Goal: Communication & Community: Participate in discussion

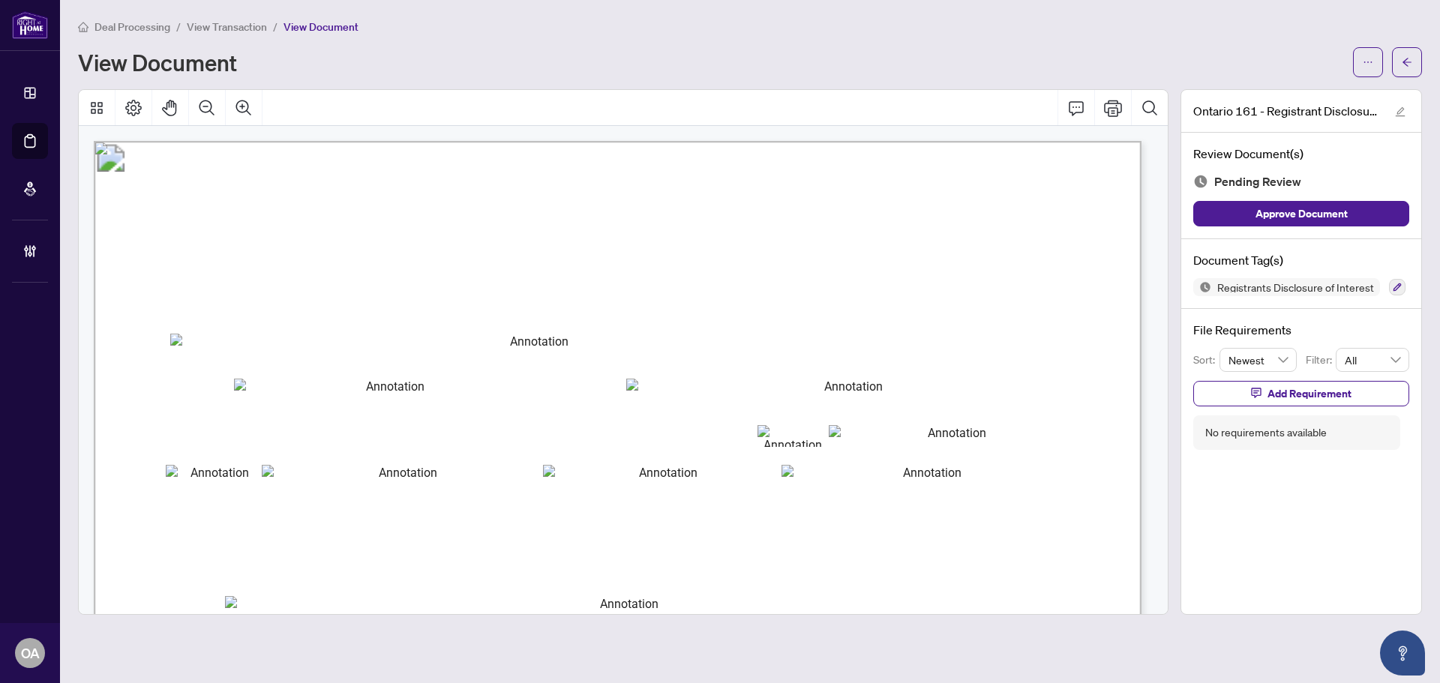
scroll to position [225, 0]
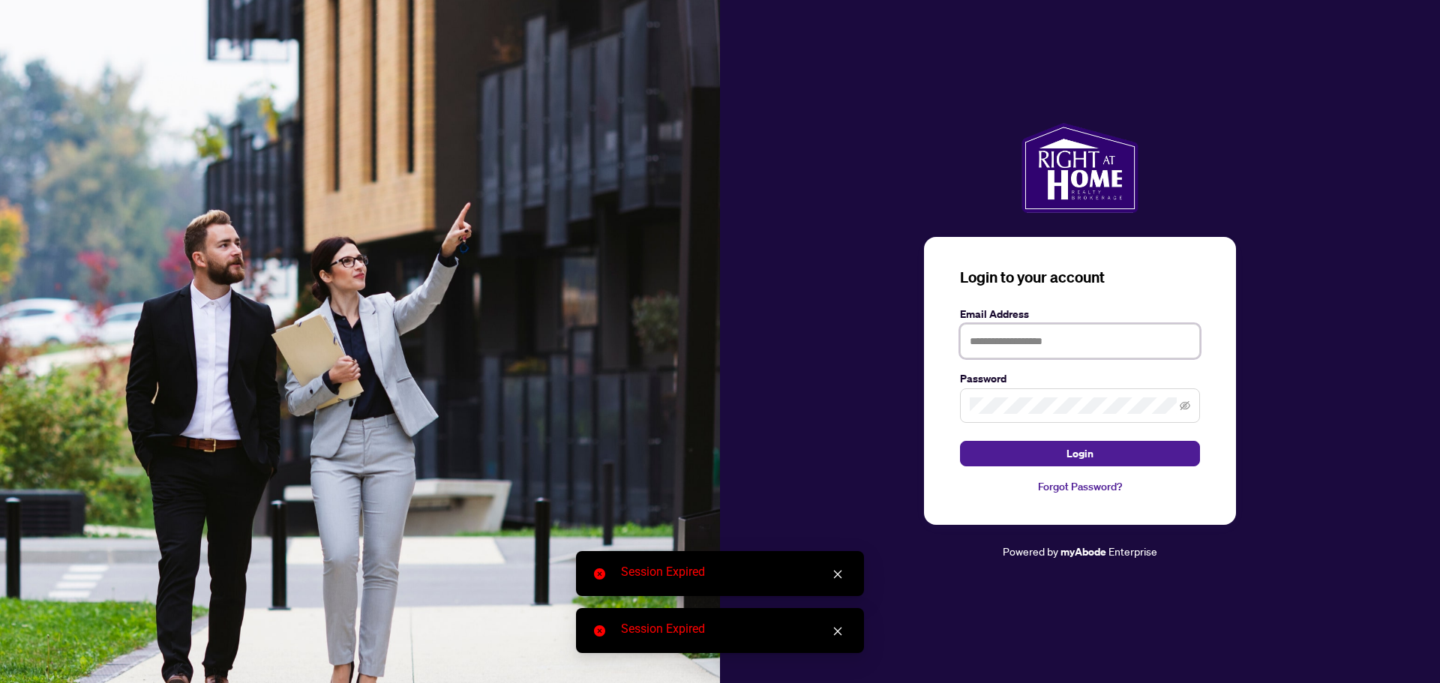
drag, startPoint x: 1061, startPoint y: 329, endPoint x: 1062, endPoint y: 341, distance: 12.0
click at [1061, 329] on input "text" at bounding box center [1080, 341] width 240 height 35
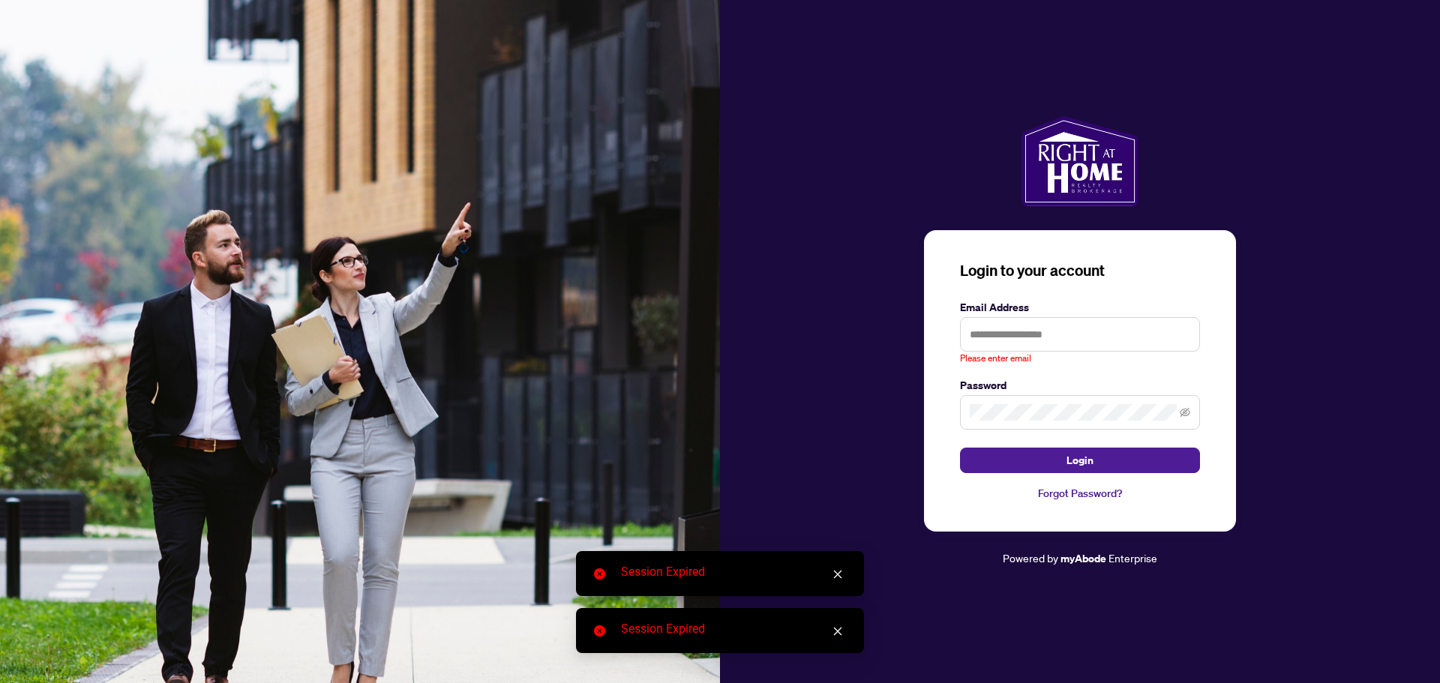
drag, startPoint x: 1210, startPoint y: 204, endPoint x: 1239, endPoint y: 125, distance: 84.5
click at [1210, 204] on div at bounding box center [1080, 161] width 720 height 90
type input "**********"
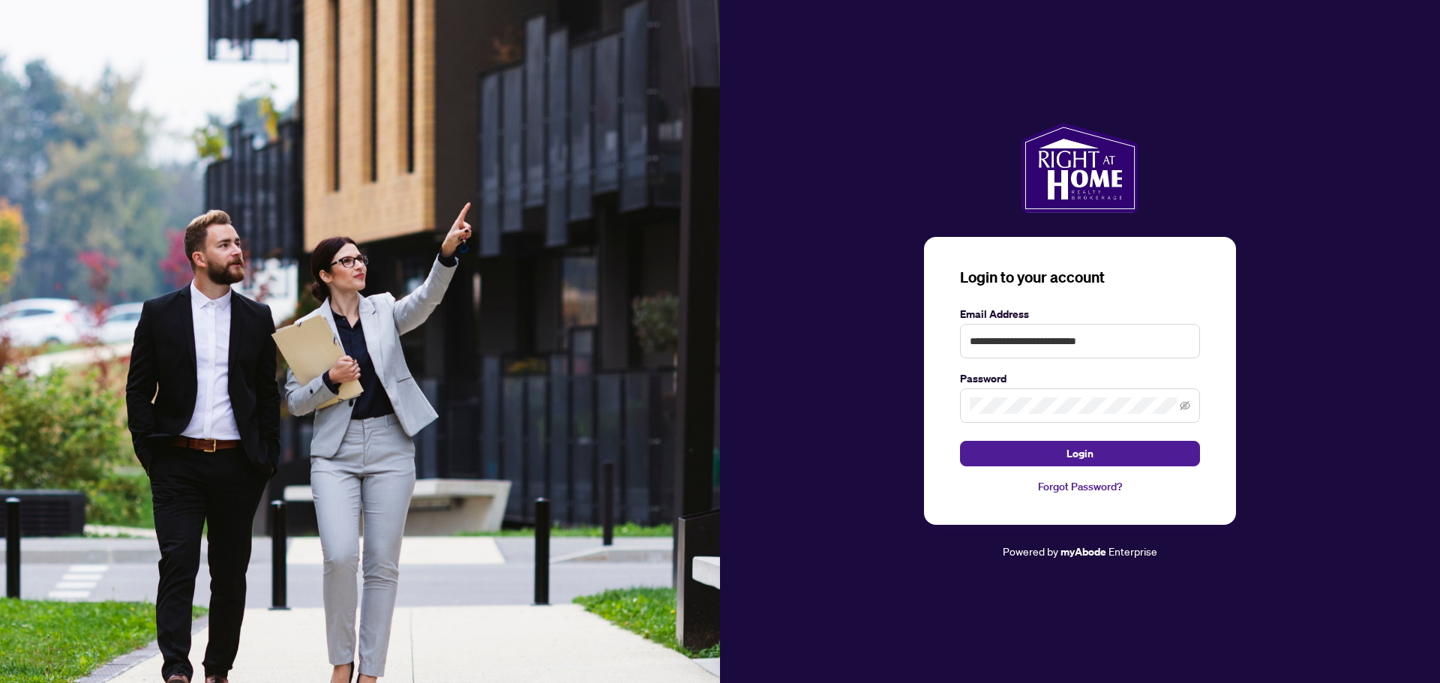
drag, startPoint x: 1121, startPoint y: 464, endPoint x: 1134, endPoint y: 425, distance: 41.3
click at [1121, 464] on button "Login" at bounding box center [1080, 454] width 240 height 26
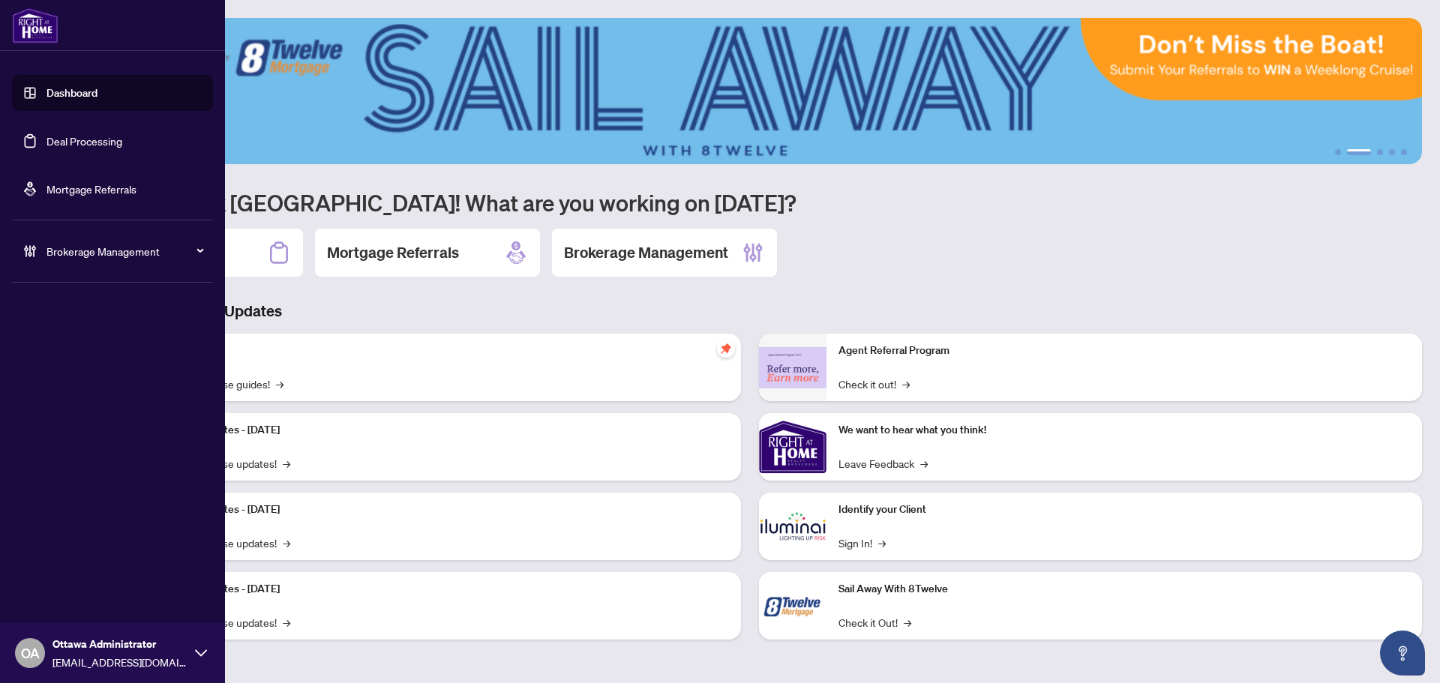
click at [47, 147] on link "Deal Processing" at bounding box center [85, 141] width 76 height 14
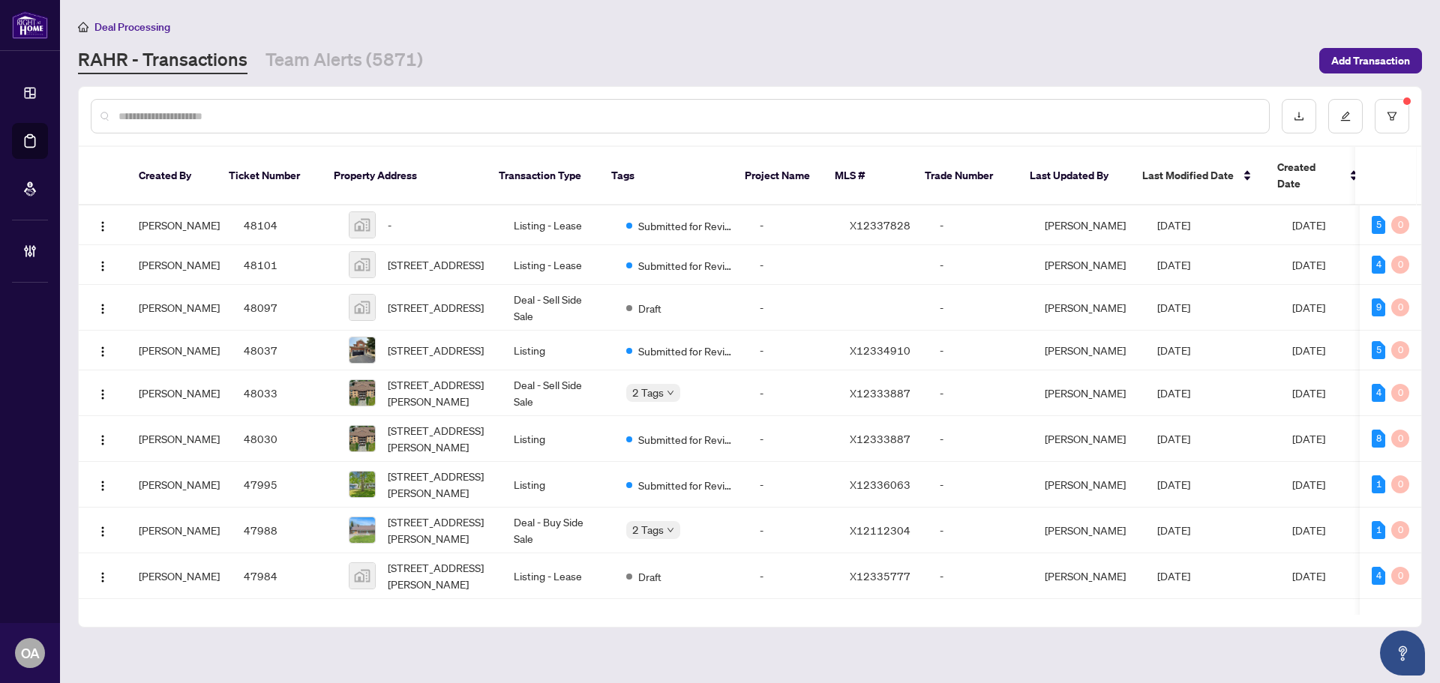
drag, startPoint x: 566, startPoint y: 105, endPoint x: 571, endPoint y: 127, distance: 22.4
click at [566, 107] on div at bounding box center [680, 116] width 1179 height 35
click at [571, 115] on input "text" at bounding box center [688, 116] width 1139 height 17
click at [588, 110] on input "text" at bounding box center [688, 116] width 1139 height 17
click at [579, 125] on div at bounding box center [680, 116] width 1179 height 35
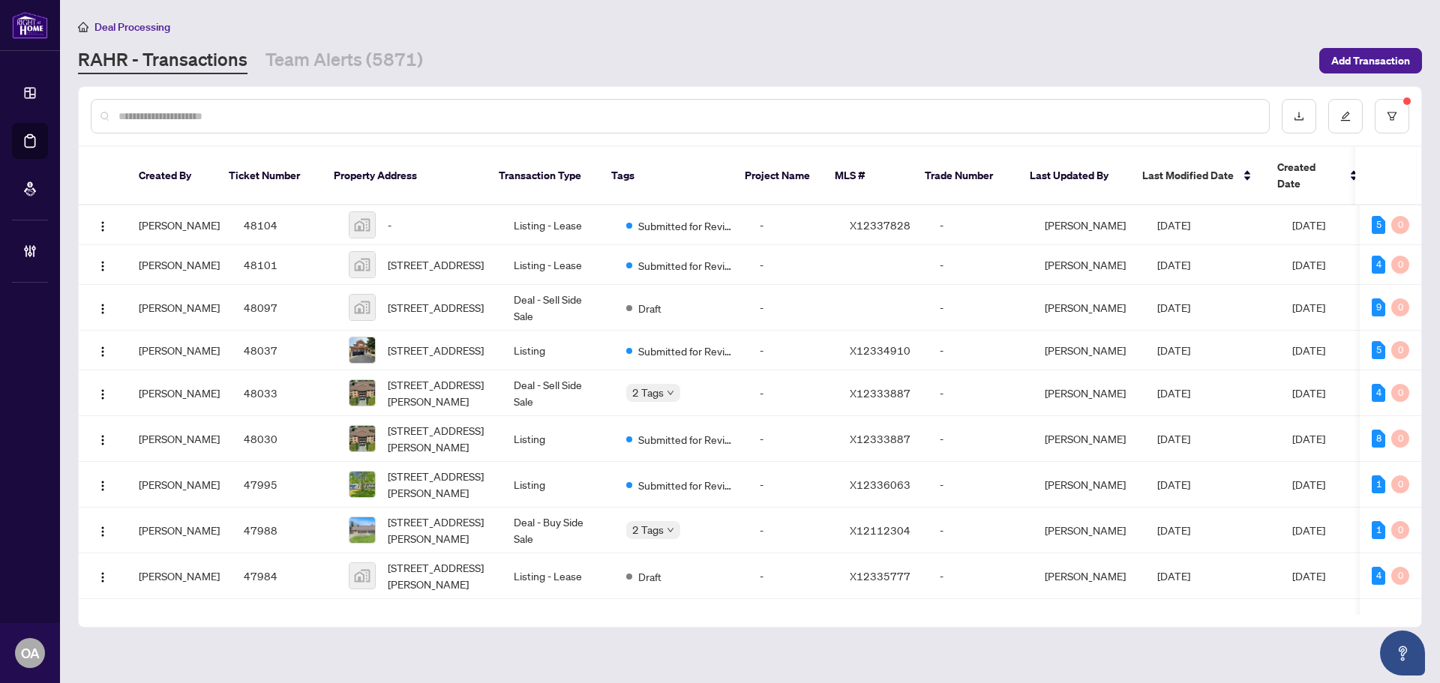
click at [278, 115] on input "text" at bounding box center [688, 116] width 1139 height 17
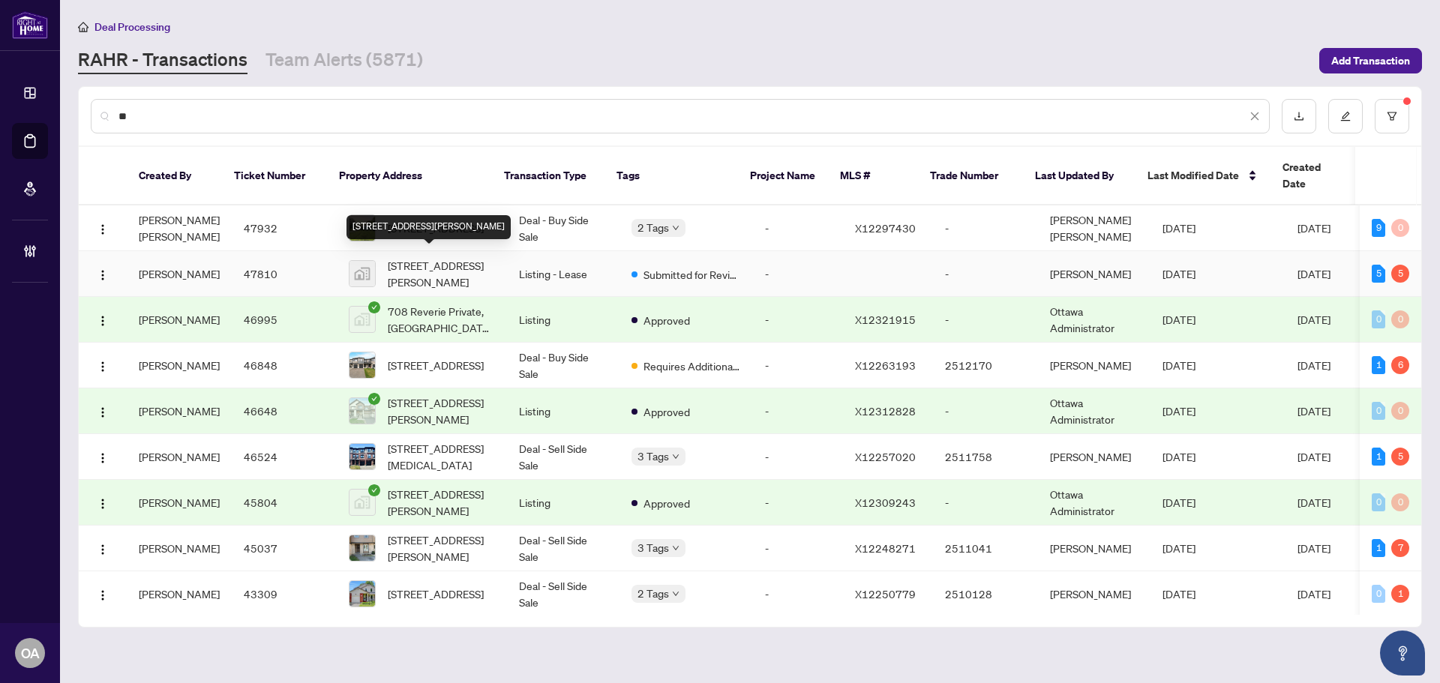
type input "**"
click at [399, 259] on span "[STREET_ADDRESS][PERSON_NAME]" at bounding box center [441, 273] width 107 height 33
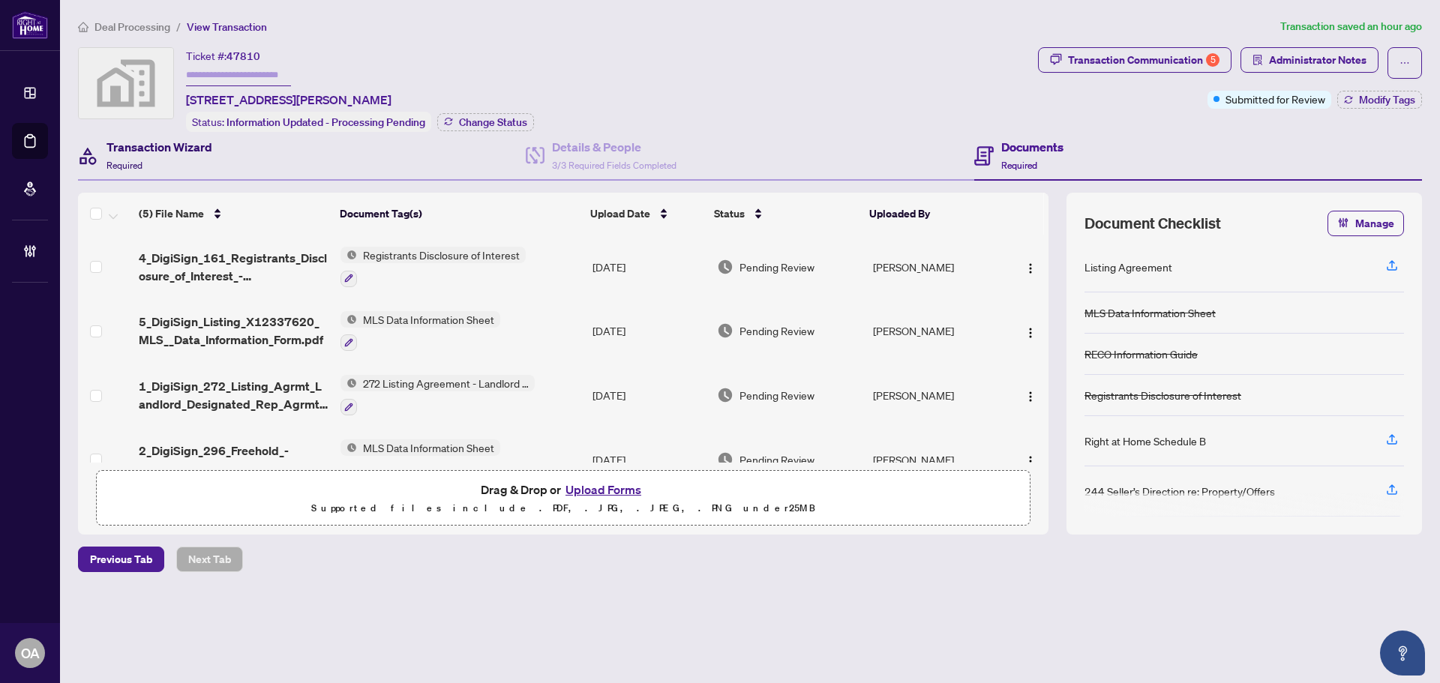
click at [179, 146] on h4 "Transaction Wizard" at bounding box center [160, 147] width 106 height 18
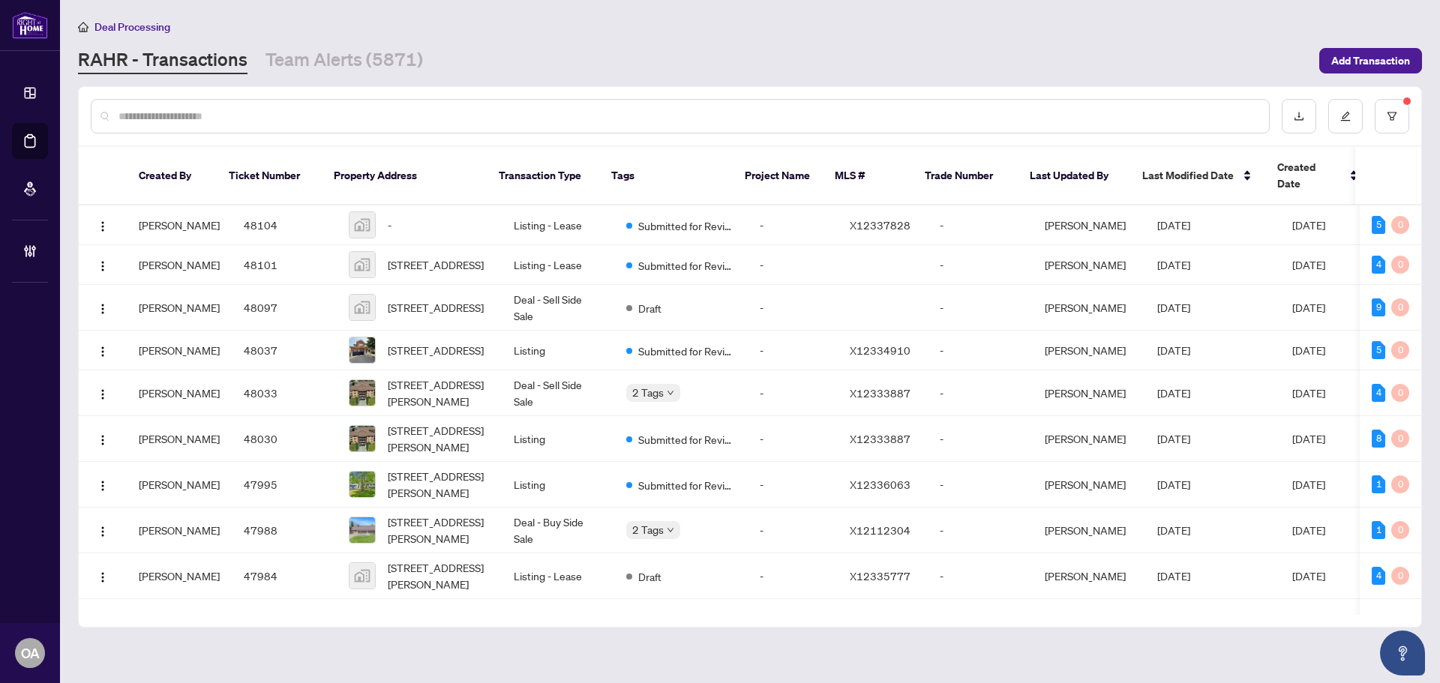
click at [236, 121] on input "text" at bounding box center [688, 116] width 1139 height 17
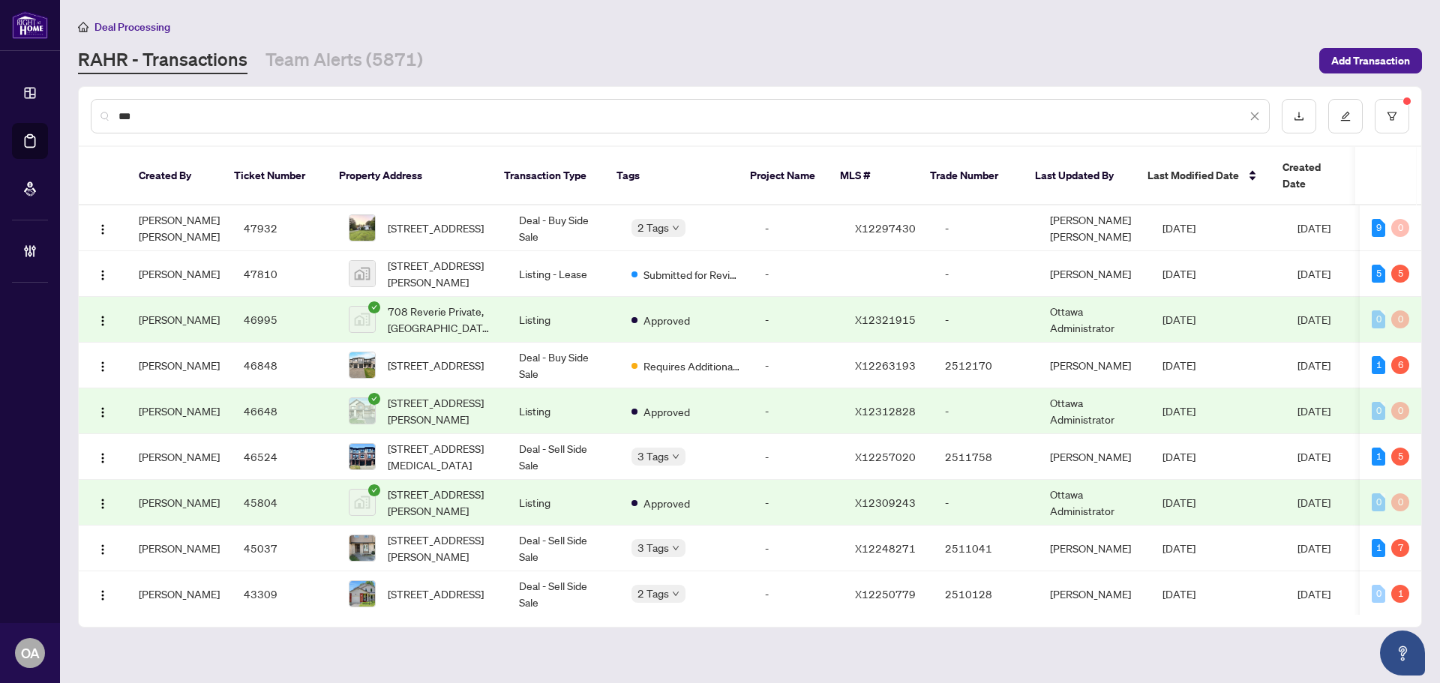
click at [381, 121] on input "**" at bounding box center [683, 116] width 1128 height 17
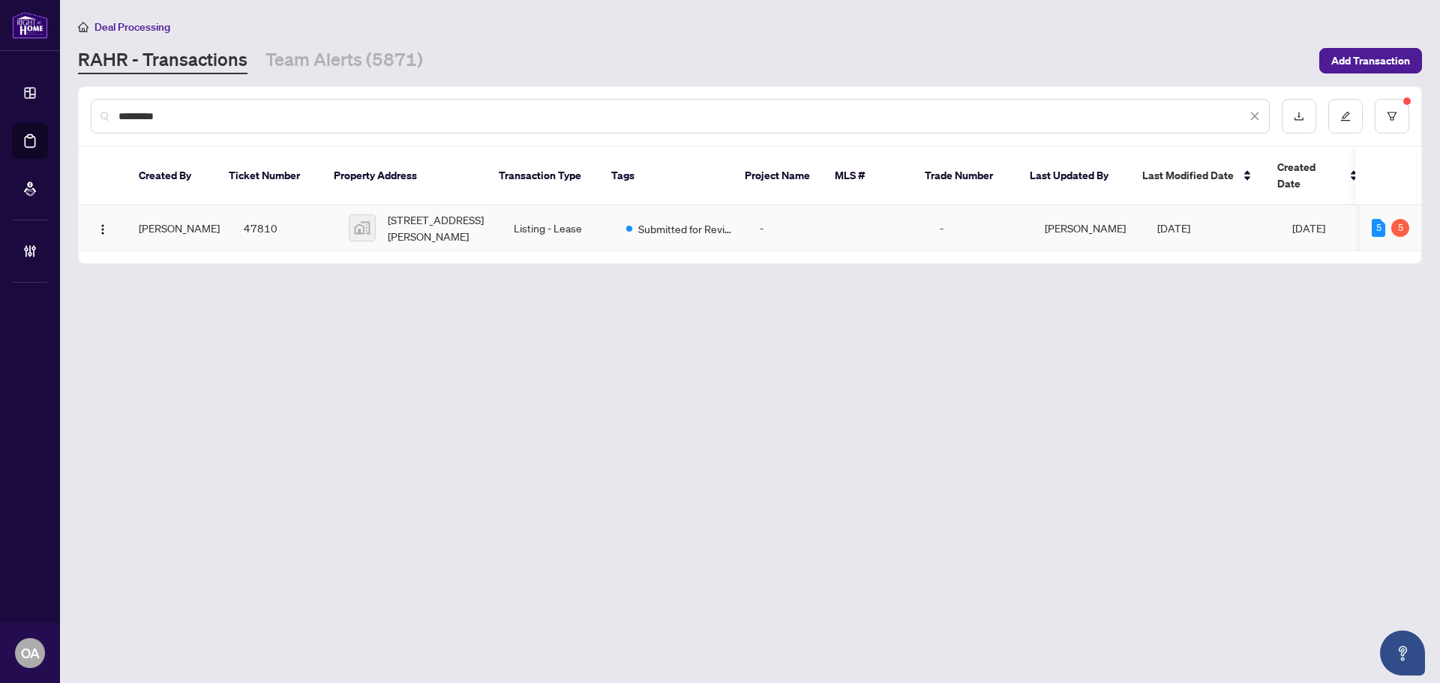
type input "*********"
click at [418, 213] on span "[STREET_ADDRESS][PERSON_NAME]" at bounding box center [439, 228] width 102 height 33
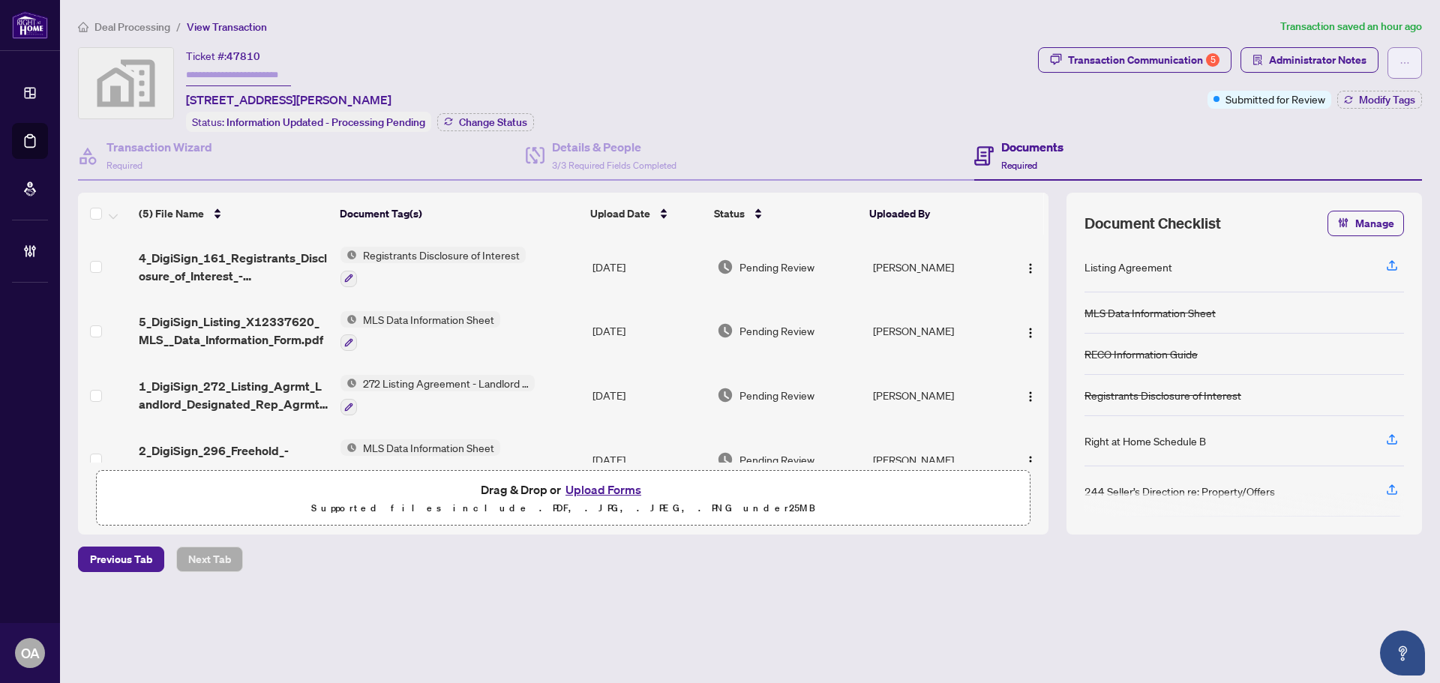
click at [1408, 60] on icon "ellipsis" at bounding box center [1405, 63] width 11 height 11
click at [1200, 132] on div "Documents Required" at bounding box center [1199, 156] width 448 height 49
click at [1401, 62] on icon "ellipsis" at bounding box center [1405, 63] width 11 height 11
click at [1387, 124] on span "Document Archive" at bounding box center [1353, 120] width 115 height 17
click at [188, 254] on span "4_DigiSign_161_Registrants_Disclosure_of_Interest_-_Disposition_of_Property_-_O…" at bounding box center [234, 267] width 190 height 36
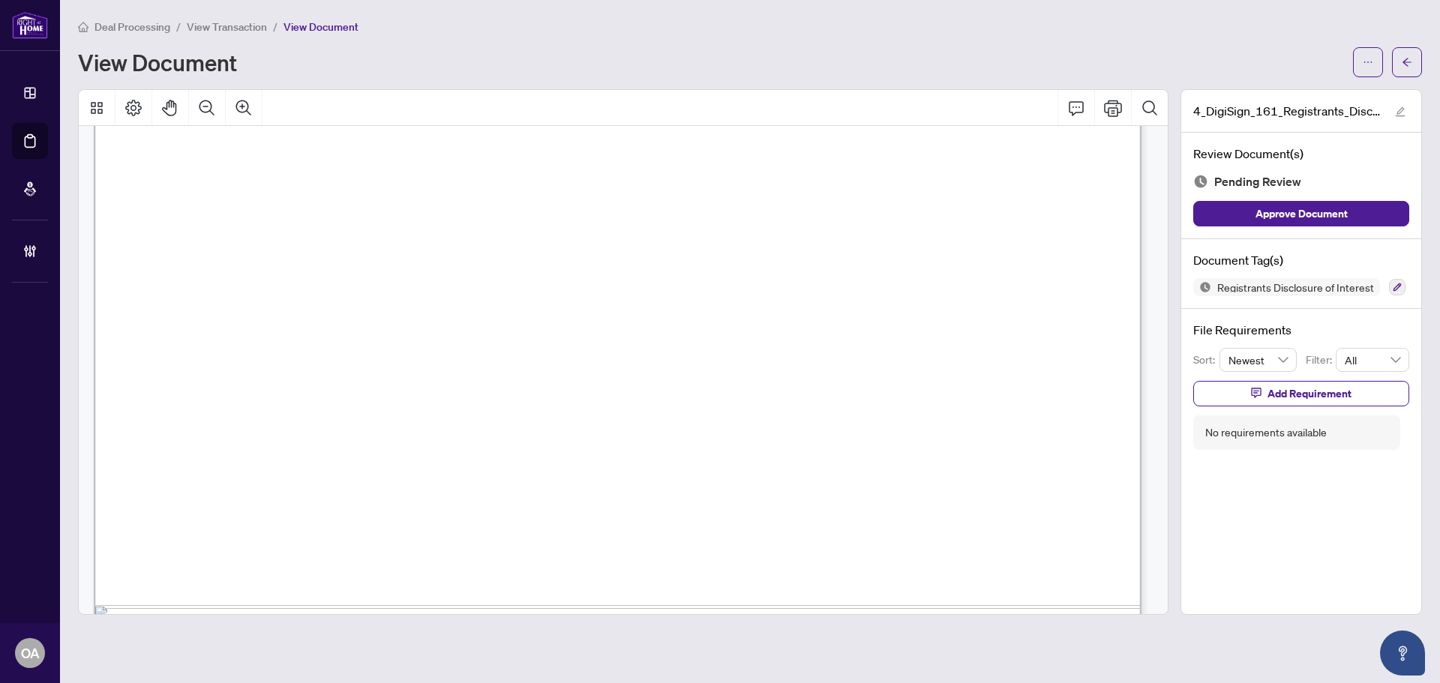
scroll to position [675, 0]
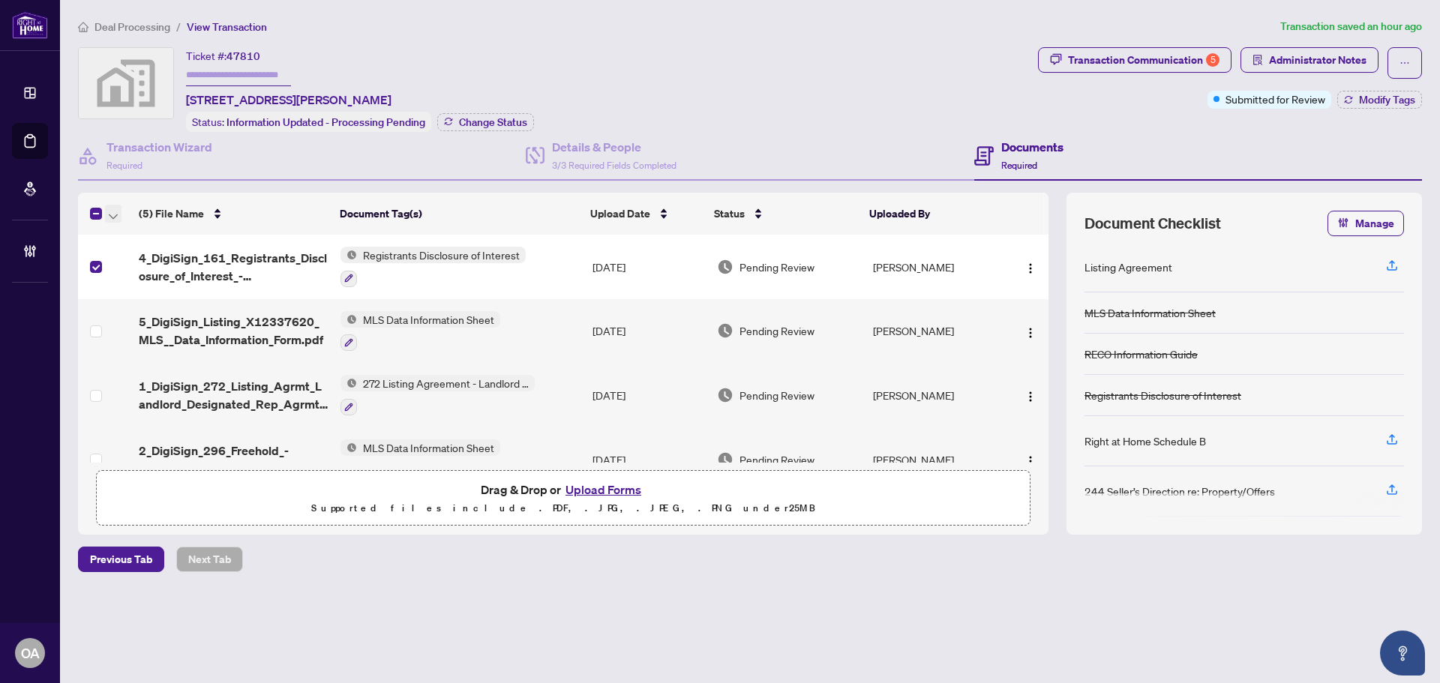
click at [117, 214] on icon "button" at bounding box center [113, 217] width 9 height 6
click at [130, 285] on span "Archive Selected" at bounding box center [184, 286] width 134 height 17
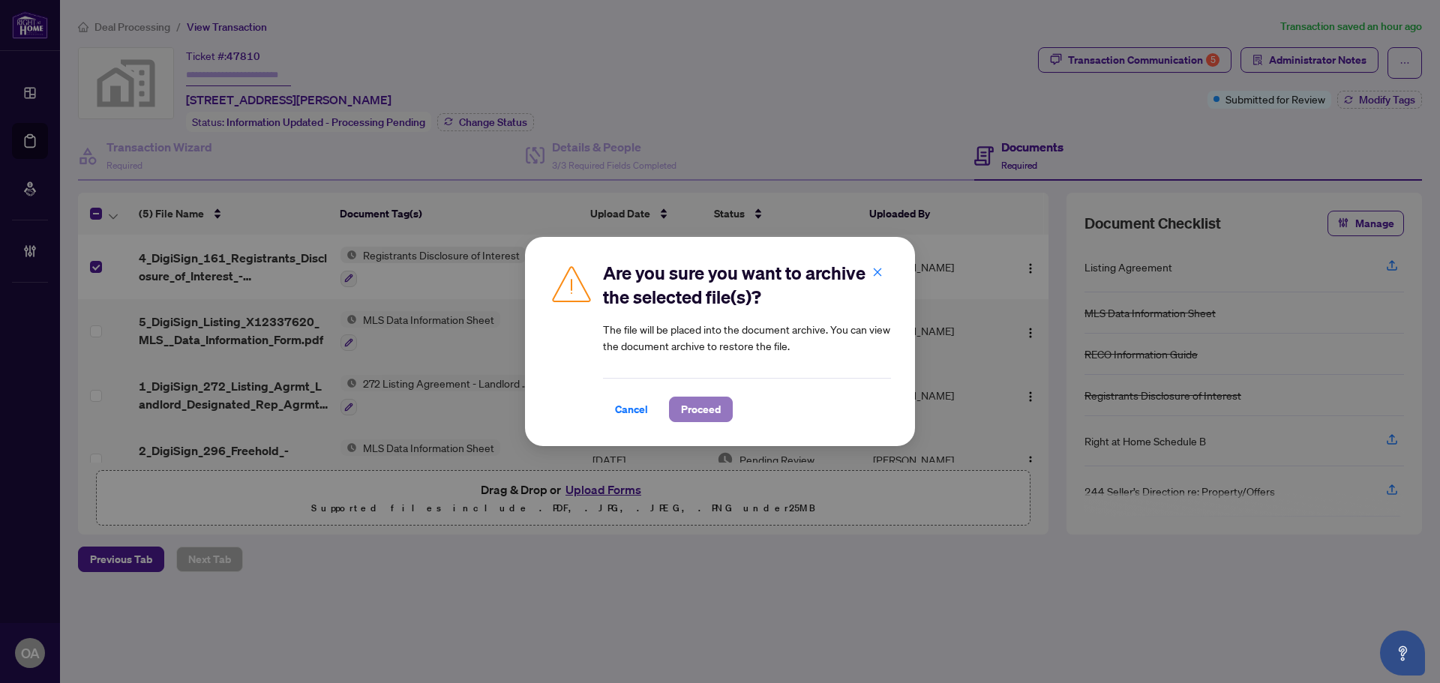
click at [708, 403] on span "Proceed" at bounding box center [701, 410] width 40 height 24
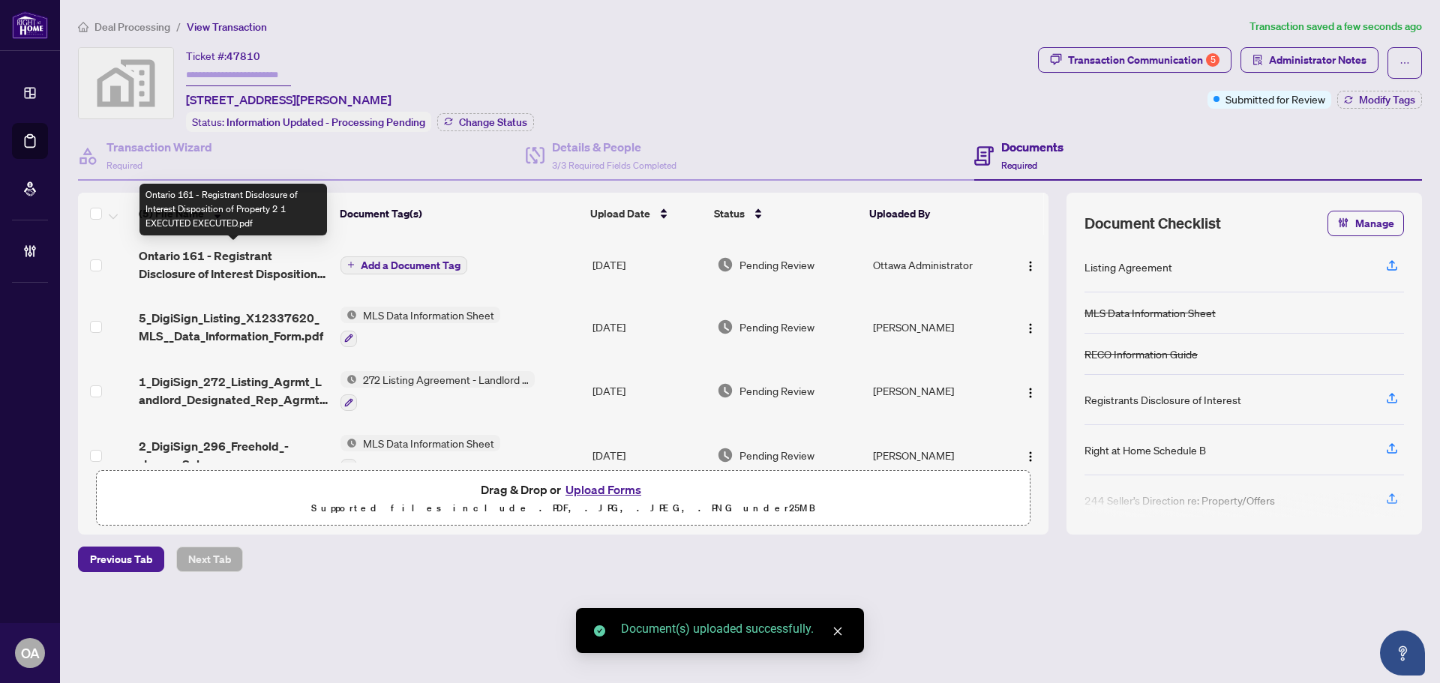
click at [209, 247] on span "Ontario 161 - Registrant Disclosure of Interest Disposition of Property 2 1 EXE…" at bounding box center [234, 265] width 190 height 36
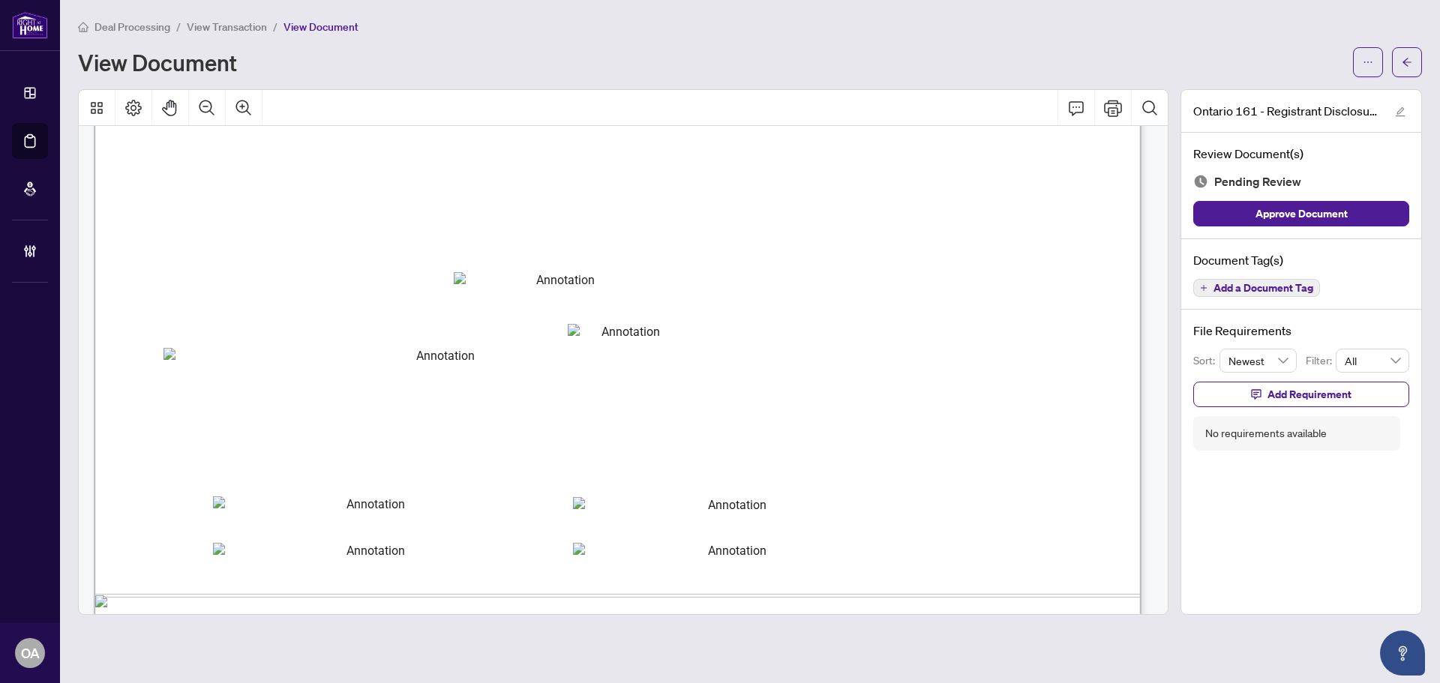
scroll to position [675, 0]
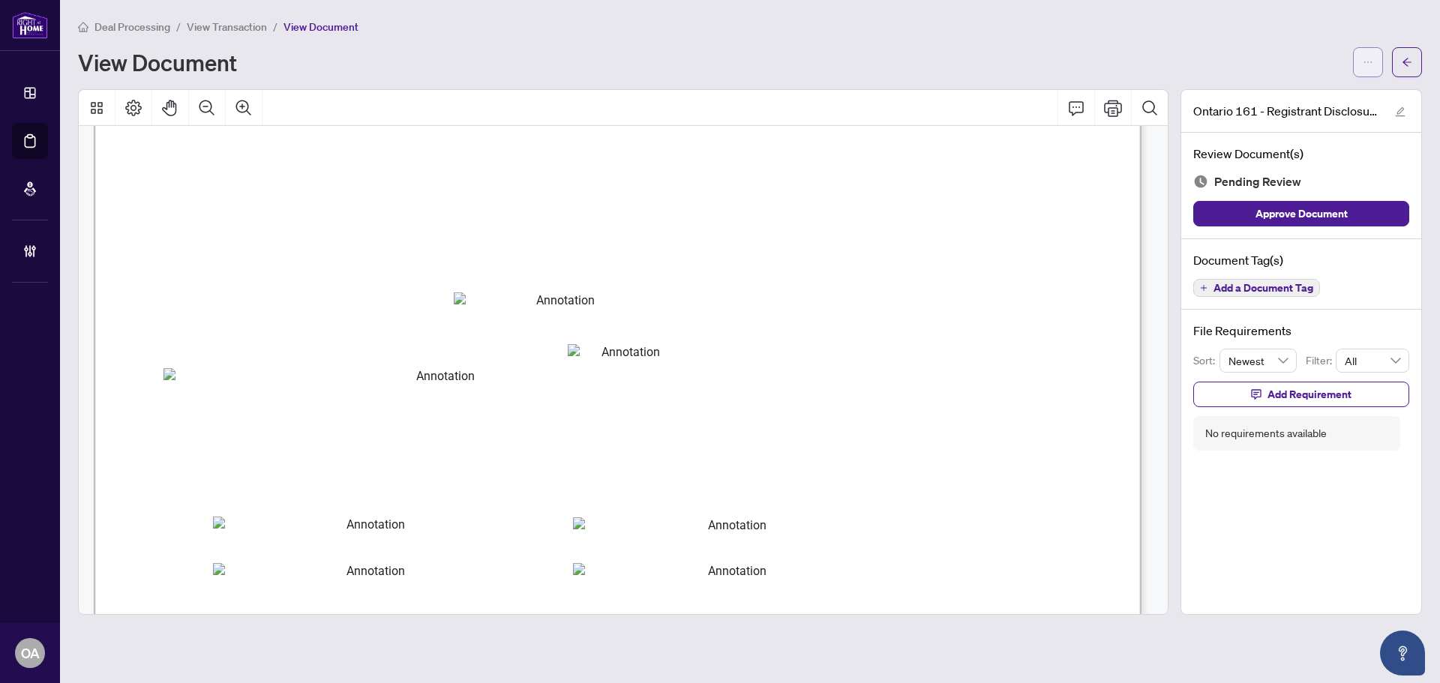
click at [1370, 57] on icon "ellipsis" at bounding box center [1368, 62] width 11 height 11
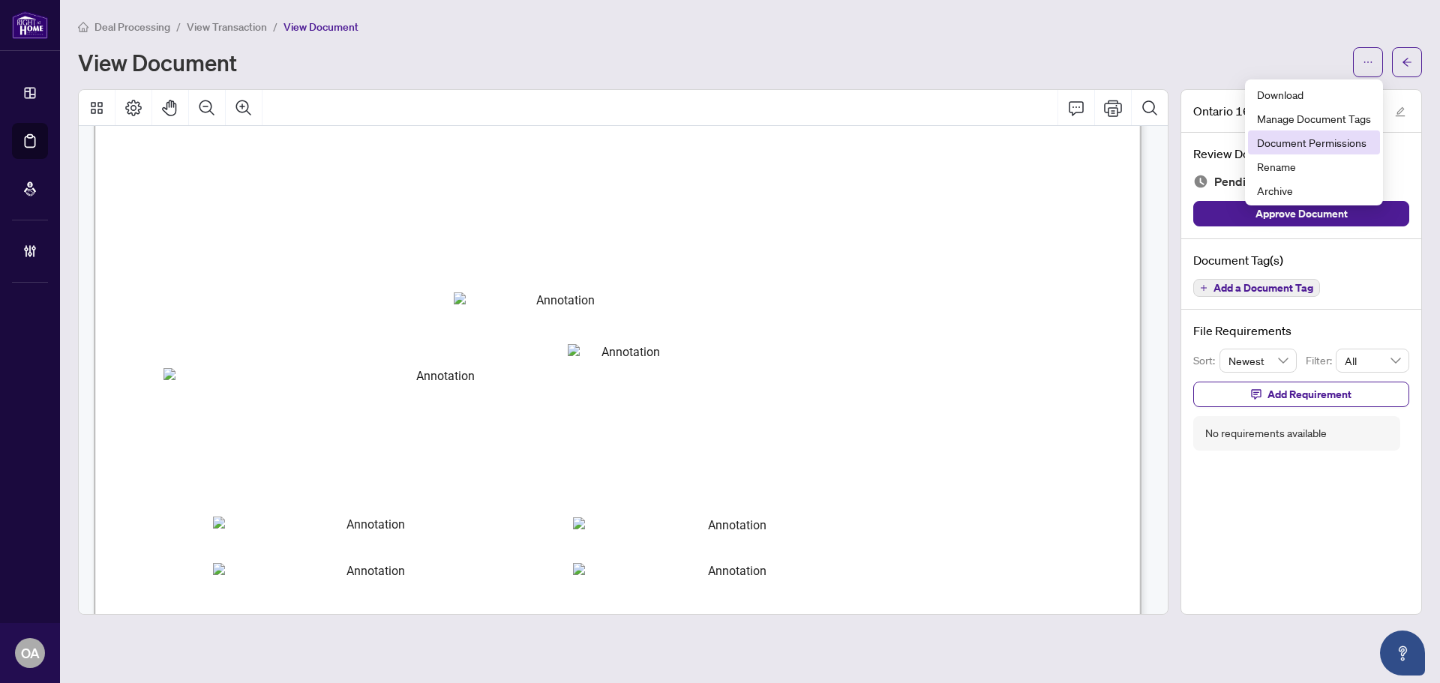
click at [1311, 139] on span "Document Permissions" at bounding box center [1314, 142] width 114 height 17
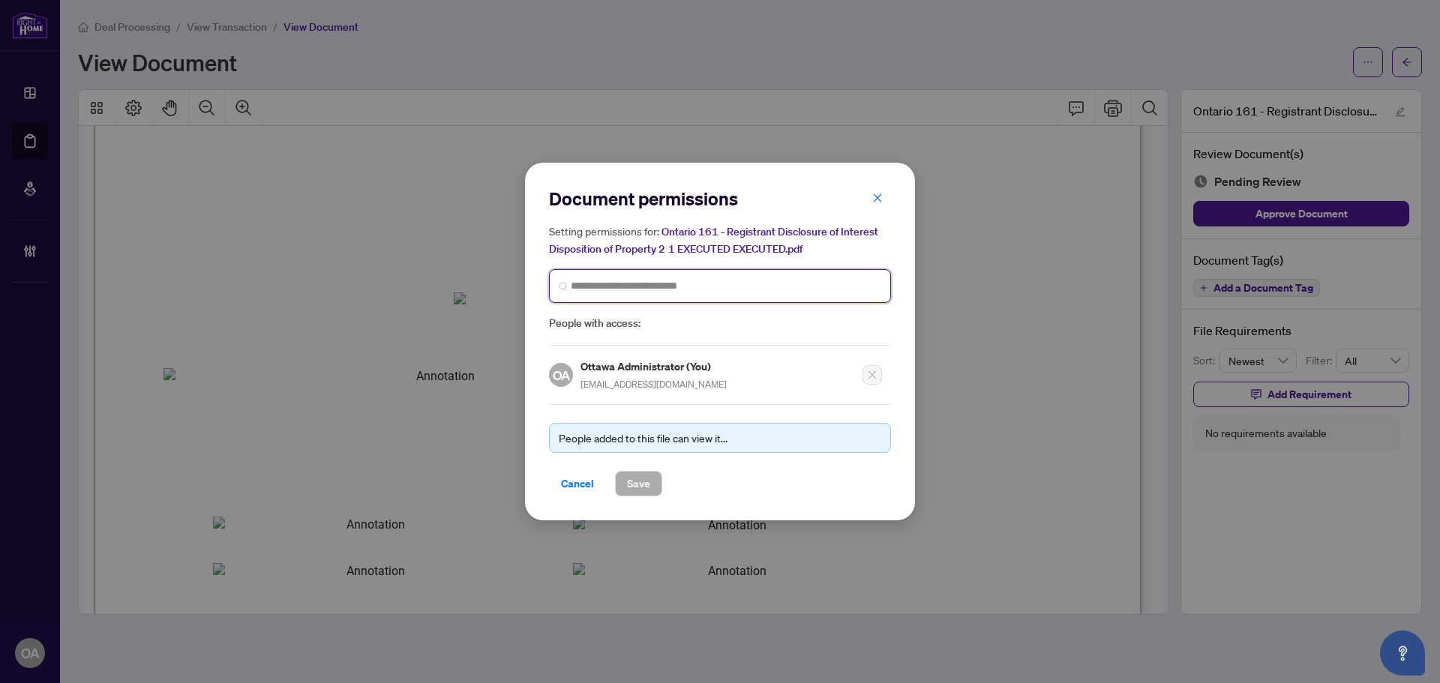
click at [687, 281] on input "search" at bounding box center [726, 286] width 311 height 16
type input "******"
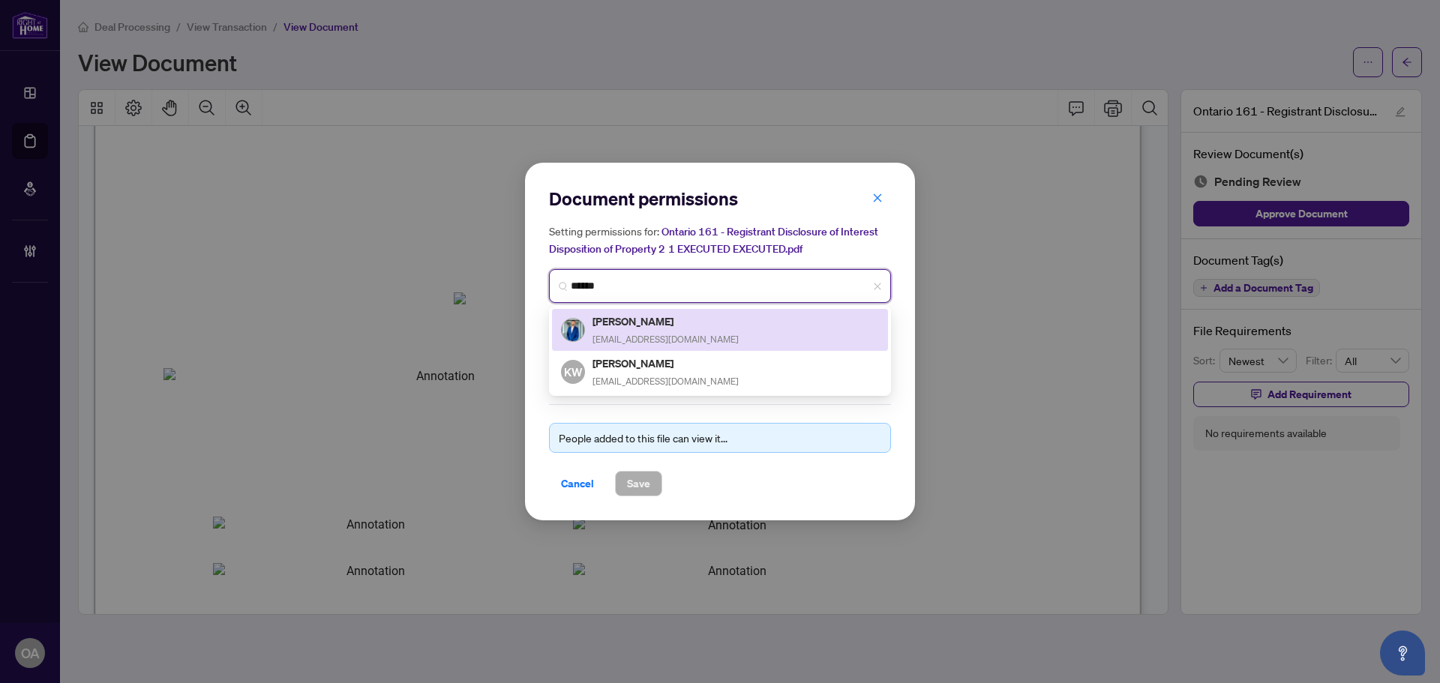
click at [646, 321] on h5 "Kishan Rasikbhai Akbari" at bounding box center [666, 321] width 146 height 17
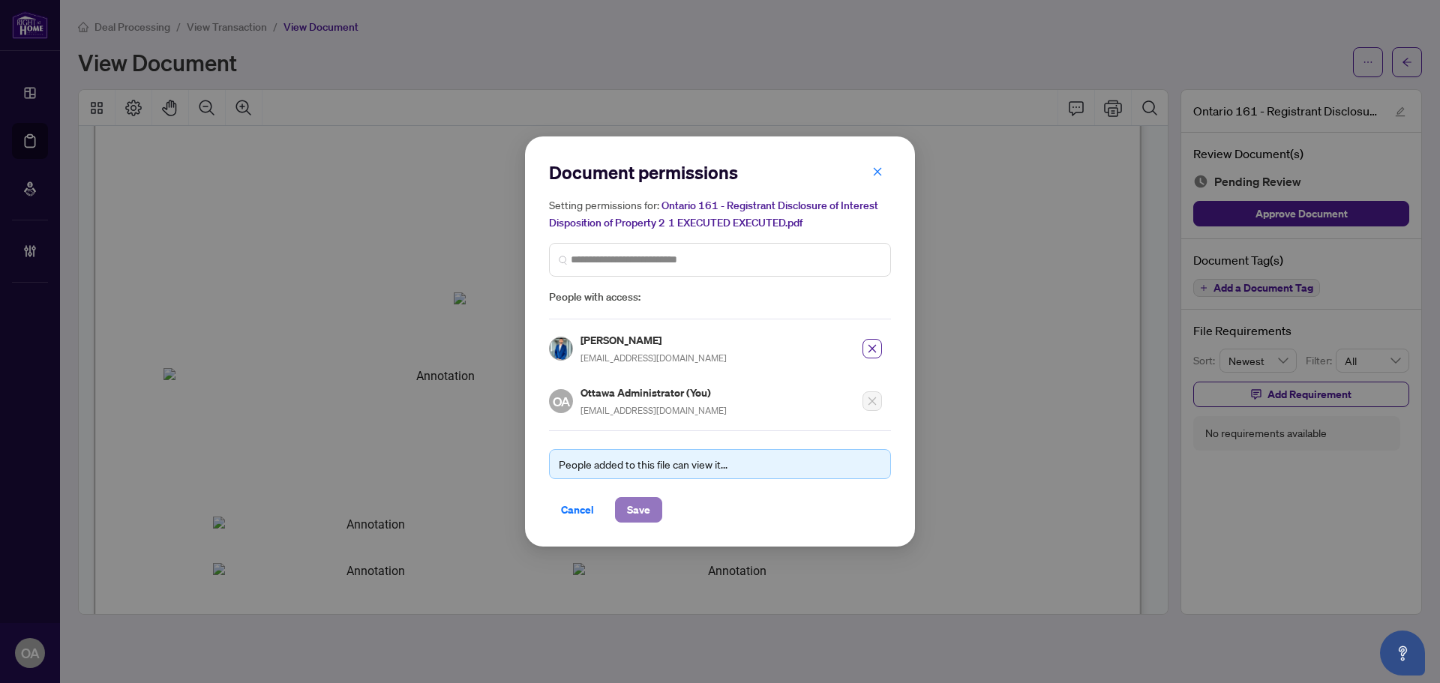
click at [639, 502] on span "Save" at bounding box center [638, 510] width 23 height 24
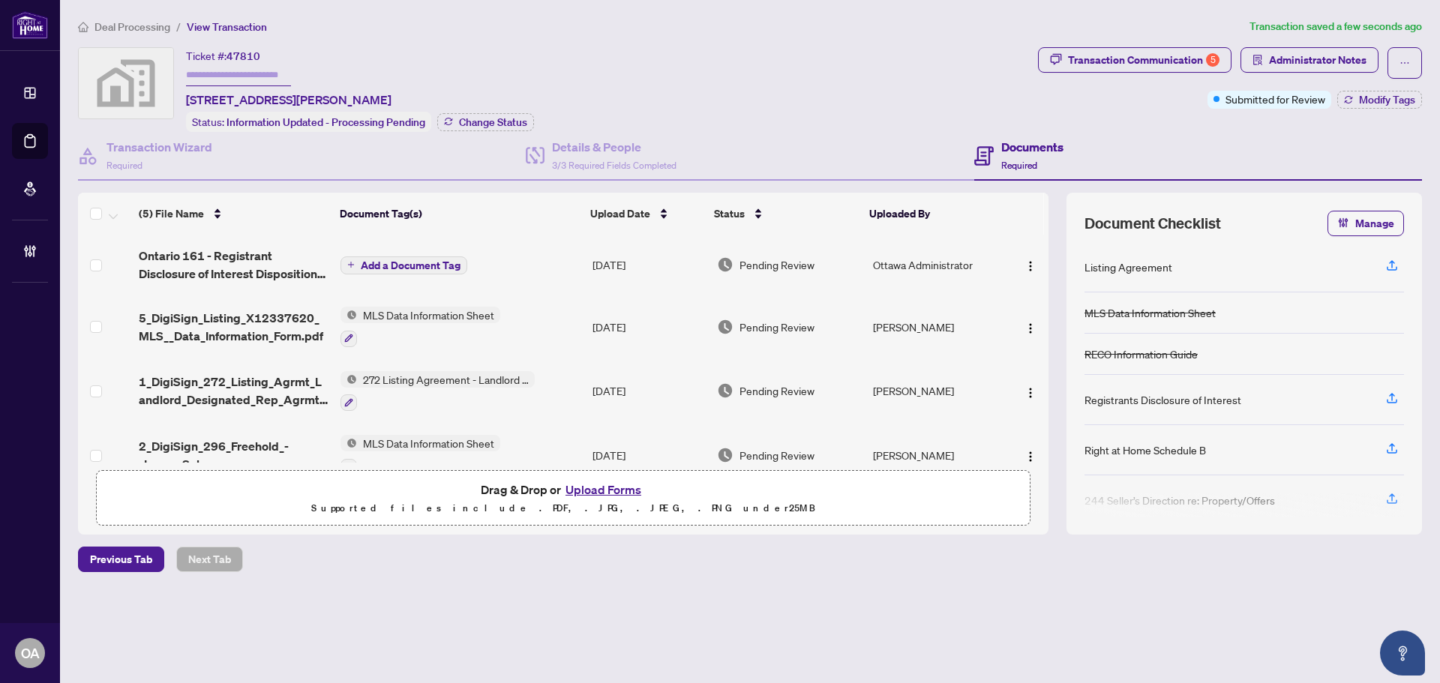
click at [420, 263] on span "Add a Document Tag" at bounding box center [411, 265] width 100 height 11
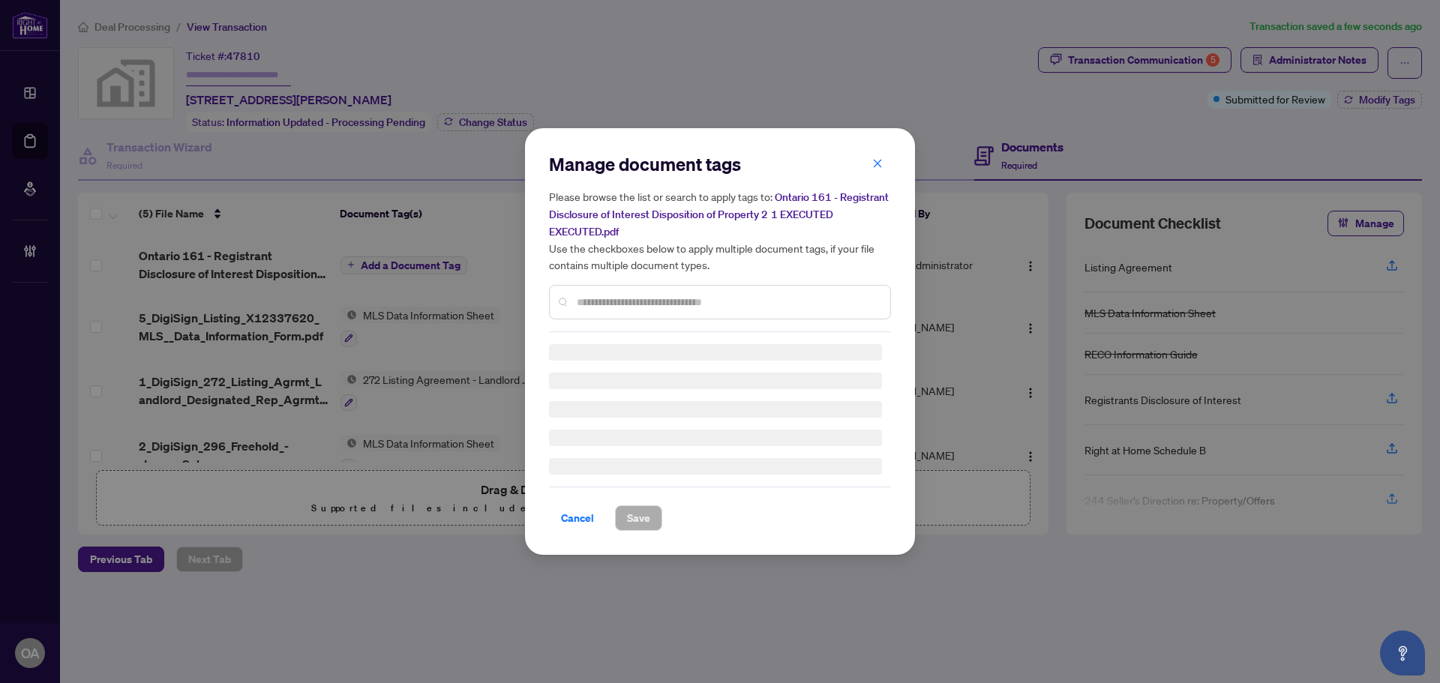
click at [608, 301] on input "text" at bounding box center [728, 302] width 302 height 17
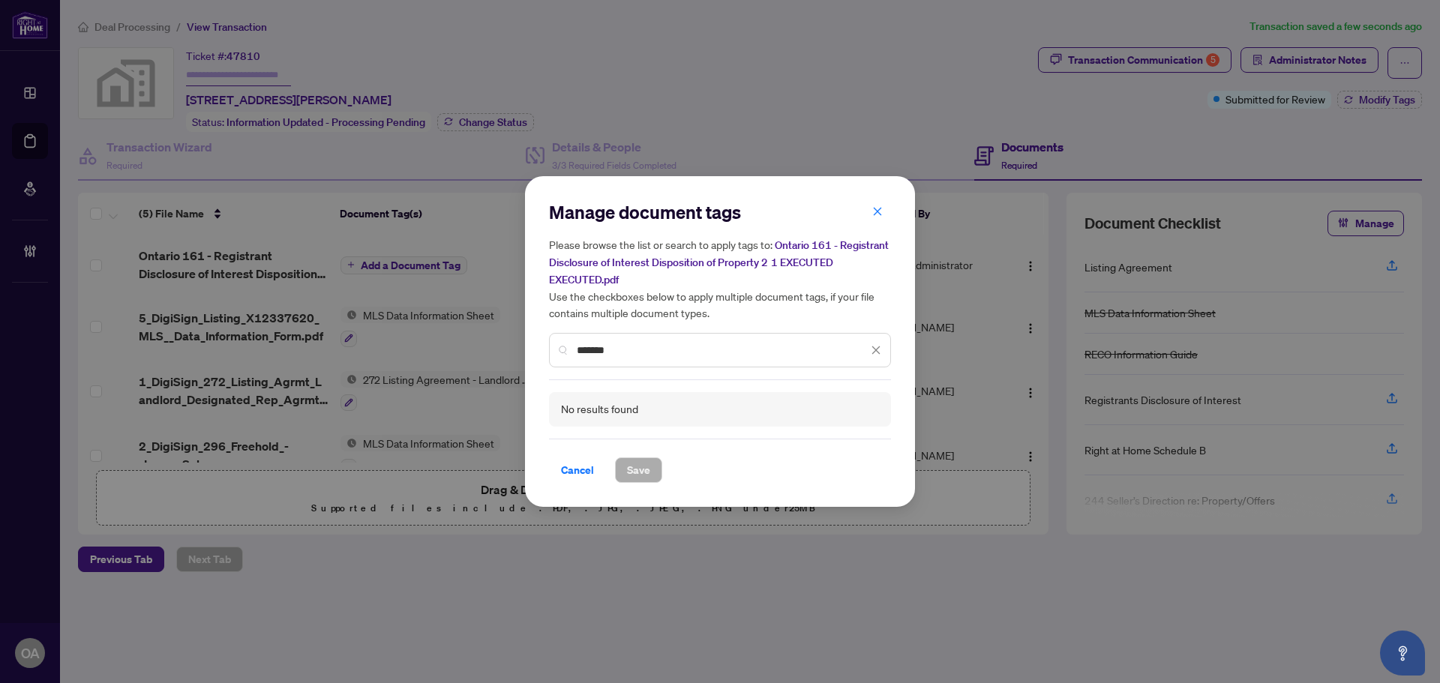
click at [583, 352] on input "*******" at bounding box center [722, 350] width 291 height 17
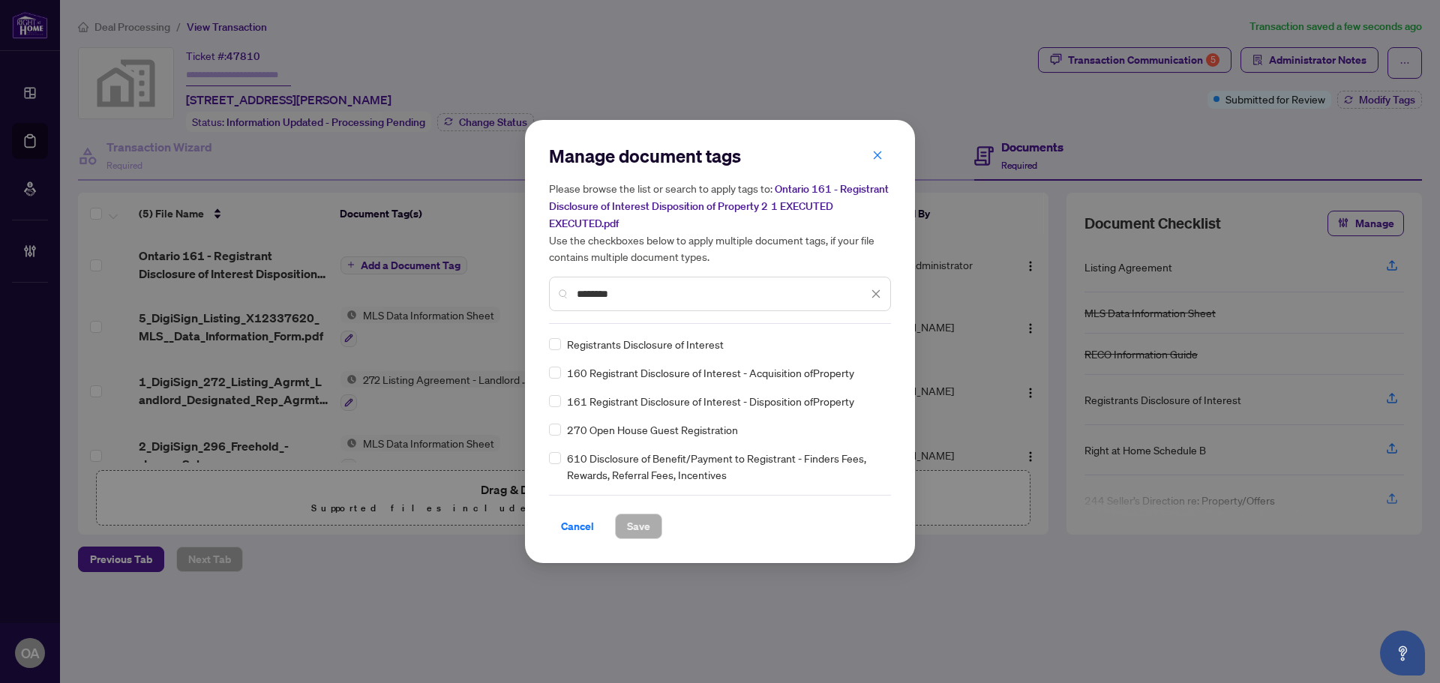
type input "********"
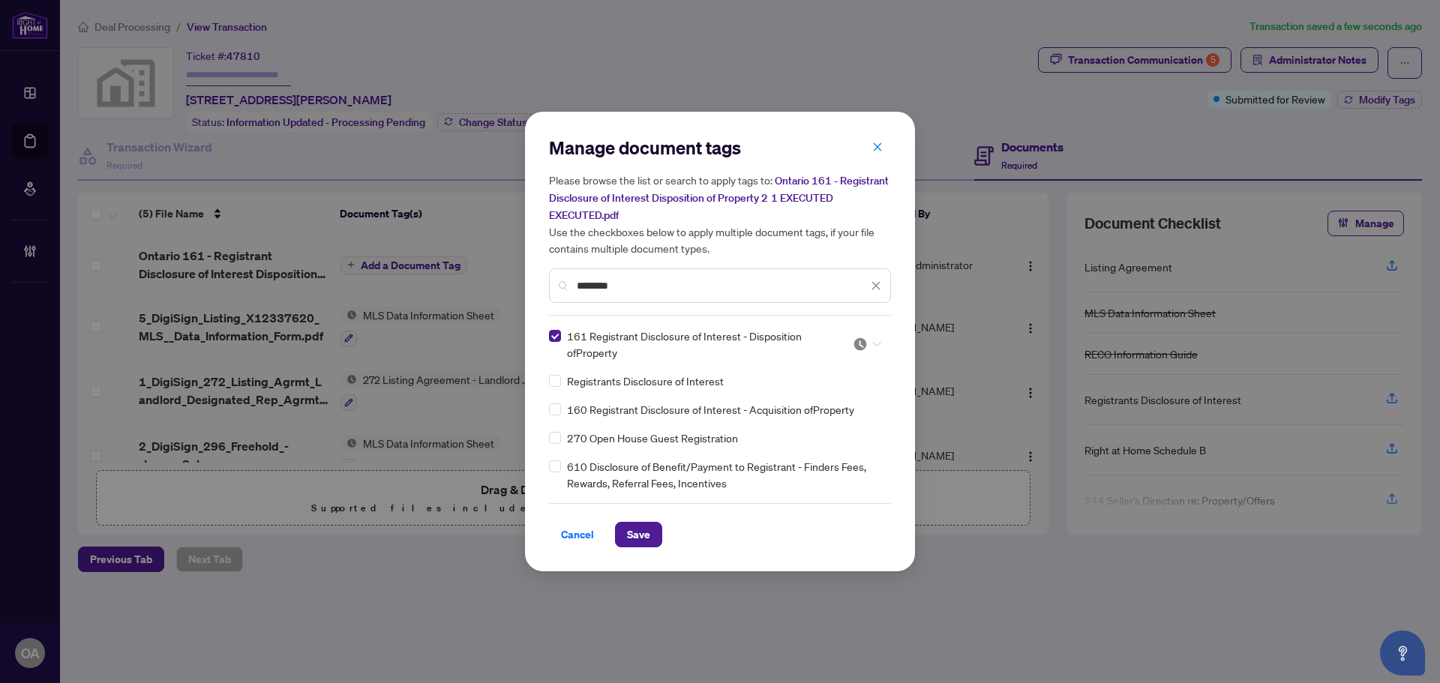
click at [881, 343] on icon at bounding box center [876, 344] width 9 height 6
click at [846, 418] on div "Approved" at bounding box center [822, 417] width 96 height 17
click at [643, 533] on span "Save" at bounding box center [638, 535] width 23 height 24
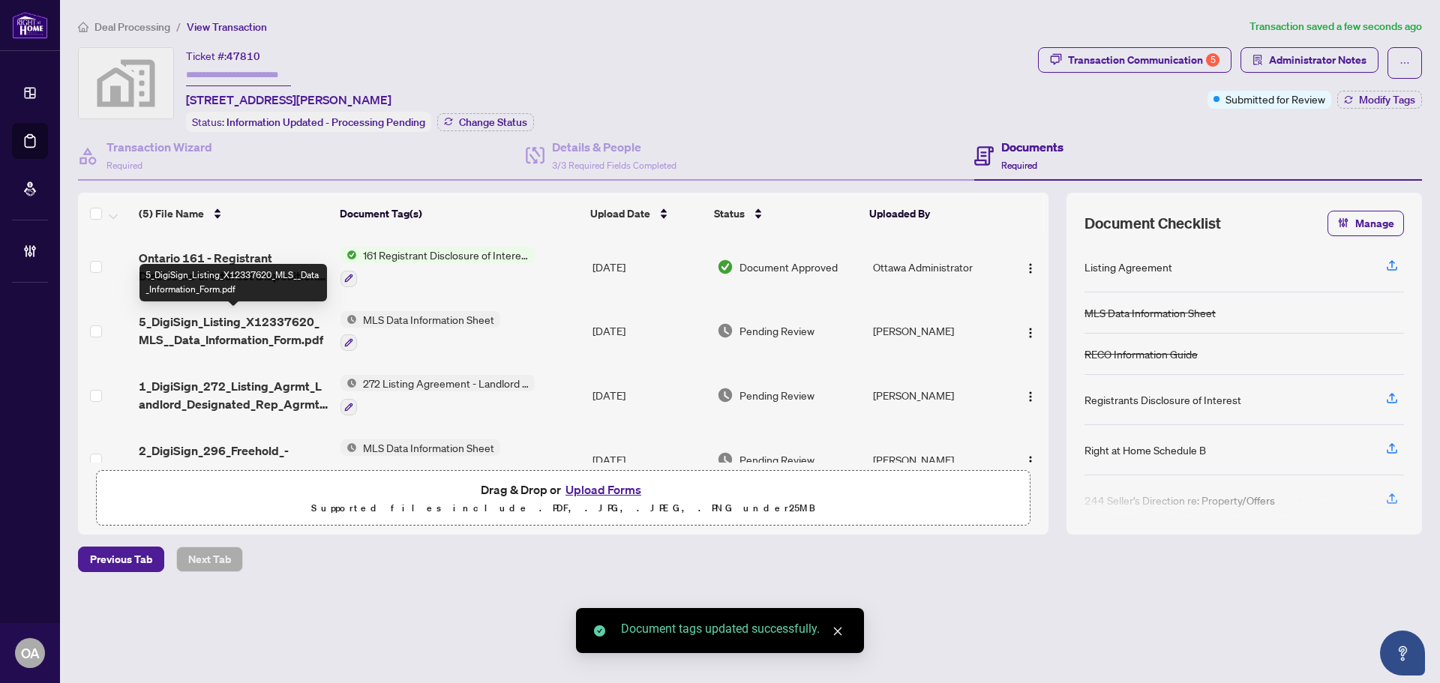
click at [266, 320] on span "5_DigiSign_Listing_X12337620_MLS__Data_Information_Form.pdf" at bounding box center [234, 331] width 190 height 36
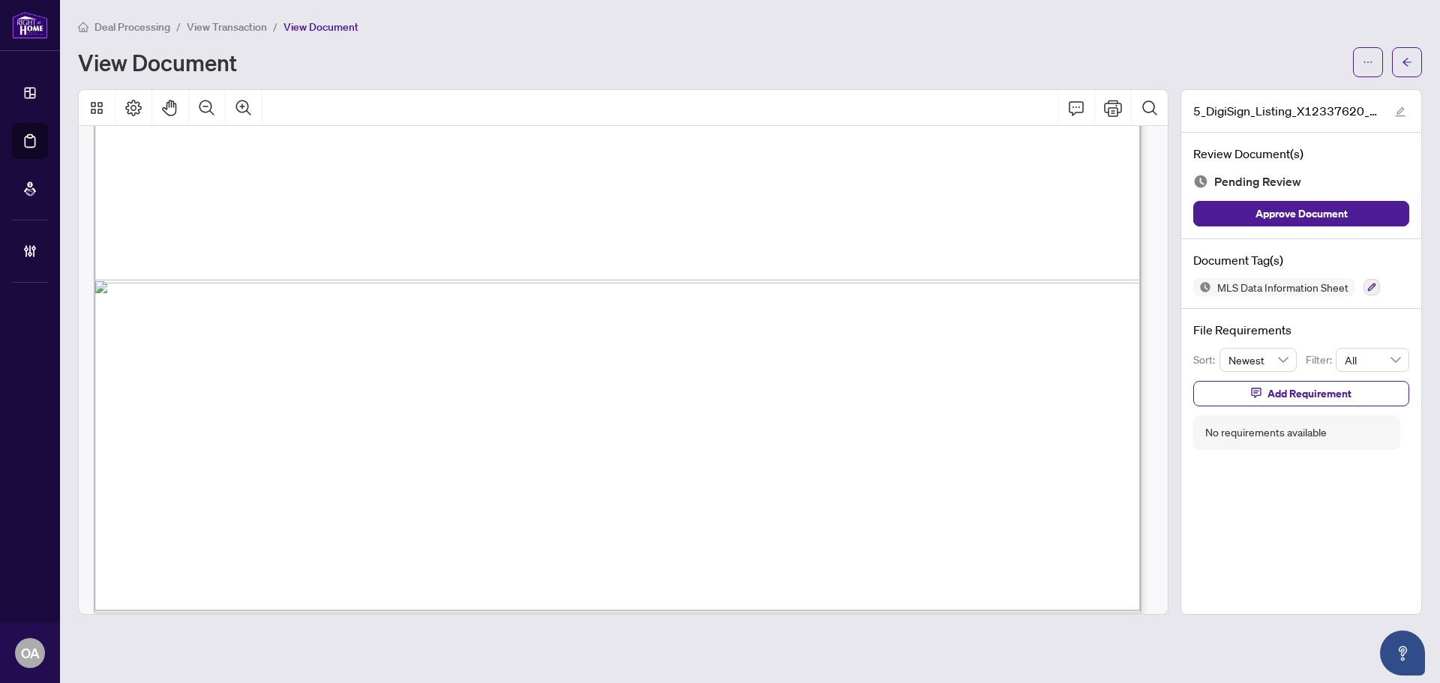
scroll to position [1024, 0]
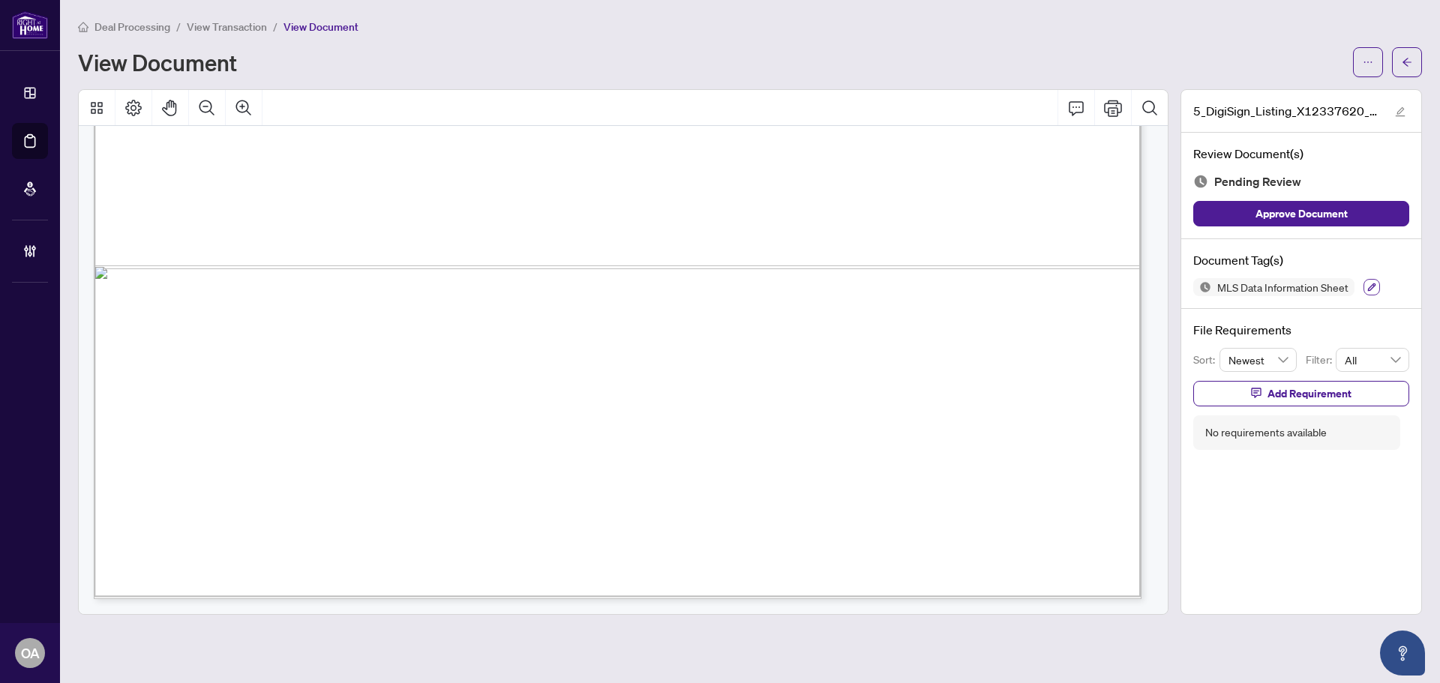
click at [1372, 291] on button "button" at bounding box center [1372, 287] width 17 height 17
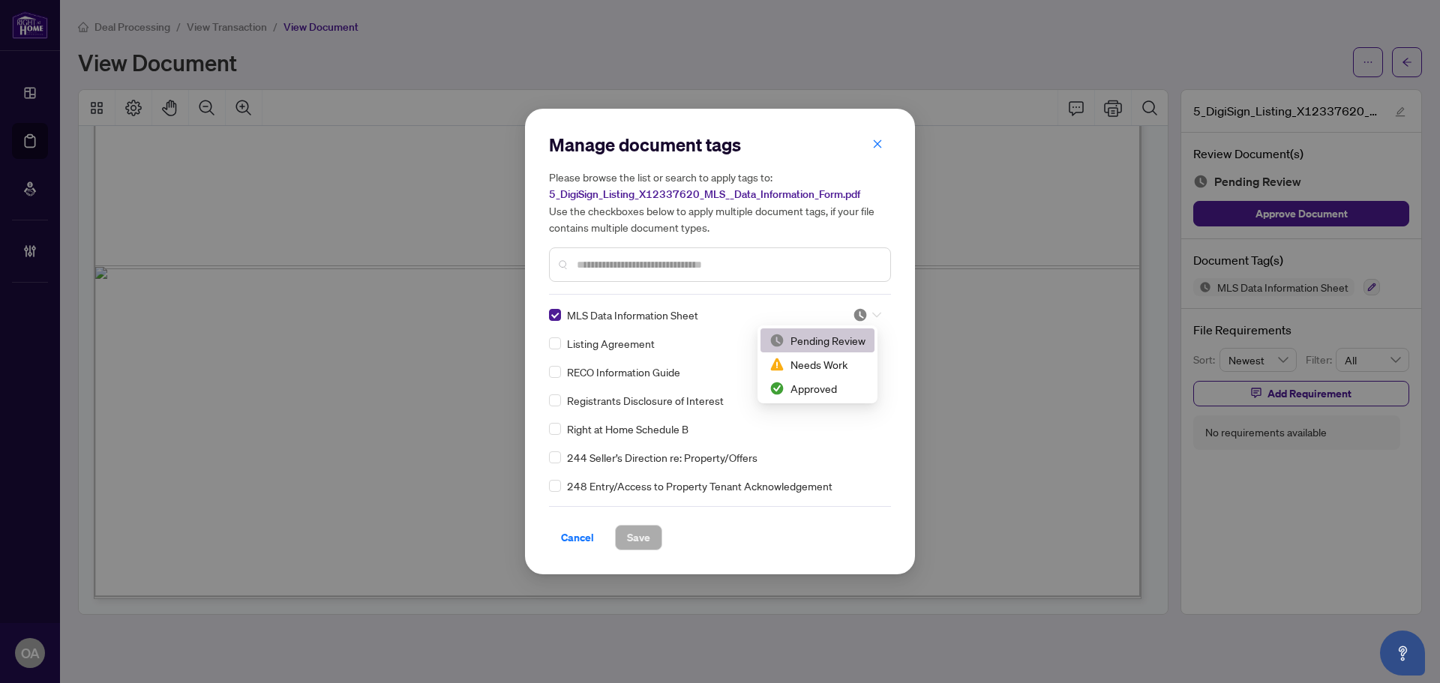
click at [869, 310] on div at bounding box center [867, 315] width 29 height 15
click at [816, 391] on div "Approved" at bounding box center [818, 388] width 96 height 17
click at [647, 542] on span "Save" at bounding box center [638, 538] width 23 height 24
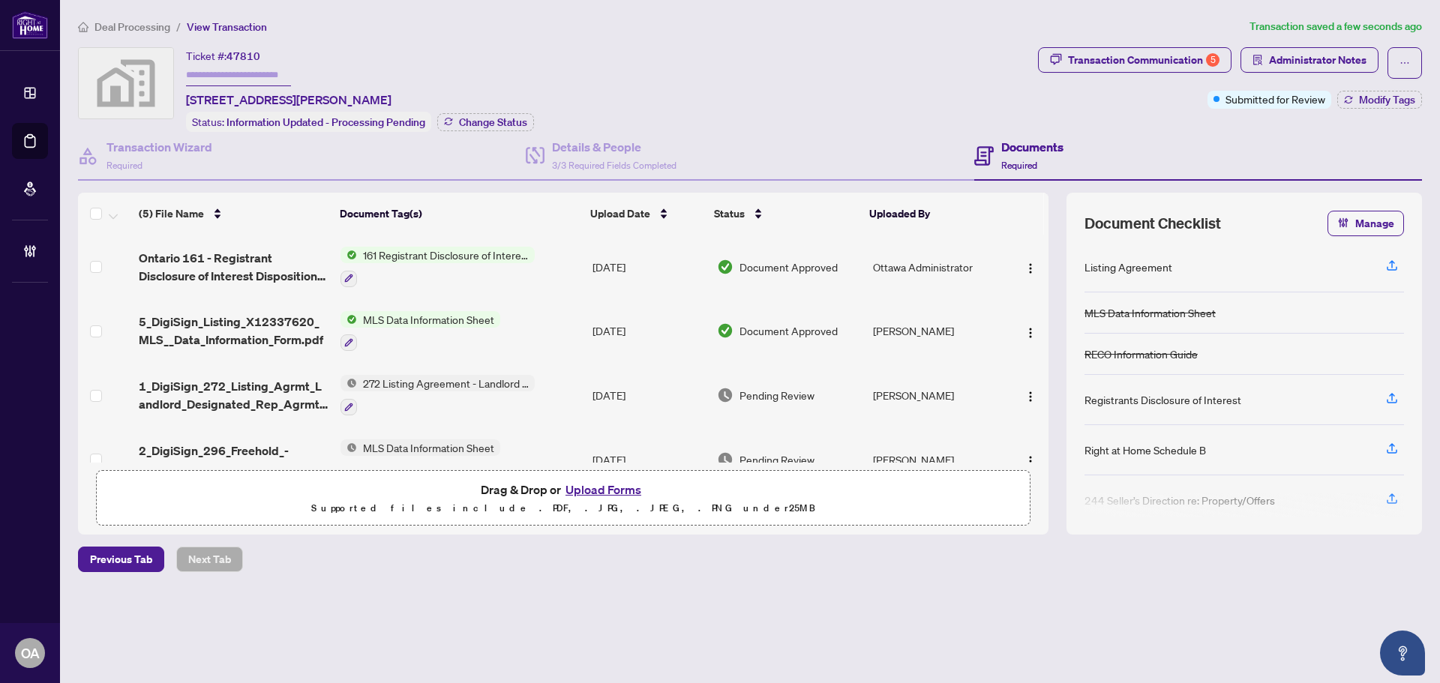
click at [220, 384] on span "1_DigiSign_272_Listing_Agrmt_Landlord_Designated_Rep_Agrmt_Auth_to_Offer_for_Le…" at bounding box center [234, 395] width 190 height 36
click at [169, 161] on div "Transaction Wizard Required" at bounding box center [160, 155] width 106 height 35
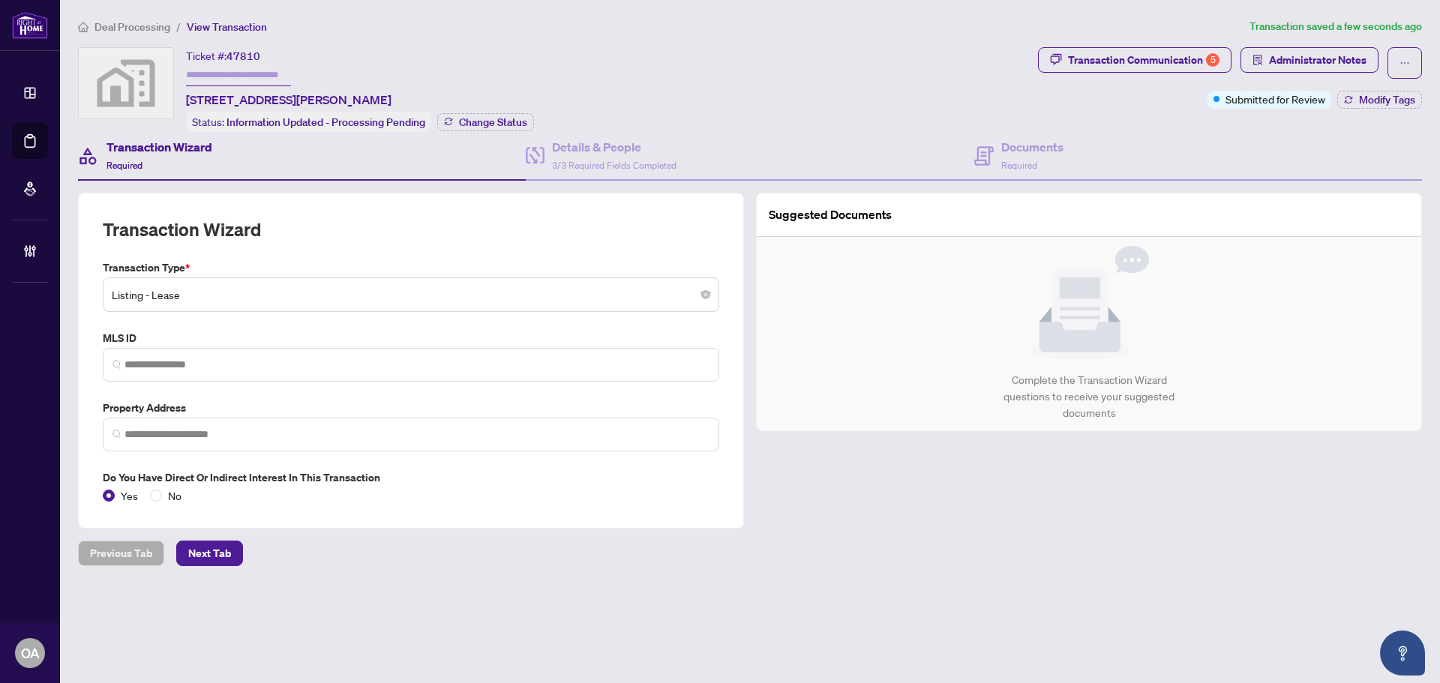
type input "**********"
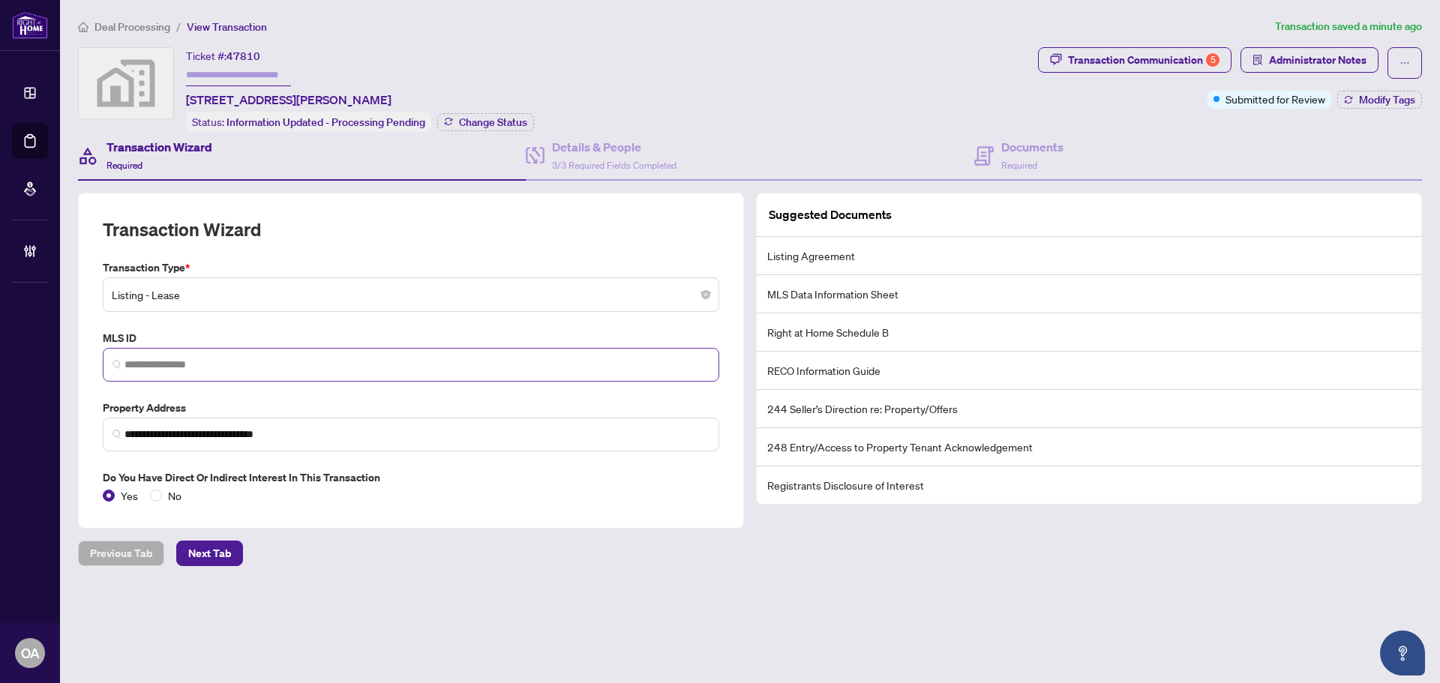
click at [291, 373] on span at bounding box center [411, 365] width 617 height 34
click at [293, 366] on input "search" at bounding box center [417, 365] width 585 height 16
paste input "*********"
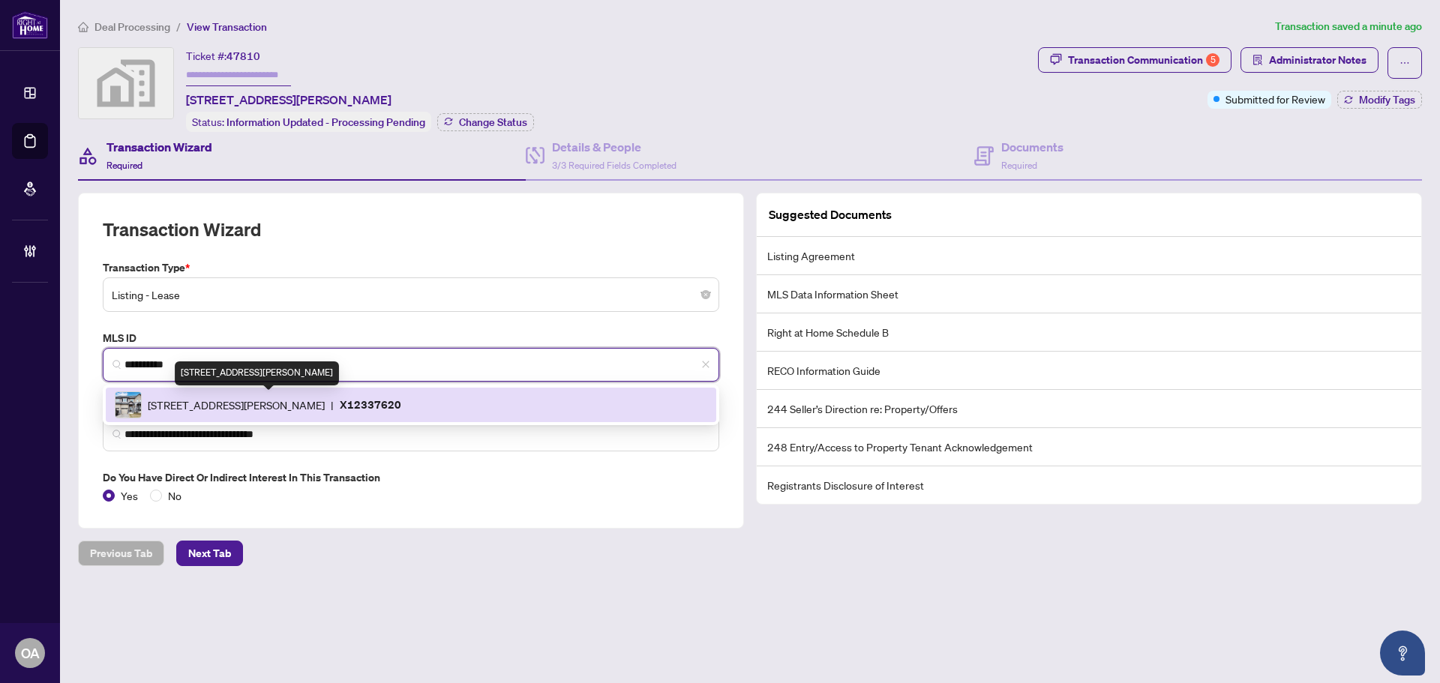
click at [324, 401] on span "62 Summer Lane, Selwyn, Ontario K9L 1N7, Canada" at bounding box center [236, 405] width 177 height 17
type input "*********"
type input "**********"
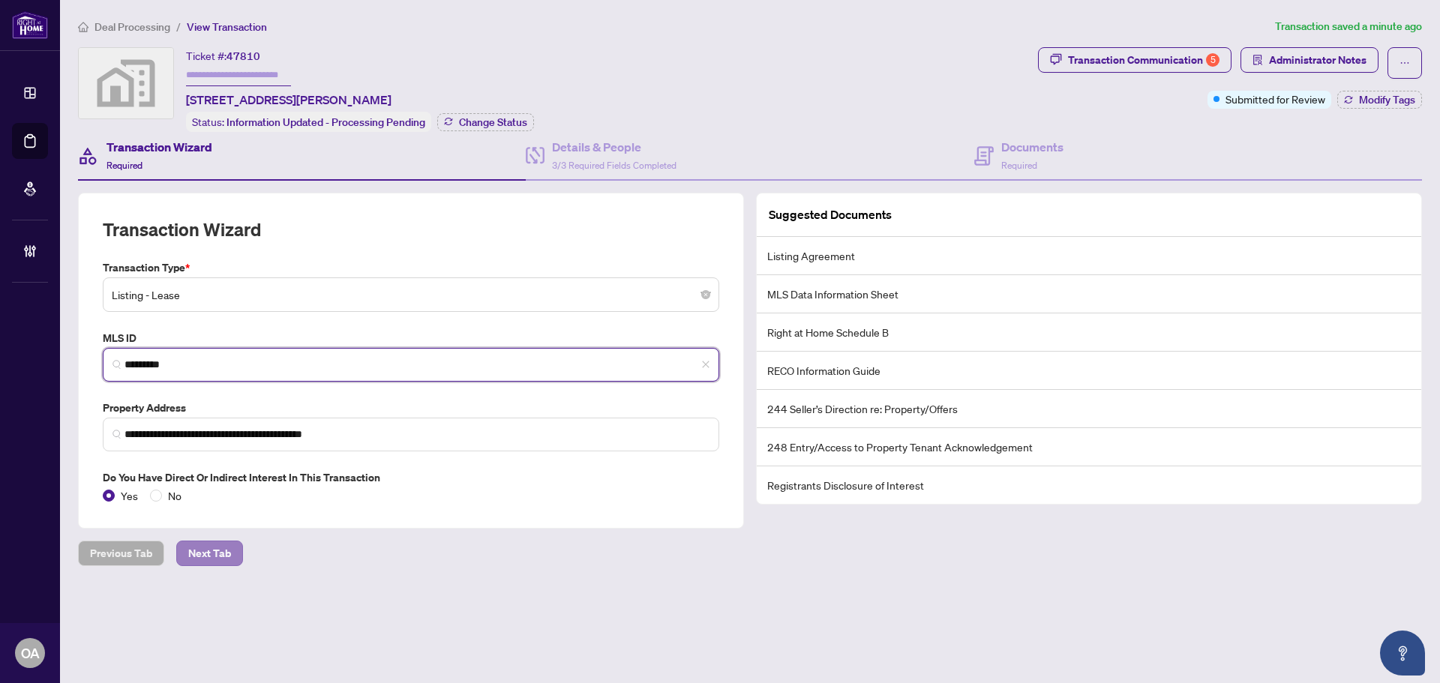
type input "*********"
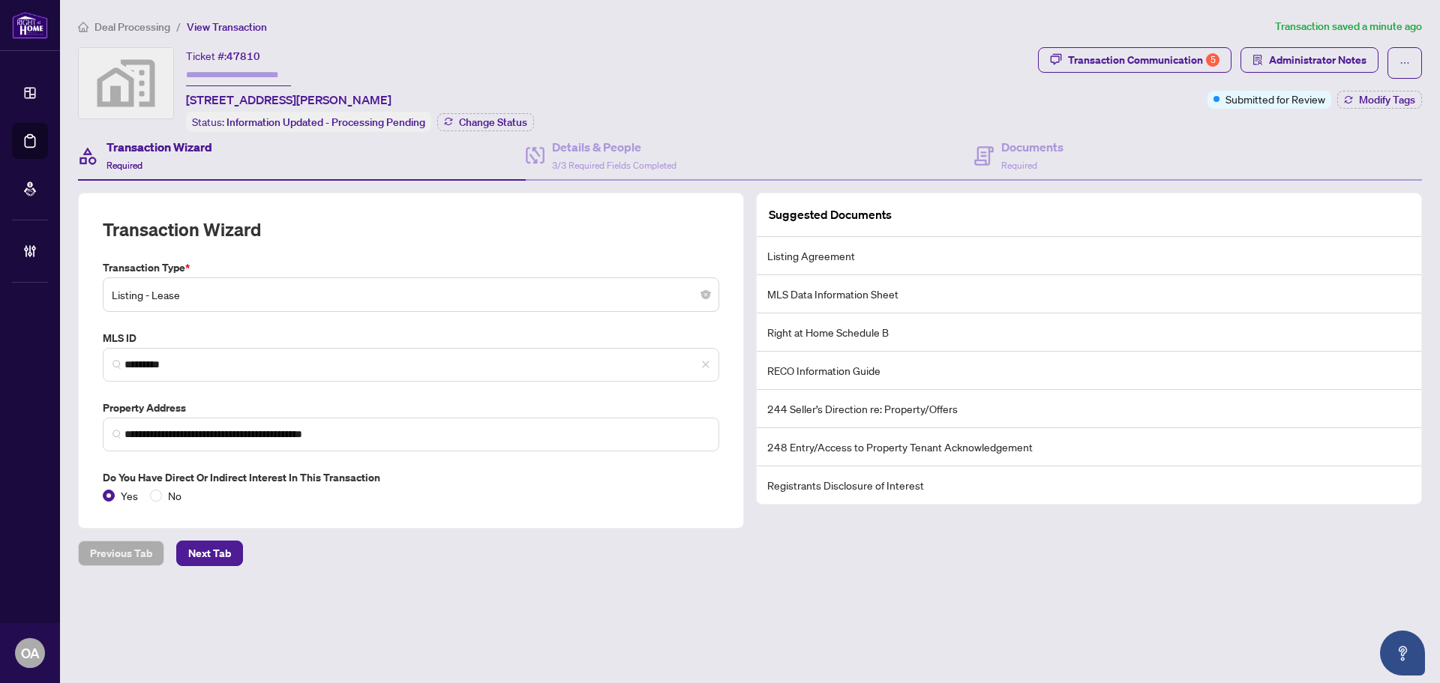
drag, startPoint x: 220, startPoint y: 550, endPoint x: 382, endPoint y: 569, distance: 163.1
click at [382, 569] on div "**********" at bounding box center [750, 318] width 1356 height 601
click at [223, 549] on span "Next Tab" at bounding box center [209, 554] width 43 height 24
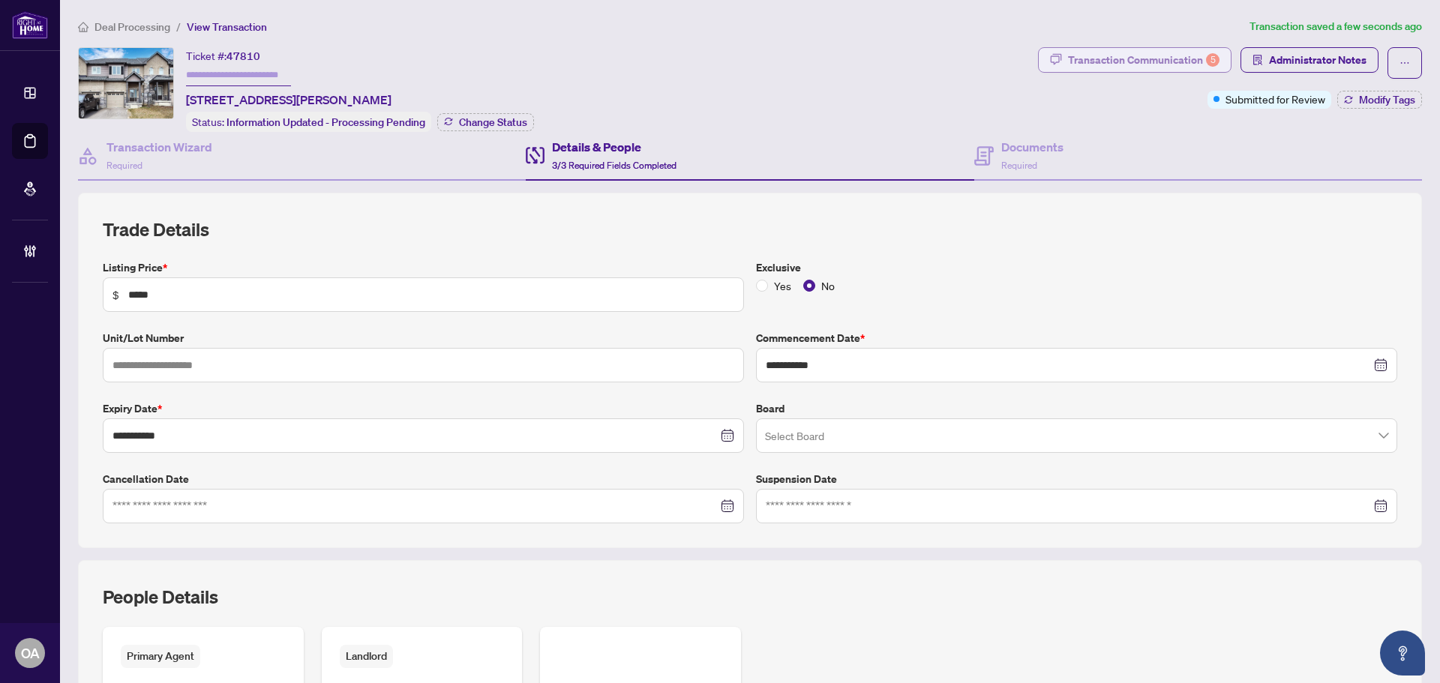
click at [1139, 53] on div "Transaction Communication 5" at bounding box center [1144, 60] width 152 height 24
type textarea "**********"
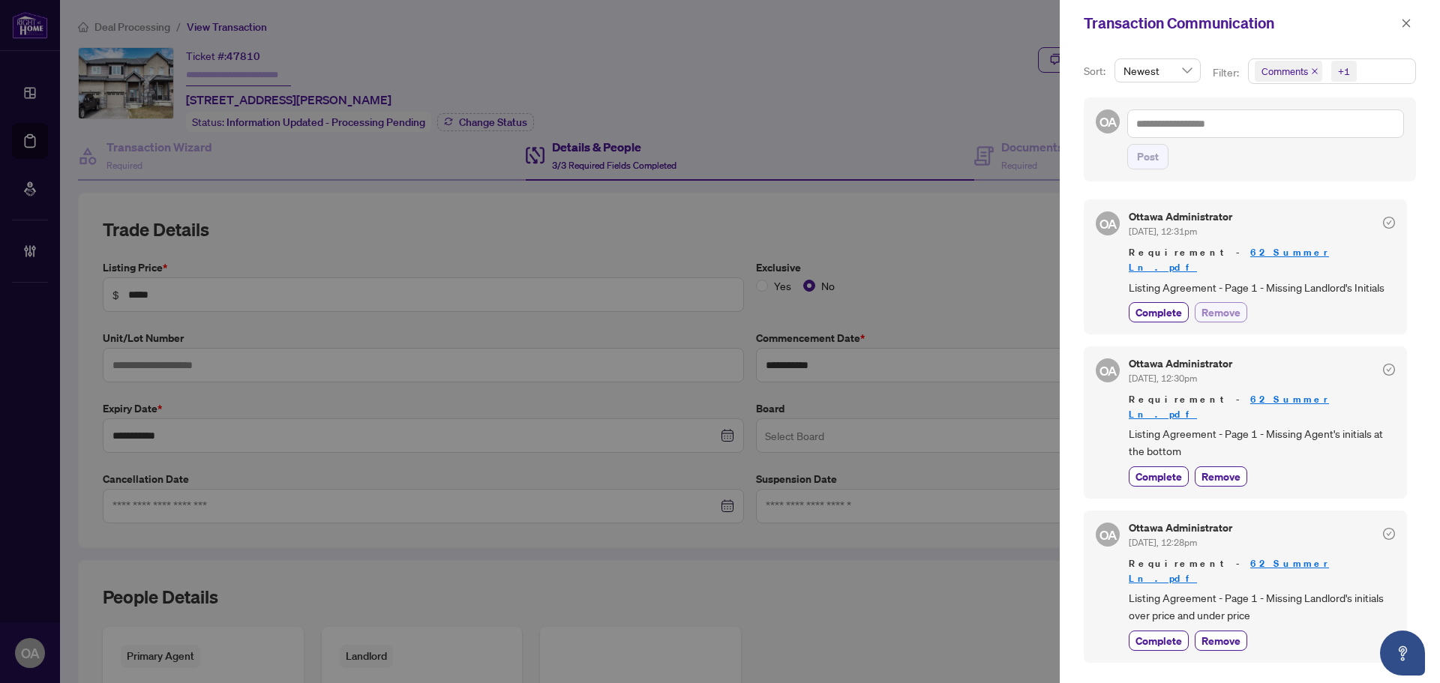
click at [1227, 305] on span "Remove" at bounding box center [1221, 313] width 39 height 16
click at [1209, 450] on span "Listing Agreement - Page 1 - Missing Agent's initials at the bottom" at bounding box center [1262, 442] width 266 height 35
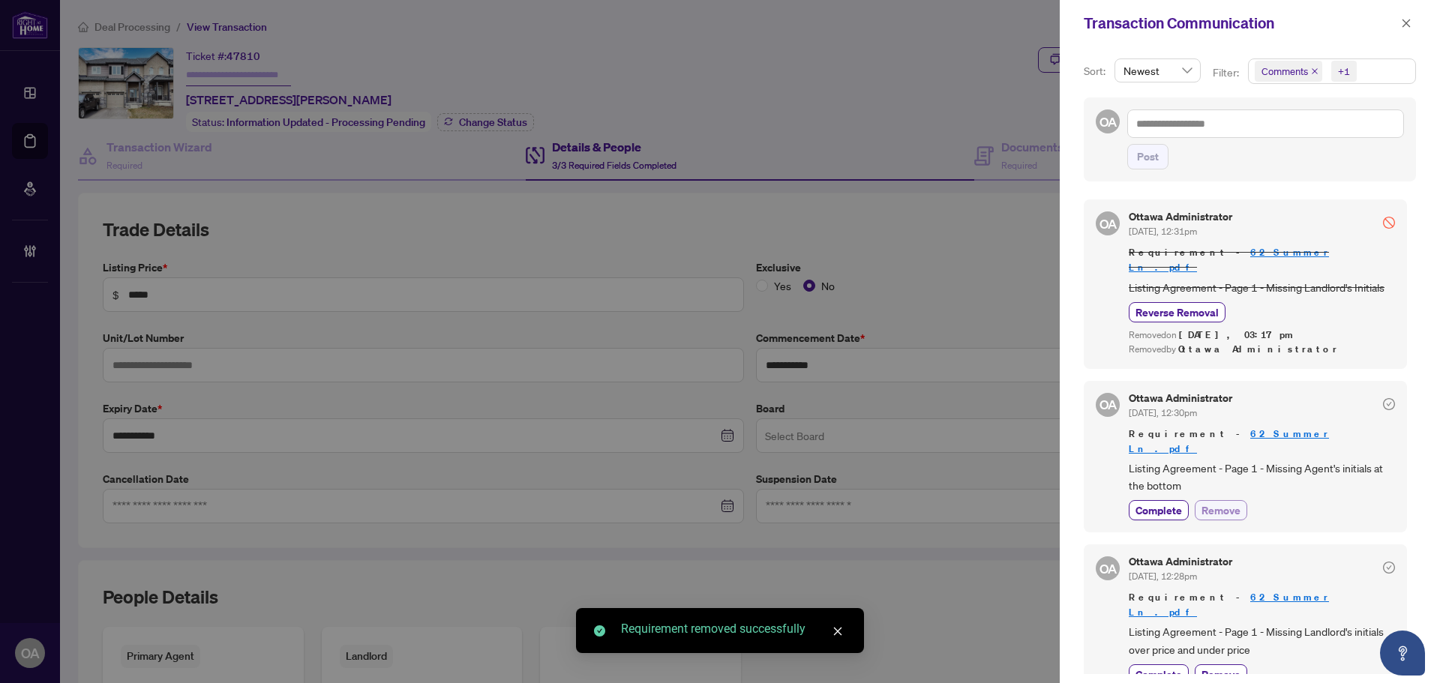
click at [1222, 503] on span "Remove" at bounding box center [1221, 511] width 39 height 16
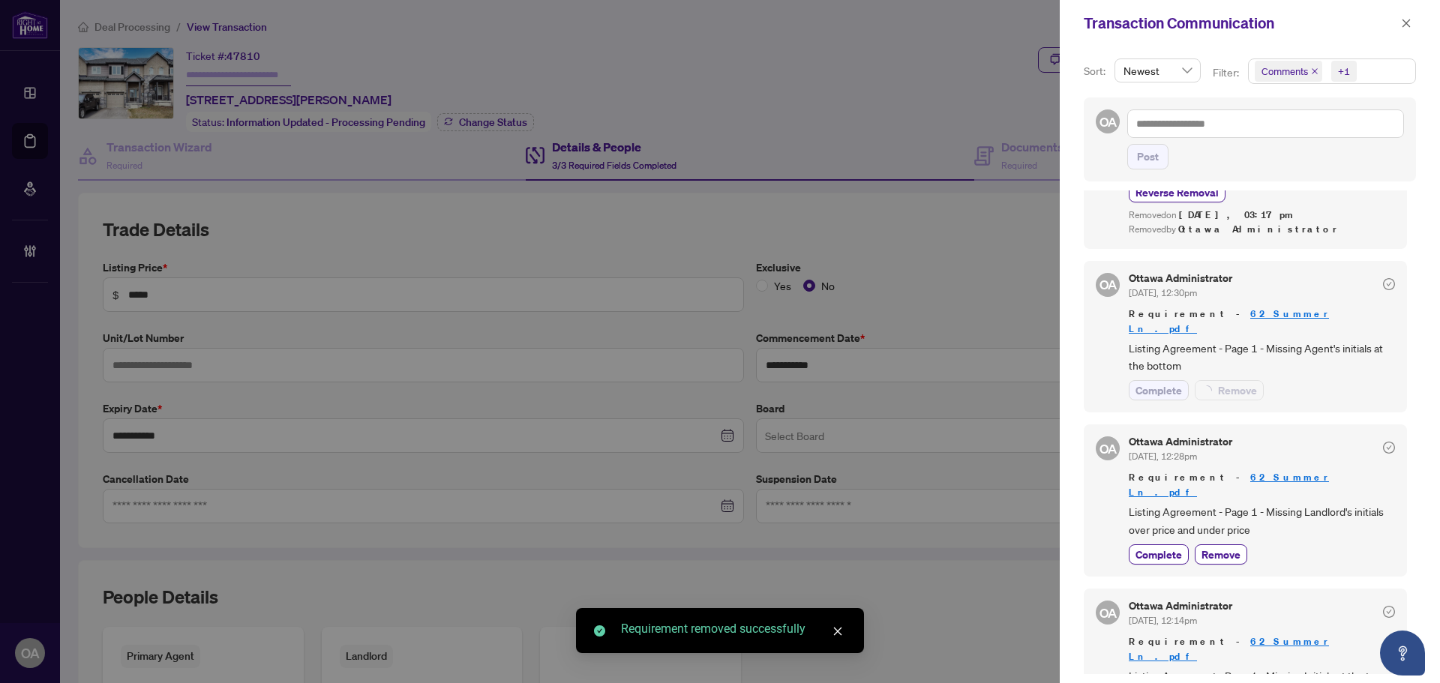
scroll to position [225, 0]
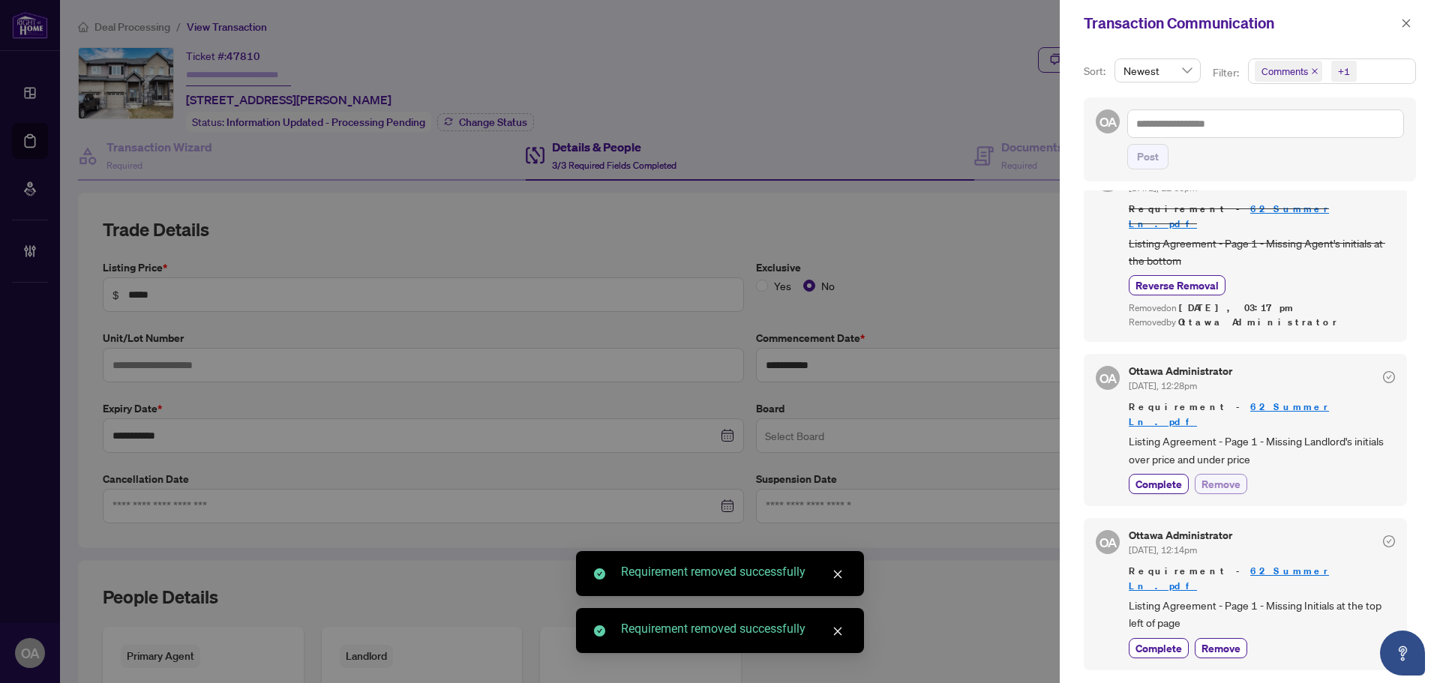
click at [1215, 476] on span "Remove" at bounding box center [1221, 484] width 39 height 16
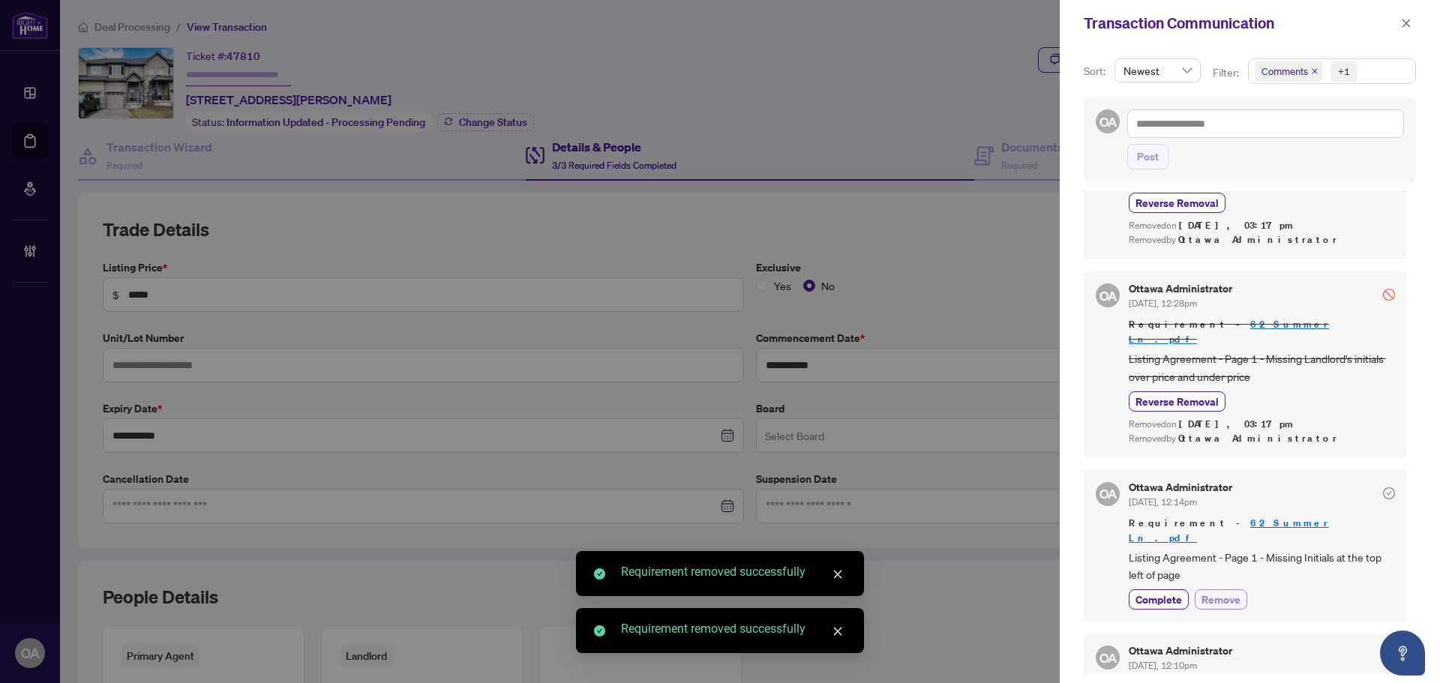
click at [1217, 592] on span "Remove" at bounding box center [1221, 600] width 39 height 16
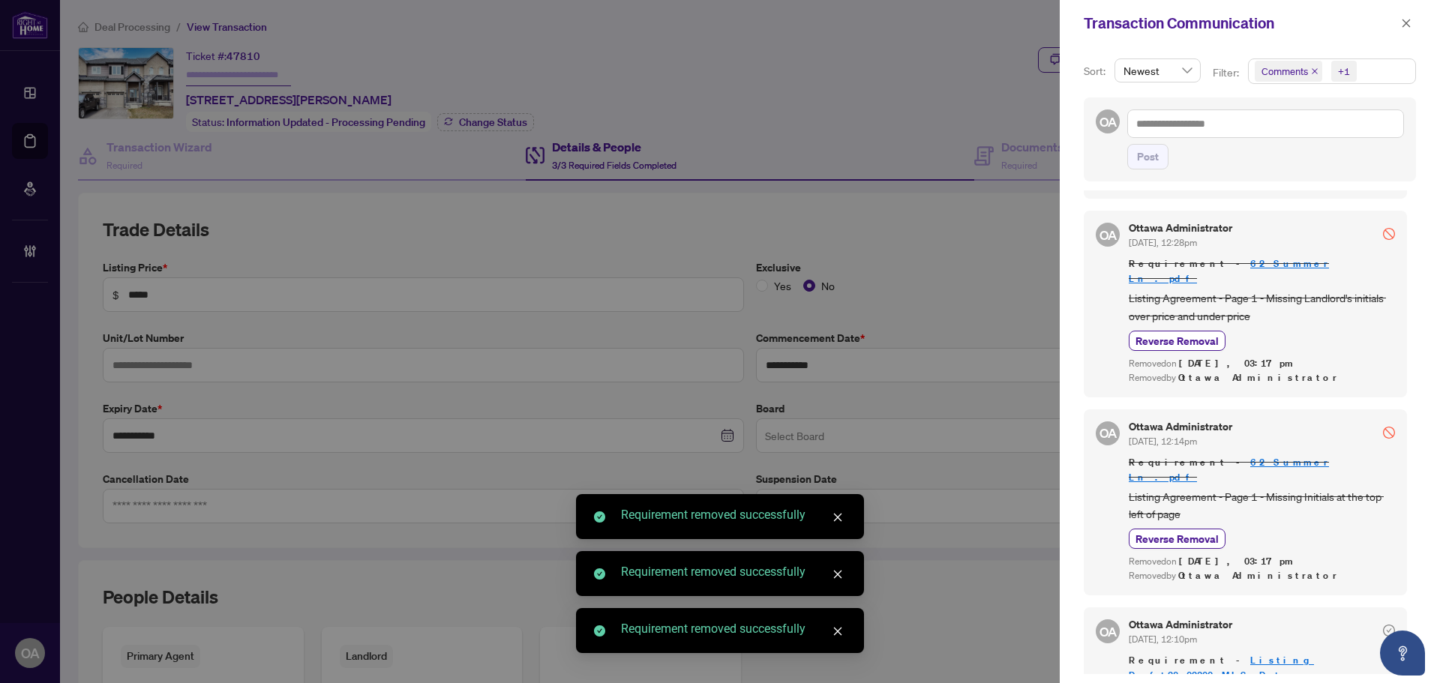
scroll to position [376, 0]
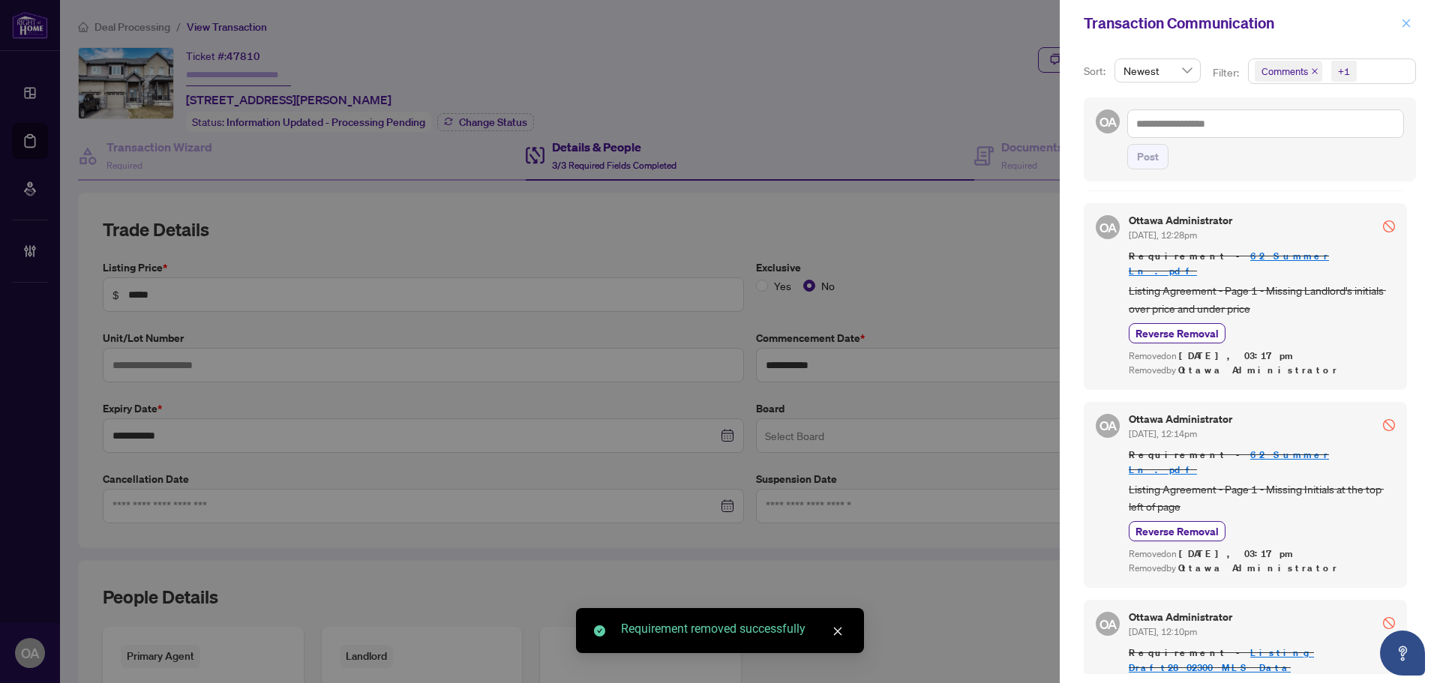
click at [1407, 18] on icon "close" at bounding box center [1406, 23] width 11 height 11
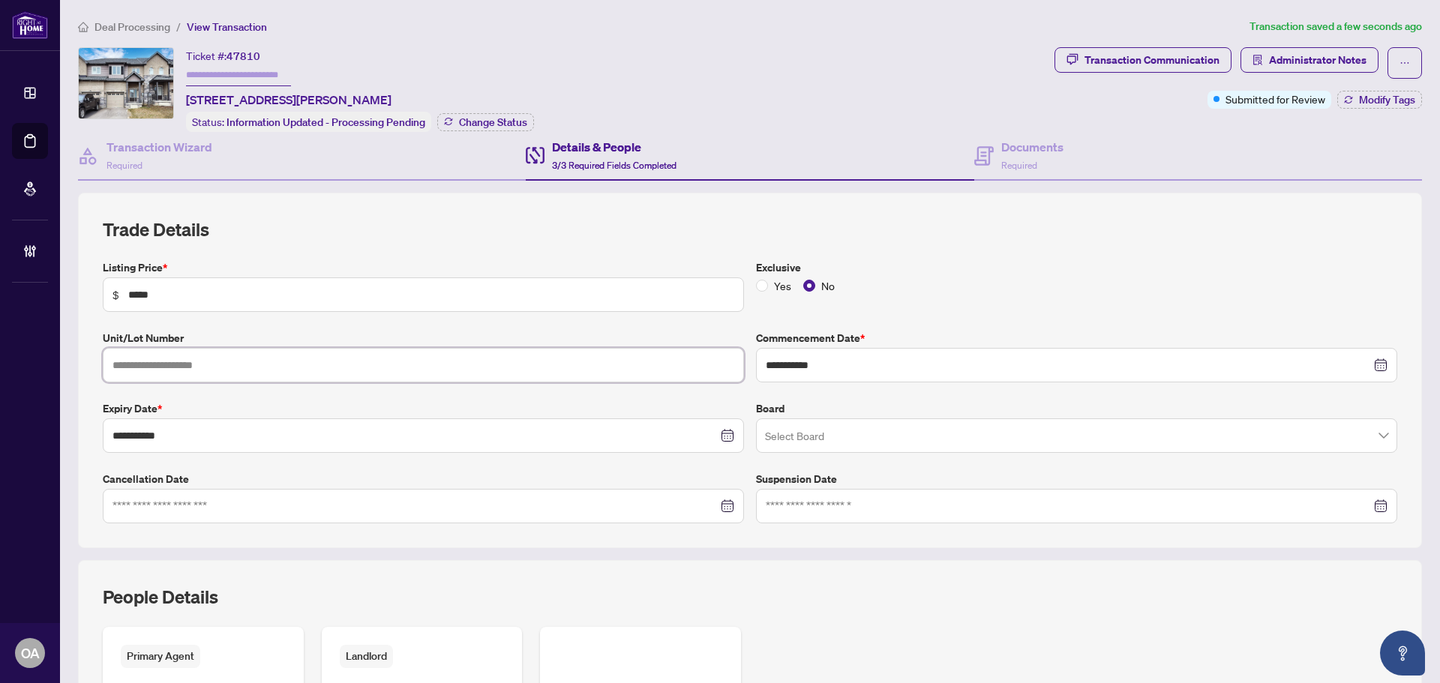
click at [143, 365] on input "text" at bounding box center [423, 365] width 641 height 35
click at [509, 477] on label "Cancellation Date" at bounding box center [423, 479] width 641 height 17
click at [783, 429] on input "search" at bounding box center [1070, 438] width 610 height 33
drag, startPoint x: 797, startPoint y: 437, endPoint x: 806, endPoint y: 440, distance: 10.2
click at [797, 437] on input "search" at bounding box center [1070, 438] width 610 height 33
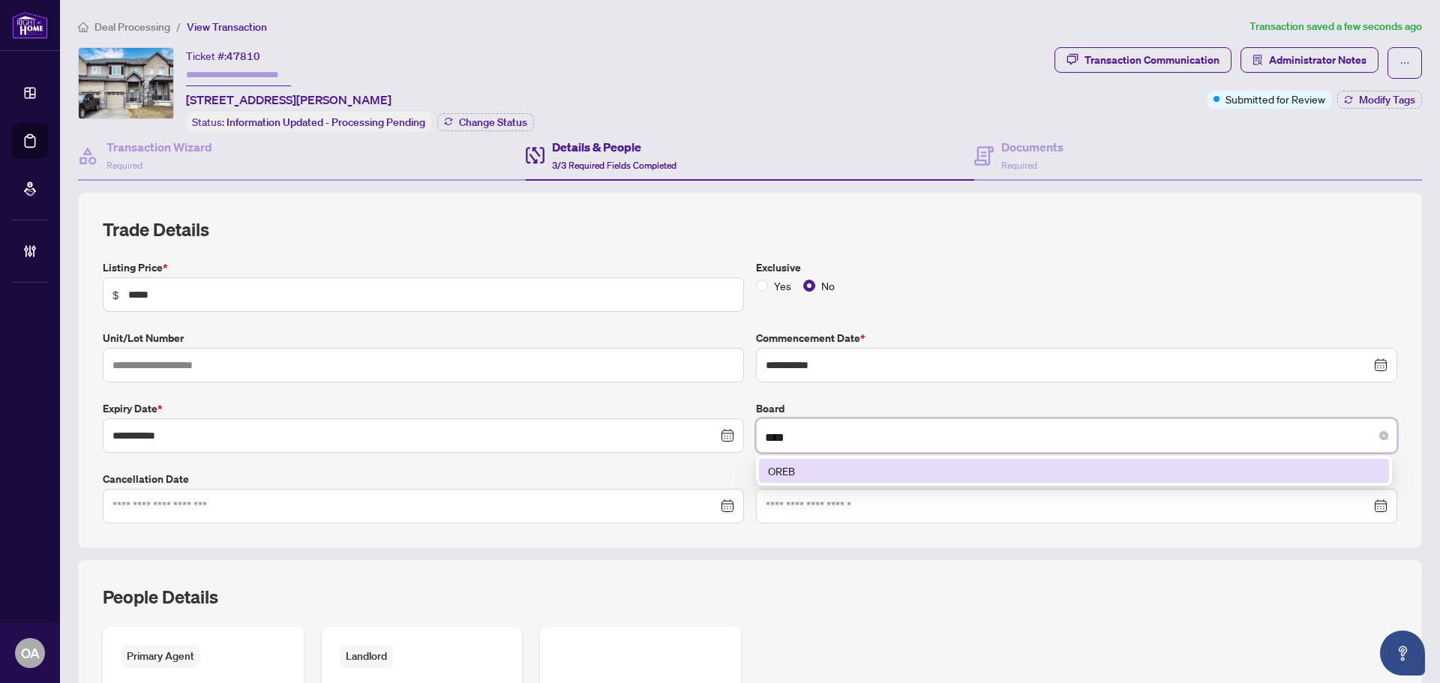
type input "****"
click at [1050, 387] on div "**********" at bounding box center [750, 392] width 1307 height 264
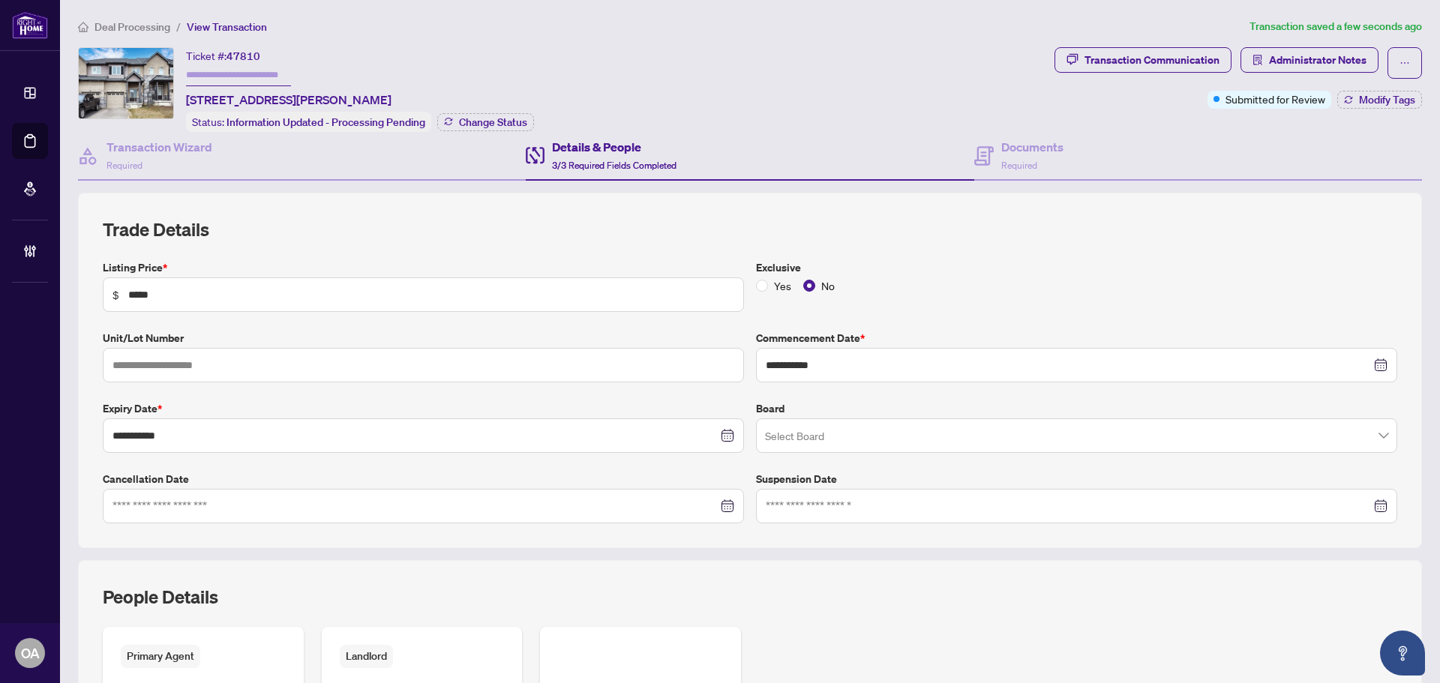
click at [790, 437] on input "search" at bounding box center [1070, 438] width 610 height 33
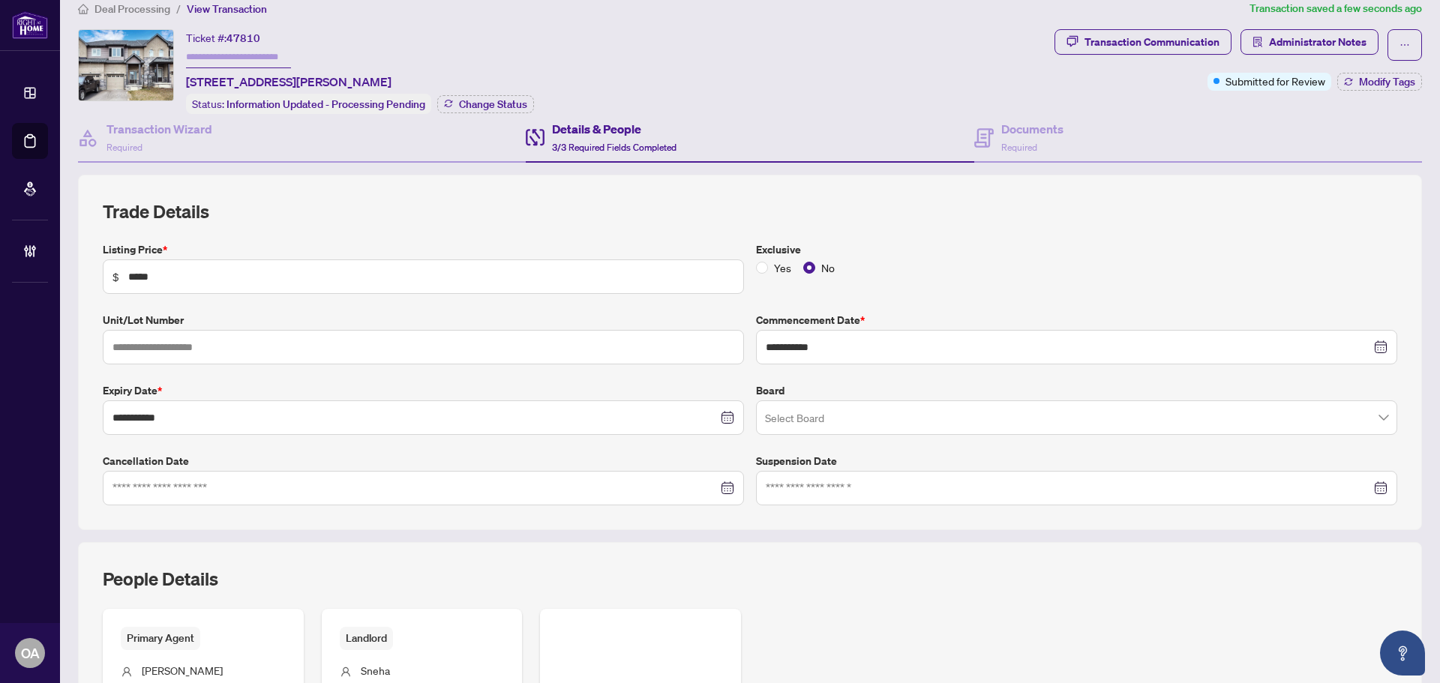
scroll to position [0, 0]
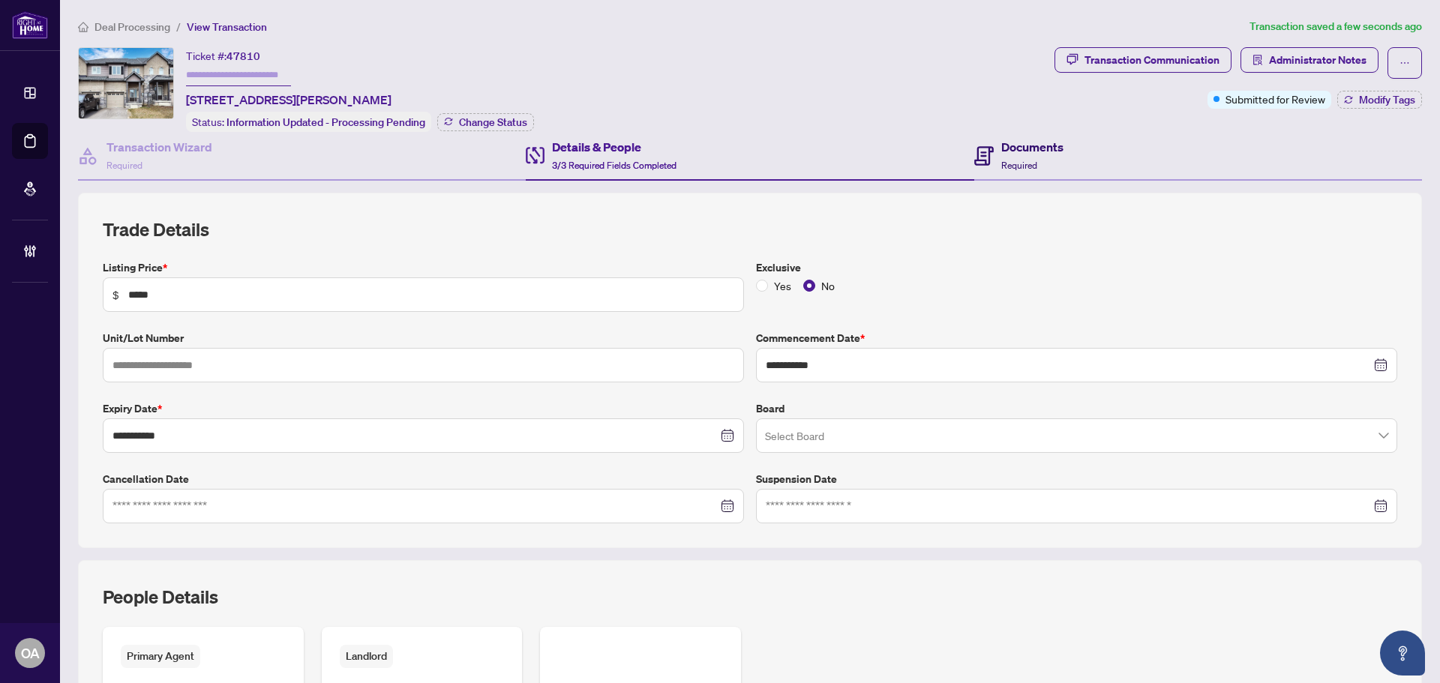
click at [1049, 147] on h4 "Documents" at bounding box center [1033, 147] width 62 height 18
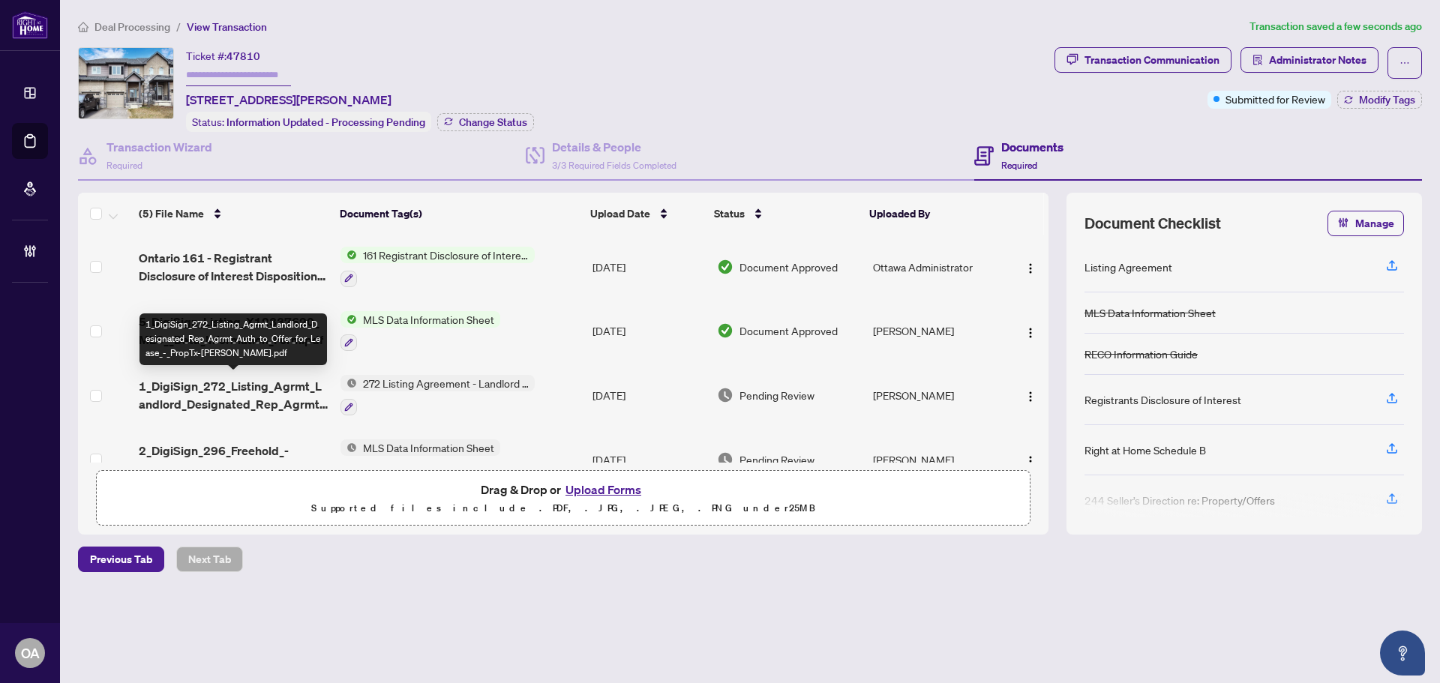
click at [266, 377] on span "1_DigiSign_272_Listing_Agrmt_Landlord_Designated_Rep_Agrmt_Auth_to_Offer_for_Le…" at bounding box center [234, 395] width 190 height 36
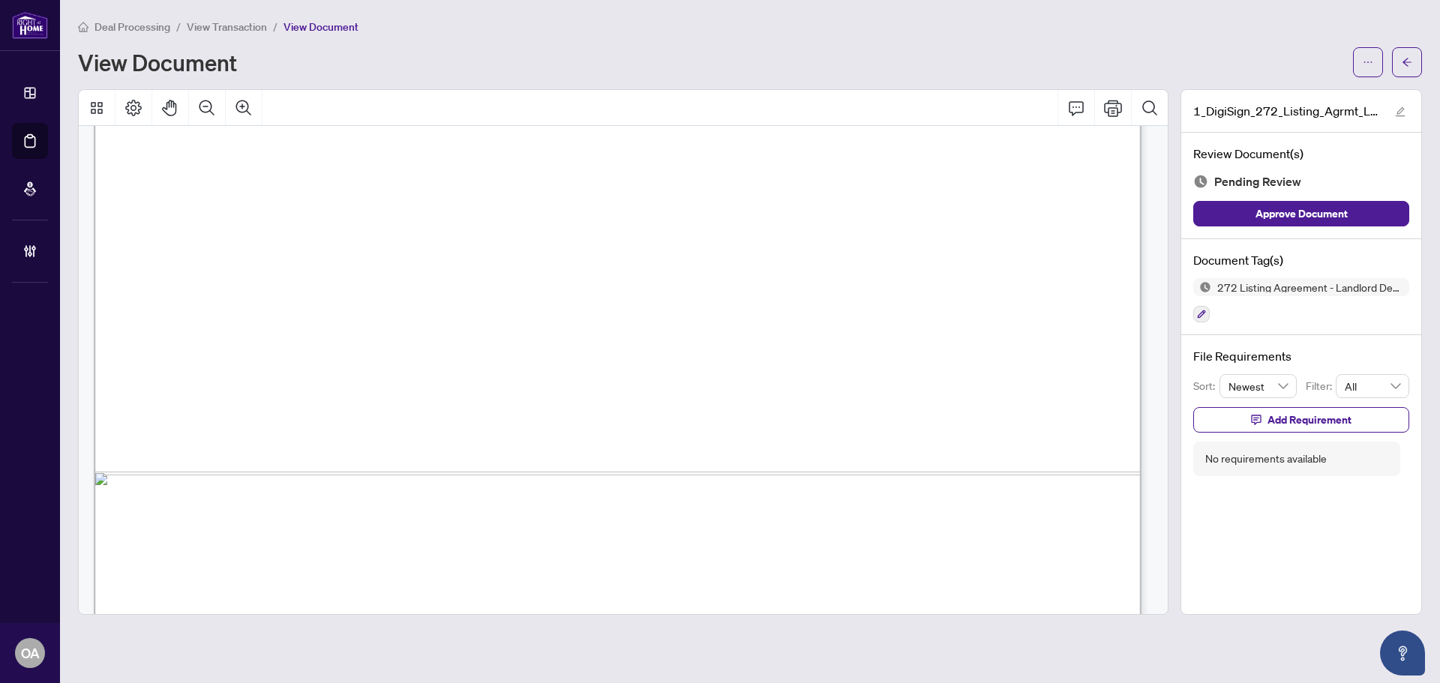
scroll to position [5026, 0]
click at [243, 104] on icon "Zoom In" at bounding box center [244, 108] width 18 height 18
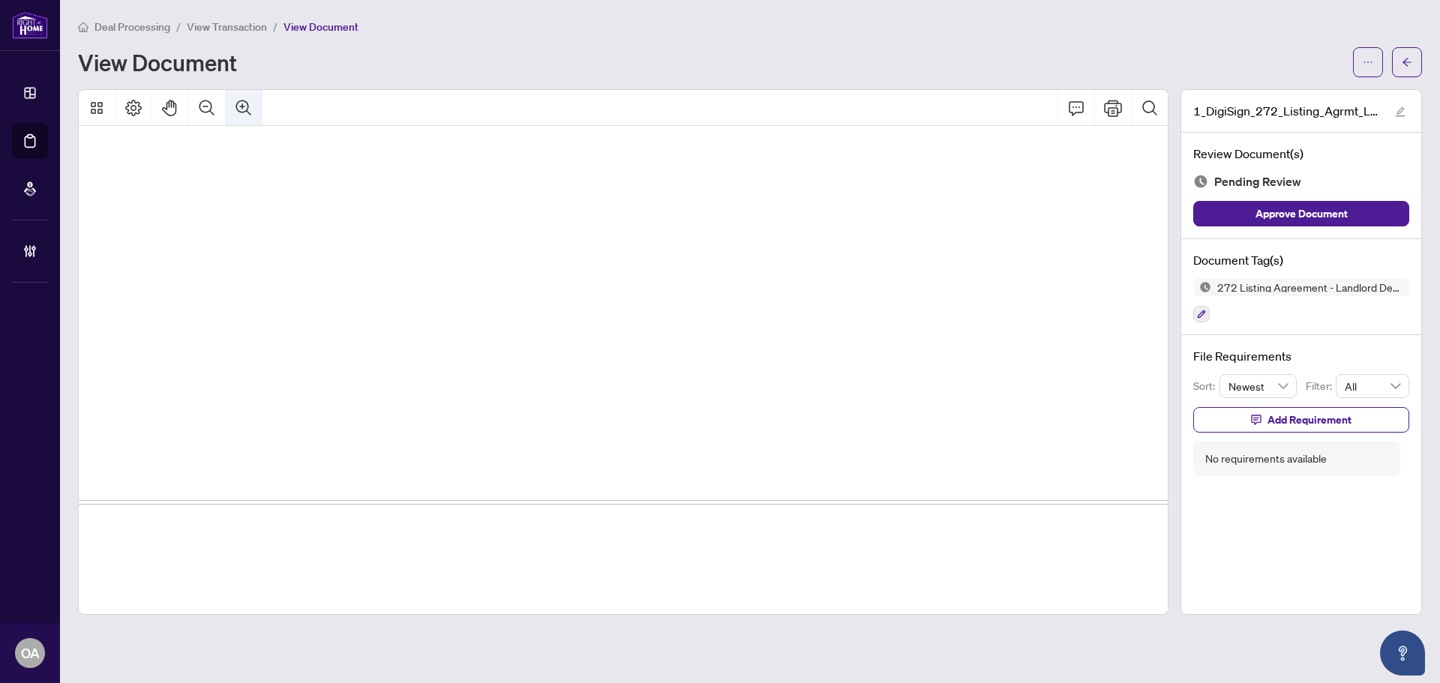
click at [243, 104] on icon "Zoom In" at bounding box center [244, 108] width 18 height 18
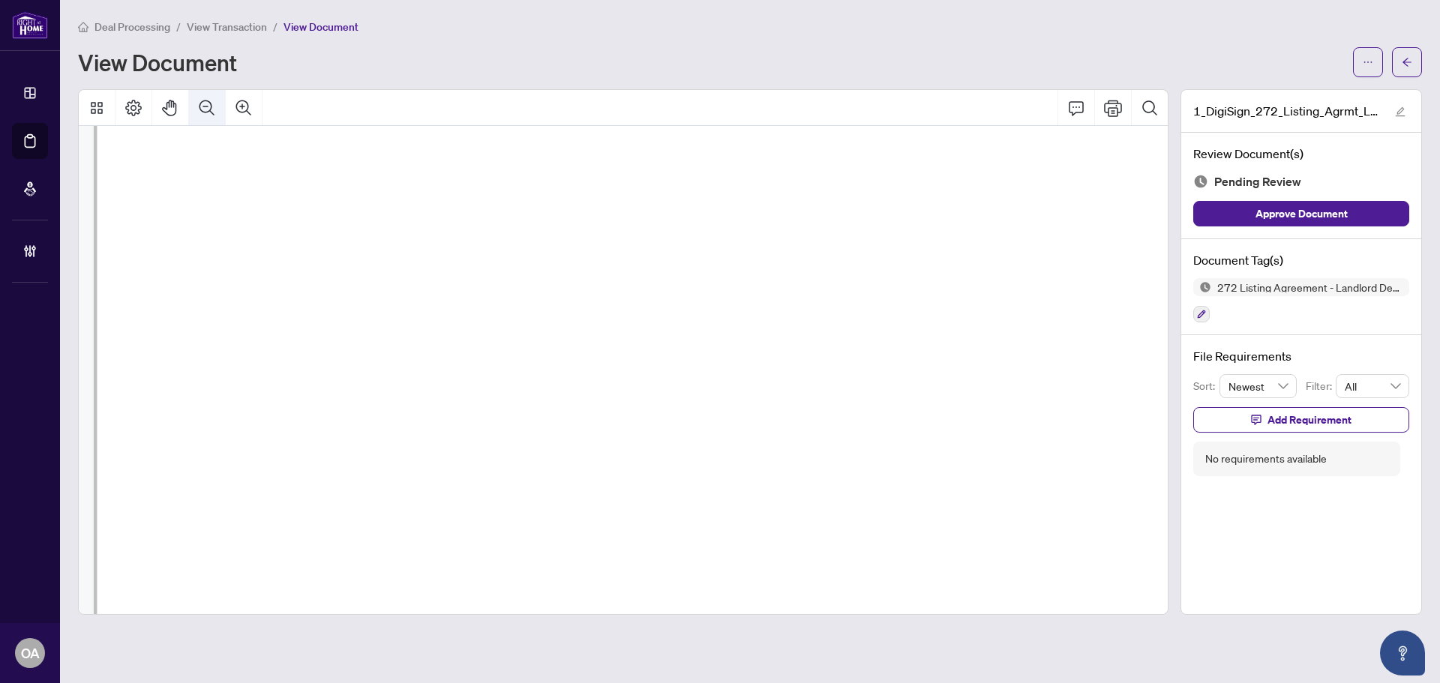
click at [212, 101] on icon "Zoom Out" at bounding box center [207, 108] width 18 height 18
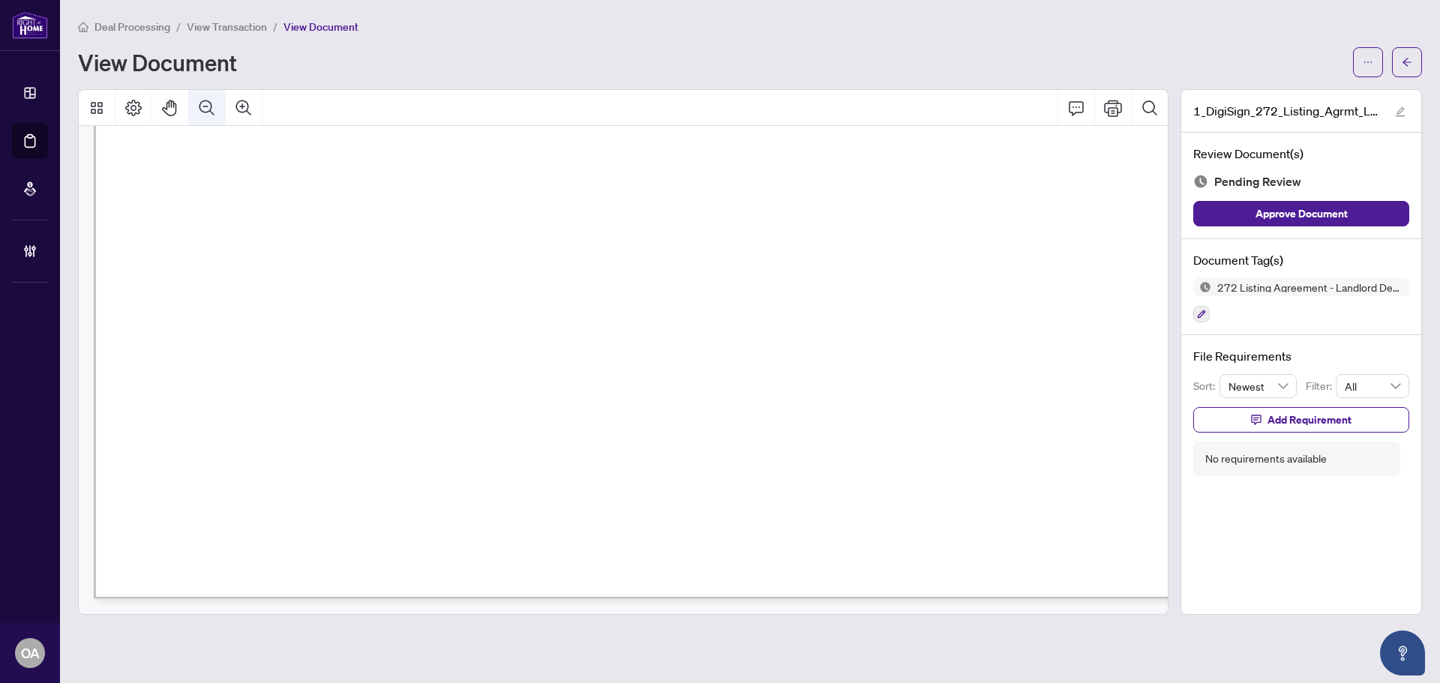
click at [212, 101] on icon "Zoom Out" at bounding box center [207, 108] width 18 height 18
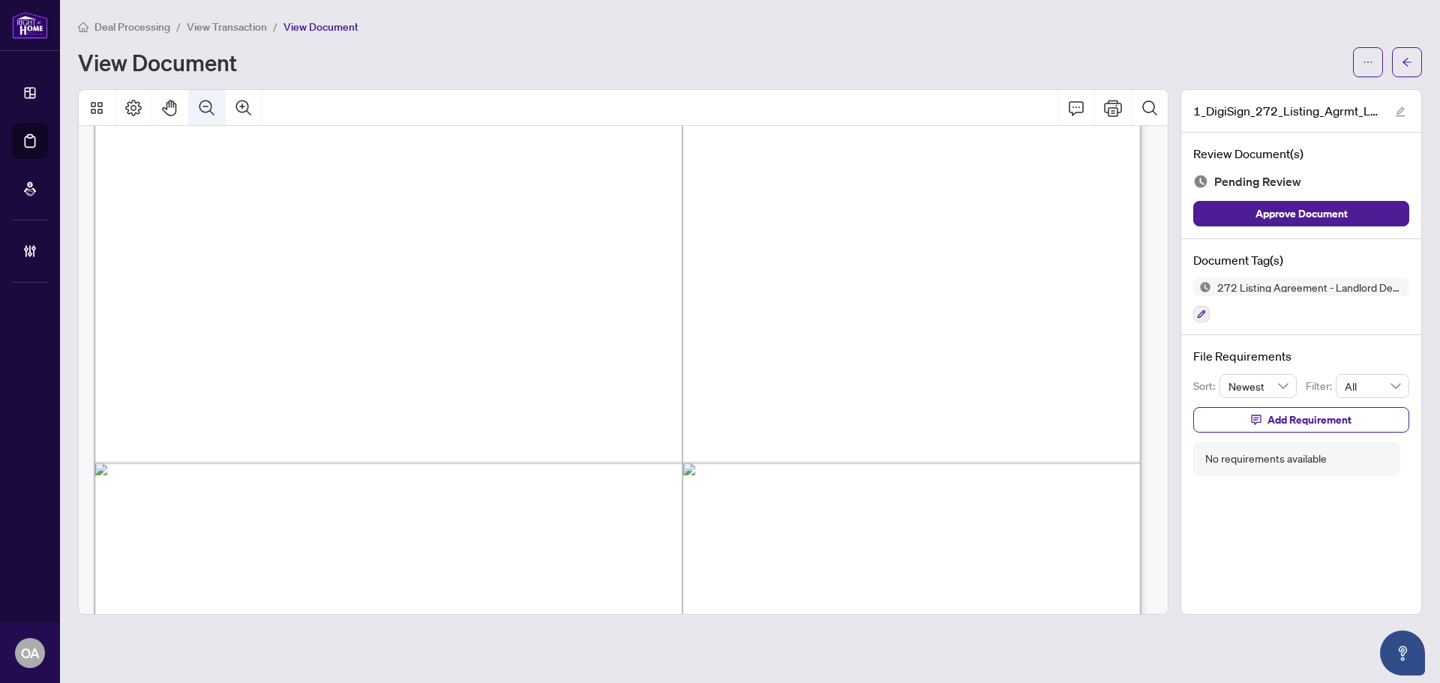
click at [212, 101] on icon "Zoom Out" at bounding box center [207, 108] width 18 height 18
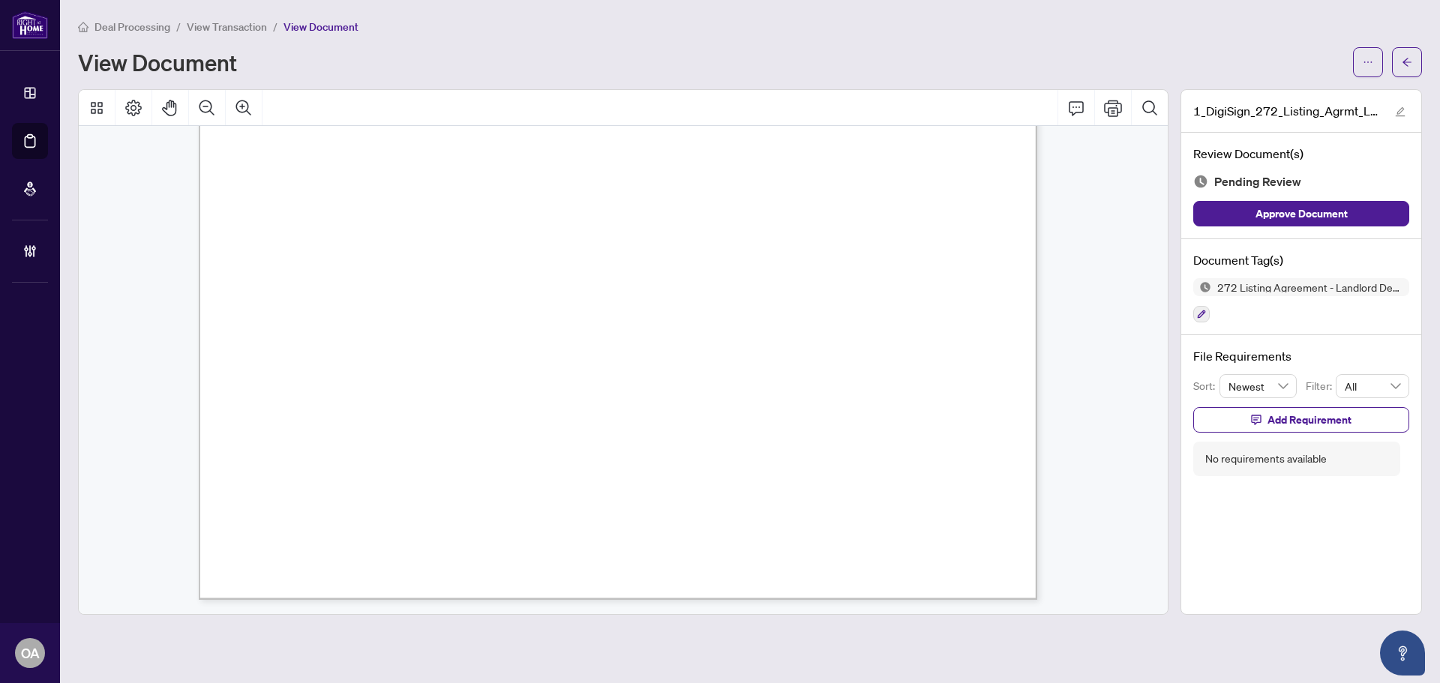
scroll to position [5077, 0]
click at [1194, 319] on button "button" at bounding box center [1202, 314] width 17 height 17
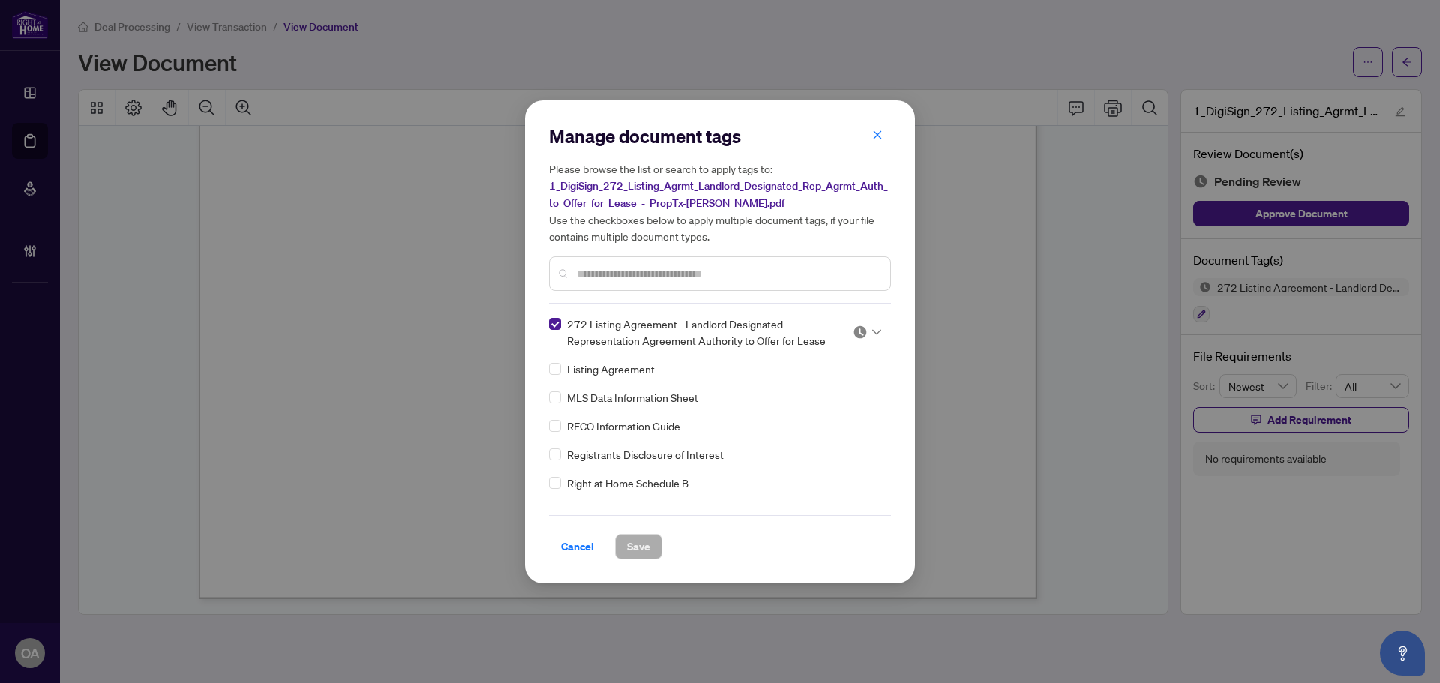
click at [863, 331] on img at bounding box center [860, 332] width 15 height 15
click at [792, 403] on div "Approved" at bounding box center [818, 405] width 96 height 17
click at [641, 539] on span "Save" at bounding box center [638, 547] width 23 height 24
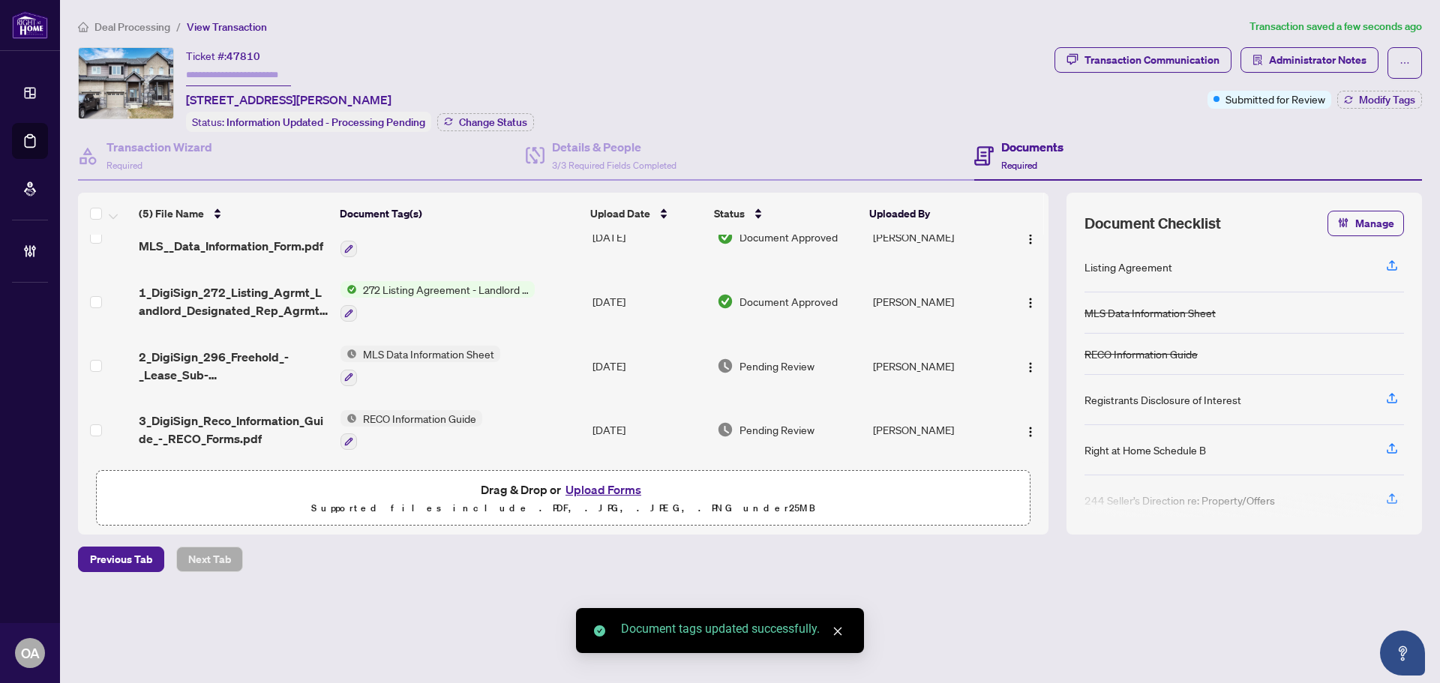
scroll to position [97, 0]
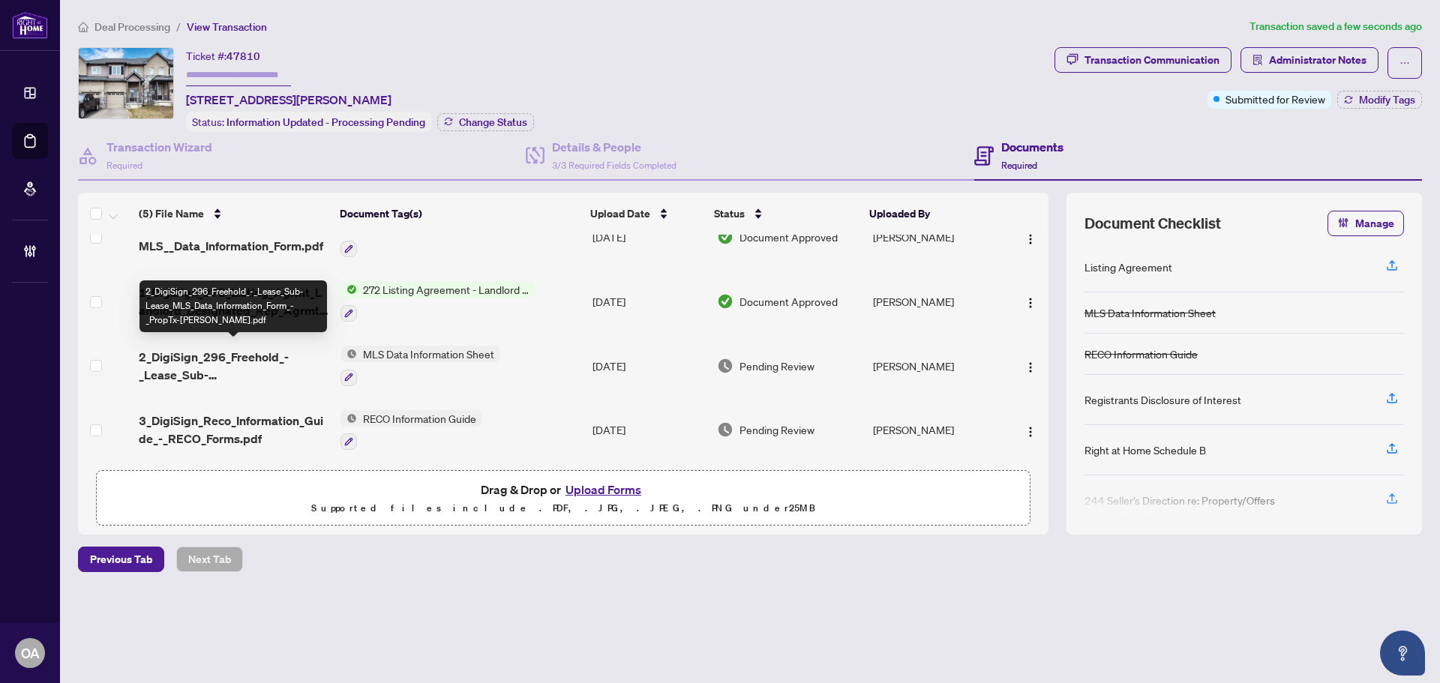
click at [236, 360] on span "2_DigiSign_296_Freehold_-_Lease_Sub-Lease_MLS_Data_Information_Form_-_PropTx-OR…" at bounding box center [234, 366] width 190 height 36
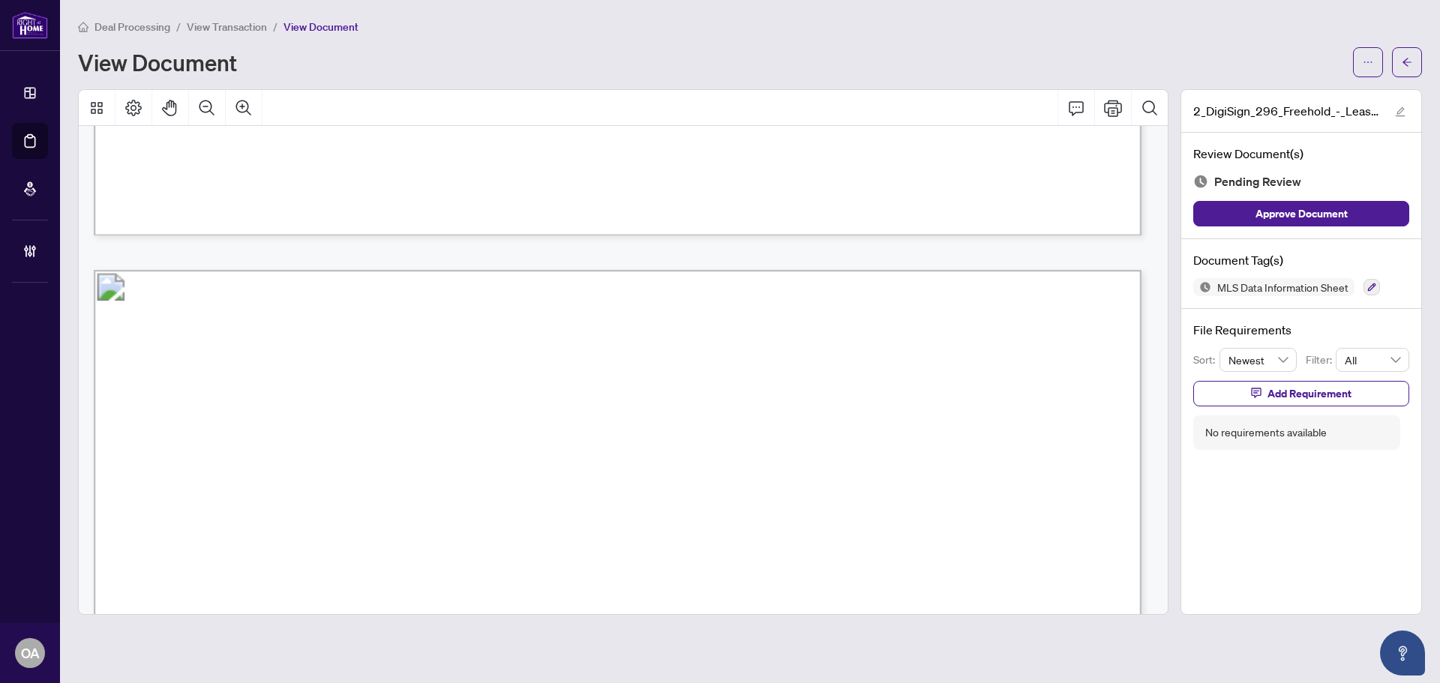
scroll to position [5702, 0]
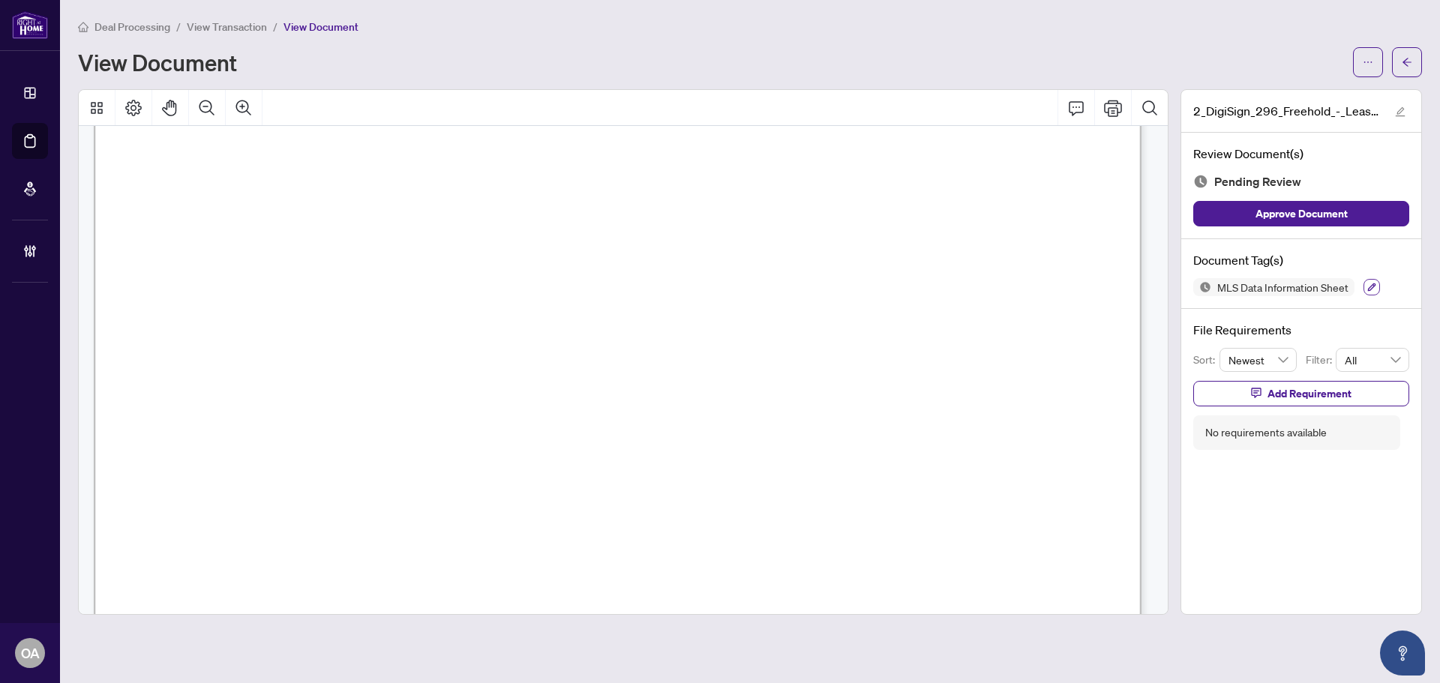
click at [1368, 283] on icon "button" at bounding box center [1372, 287] width 9 height 9
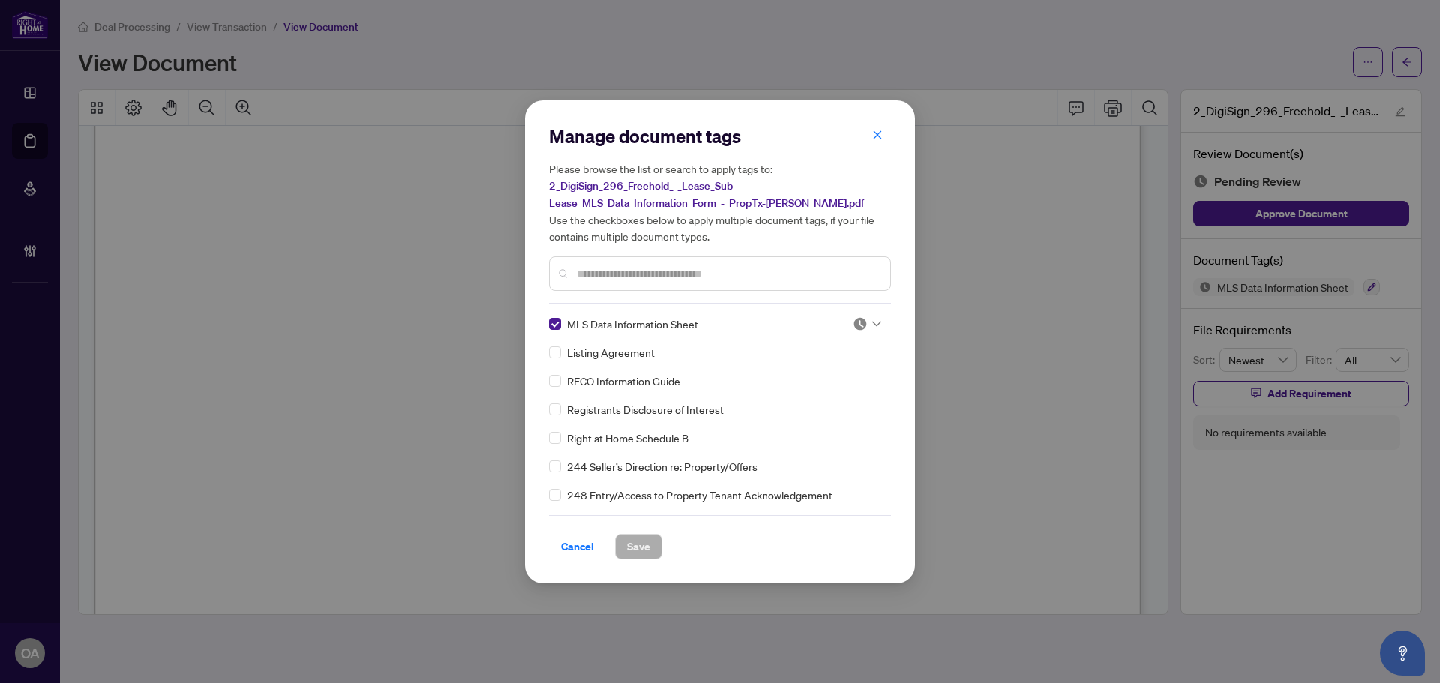
click at [872, 326] on icon at bounding box center [876, 324] width 9 height 6
click at [836, 392] on div "Approved" at bounding box center [818, 397] width 96 height 17
click at [632, 540] on span "Save" at bounding box center [638, 547] width 23 height 24
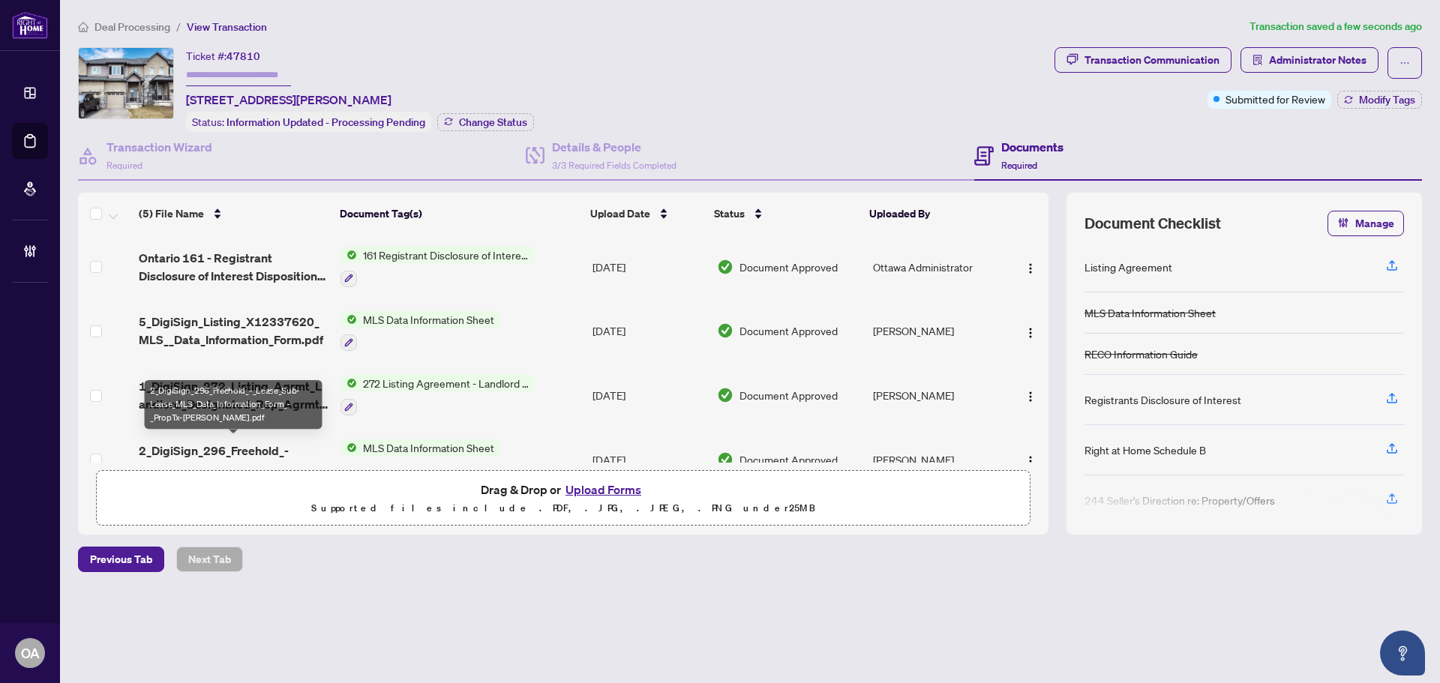
click at [214, 449] on span "2_DigiSign_296_Freehold_-_Lease_Sub-Lease_MLS_Data_Information_Form_-_PropTx-OR…" at bounding box center [234, 460] width 190 height 36
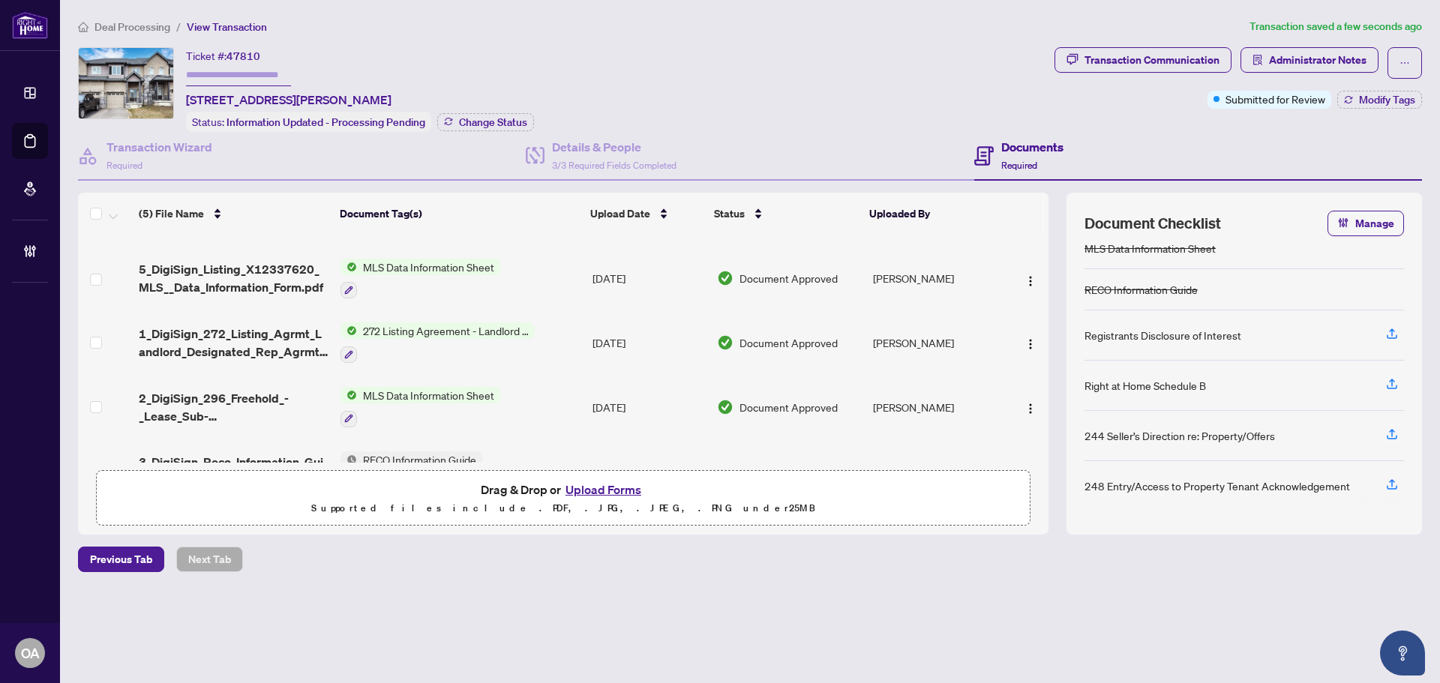
scroll to position [97, 0]
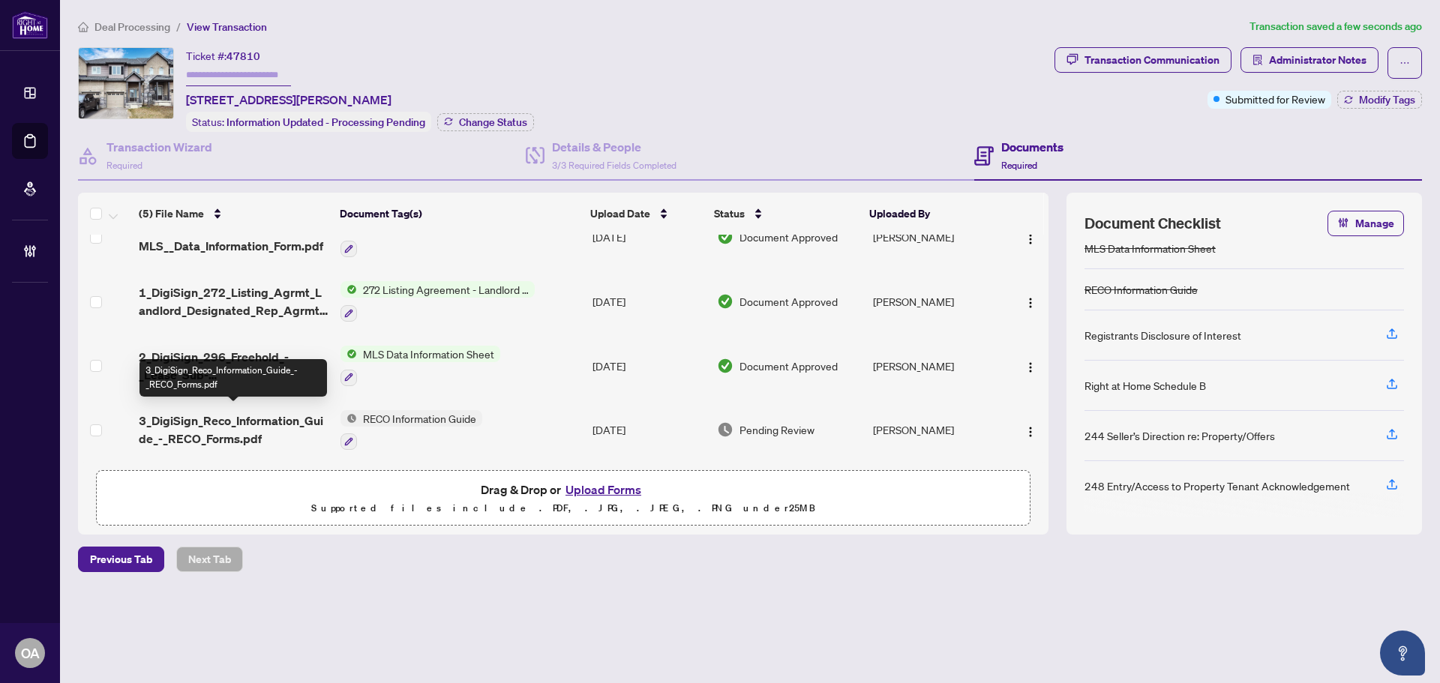
click at [234, 415] on span "3_DigiSign_Reco_Information_Guide_-_RECO_Forms.pdf" at bounding box center [234, 430] width 190 height 36
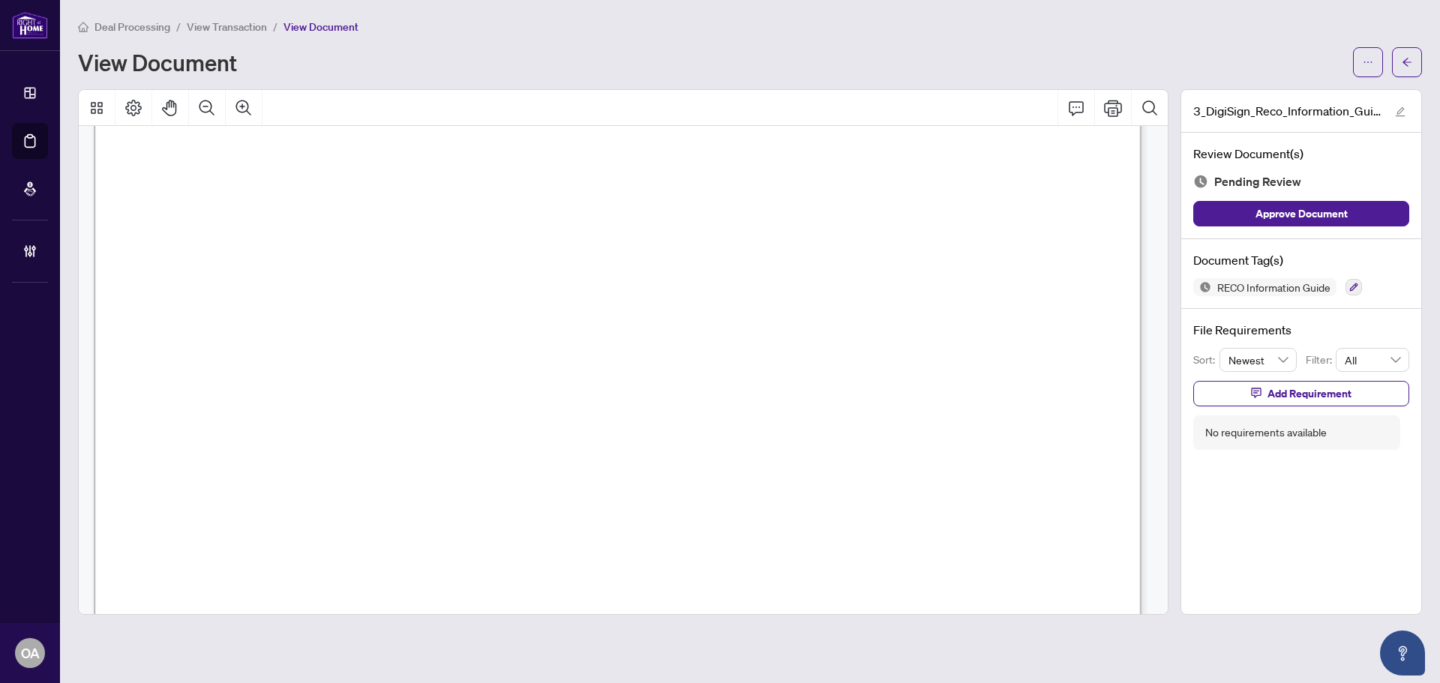
scroll to position [16984, 0]
drag, startPoint x: 664, startPoint y: 352, endPoint x: 771, endPoint y: 353, distance: 107.3
click at [771, 353] on span "Sneha Kotai" at bounding box center [743, 354] width 169 height 33
click at [782, 357] on span "Sneha Kotai" at bounding box center [743, 354] width 169 height 33
drag, startPoint x: 659, startPoint y: 356, endPoint x: 770, endPoint y: 353, distance: 111.1
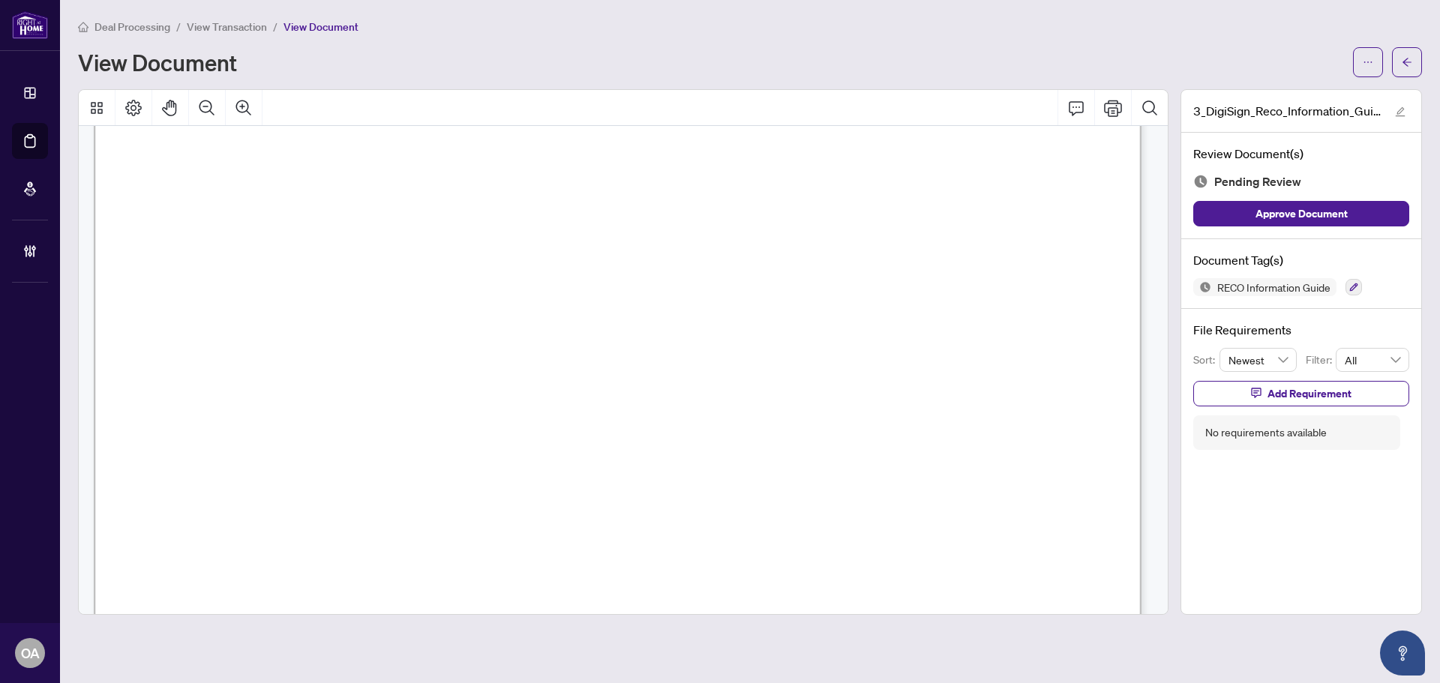
click at [770, 353] on span "Sneha Kotai" at bounding box center [743, 354] width 169 height 33
click at [1368, 60] on icon "ellipsis" at bounding box center [1368, 62] width 11 height 11
click at [1277, 97] on span "Download" at bounding box center [1314, 94] width 114 height 17
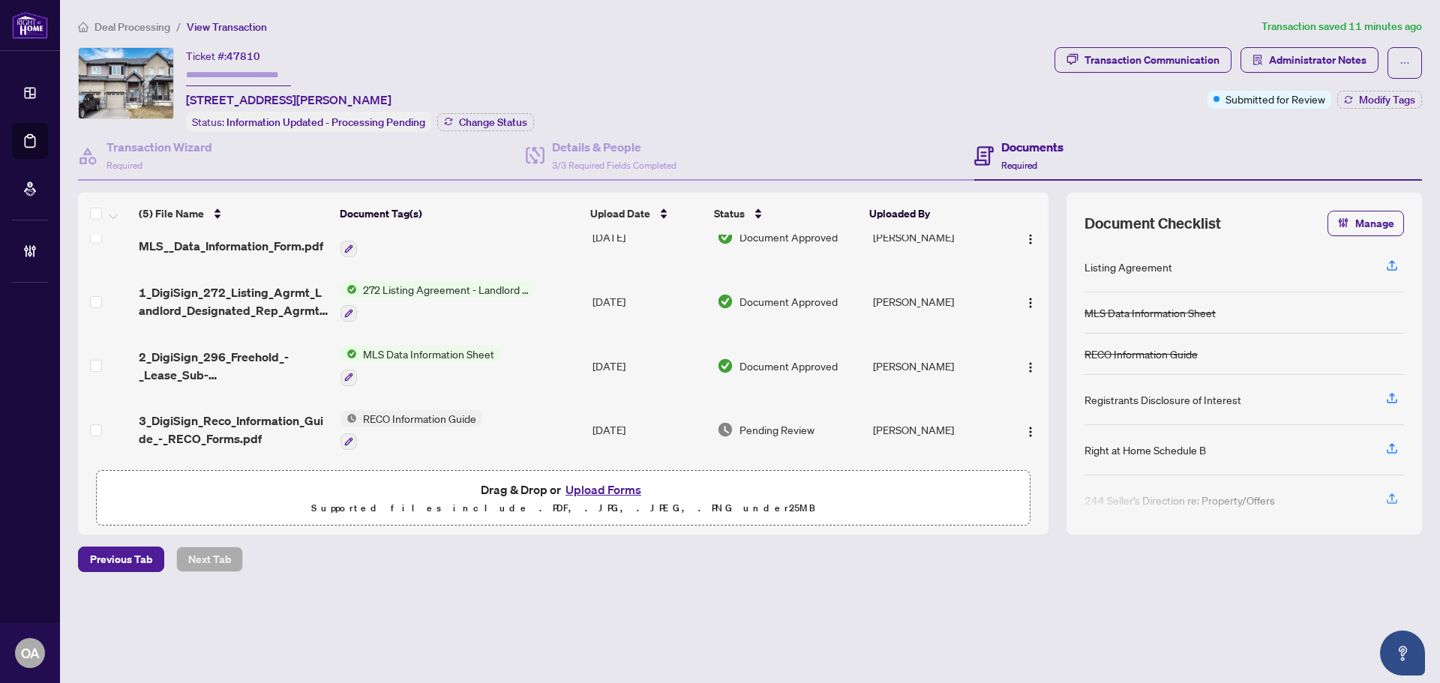
scroll to position [97, 0]
click at [869, 414] on td "Kishan Rasikbhai Akbari" at bounding box center [935, 430] width 137 height 65
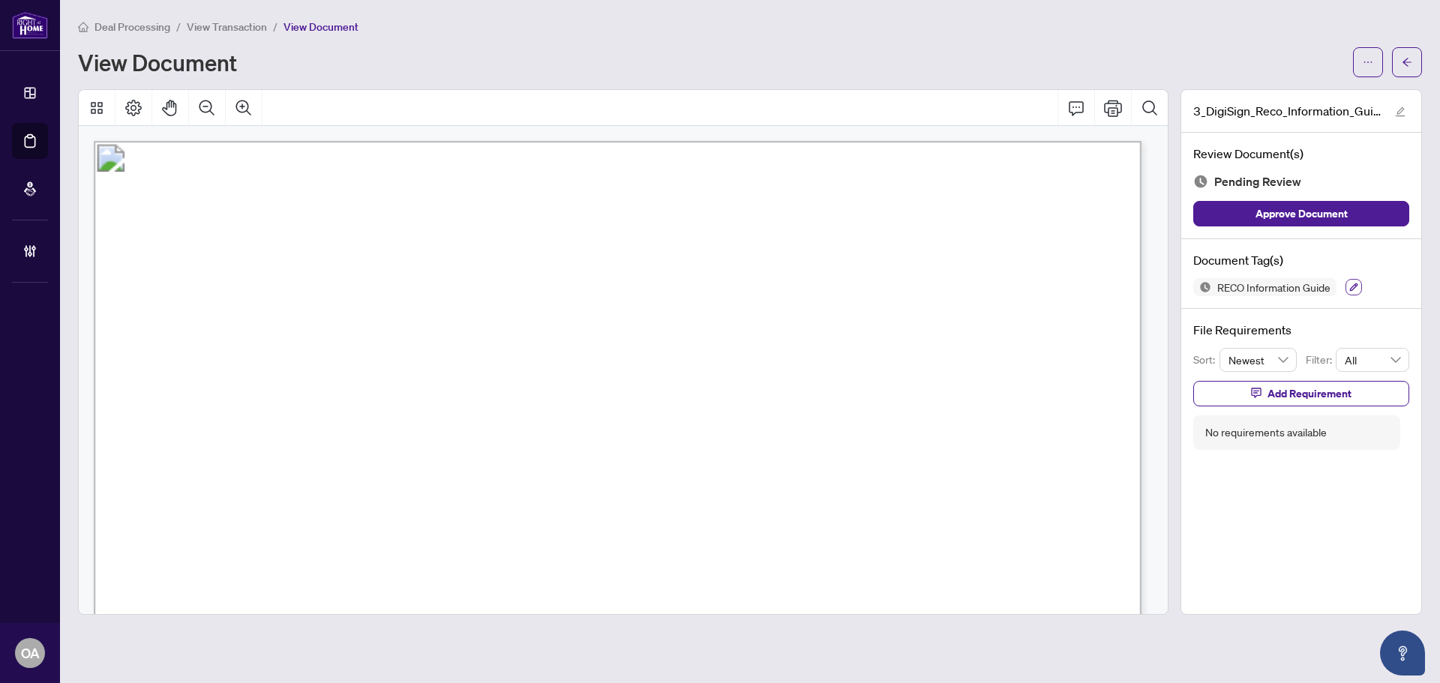
click at [1358, 285] on icon "button" at bounding box center [1354, 288] width 8 height 8
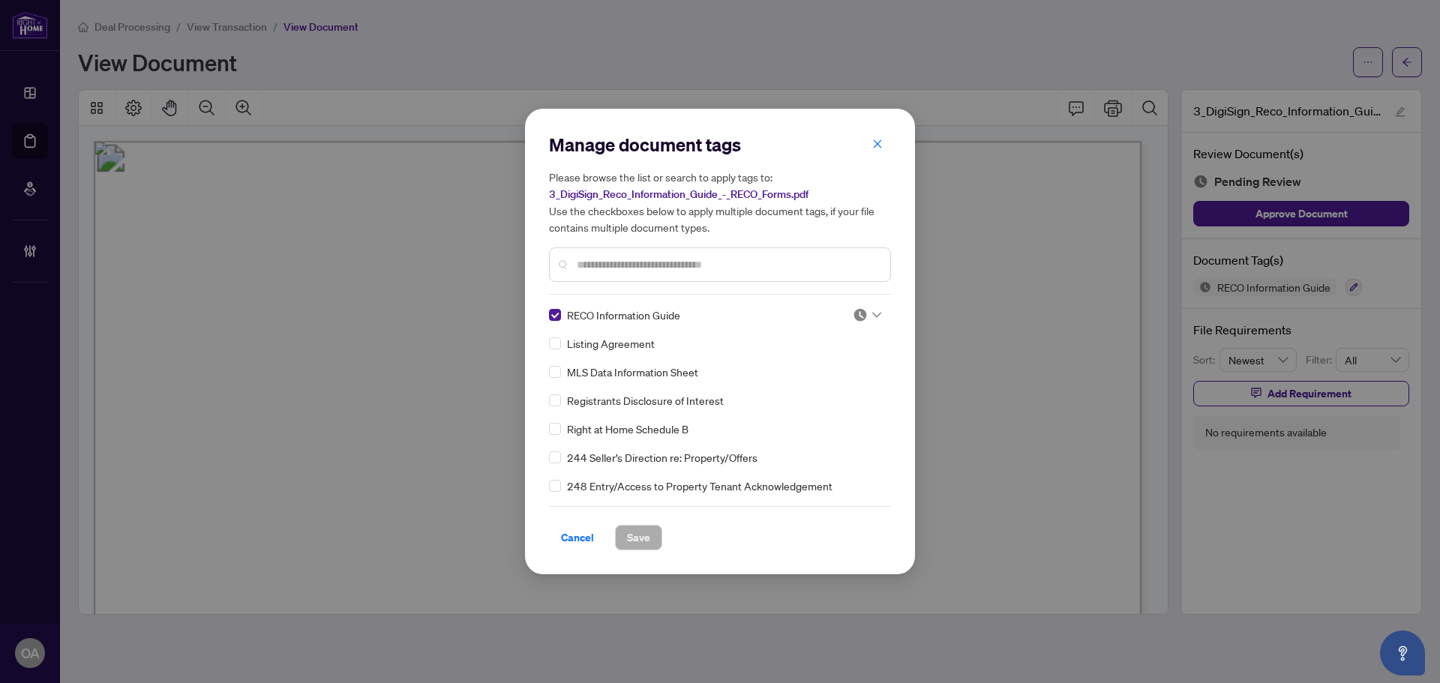
click at [874, 314] on icon at bounding box center [876, 315] width 9 height 6
click at [845, 362] on div "Needs Work" at bounding box center [818, 364] width 96 height 17
click at [620, 541] on button "Save" at bounding box center [638, 538] width 47 height 26
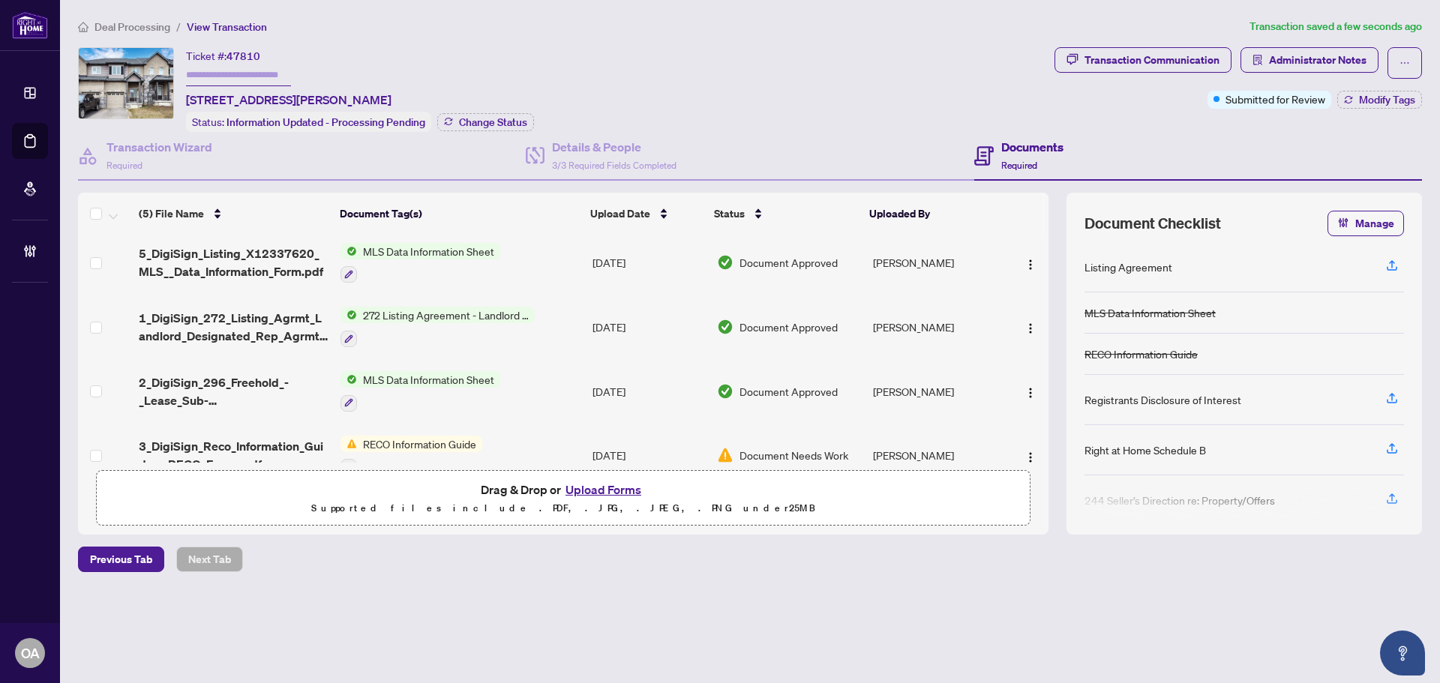
scroll to position [97, 0]
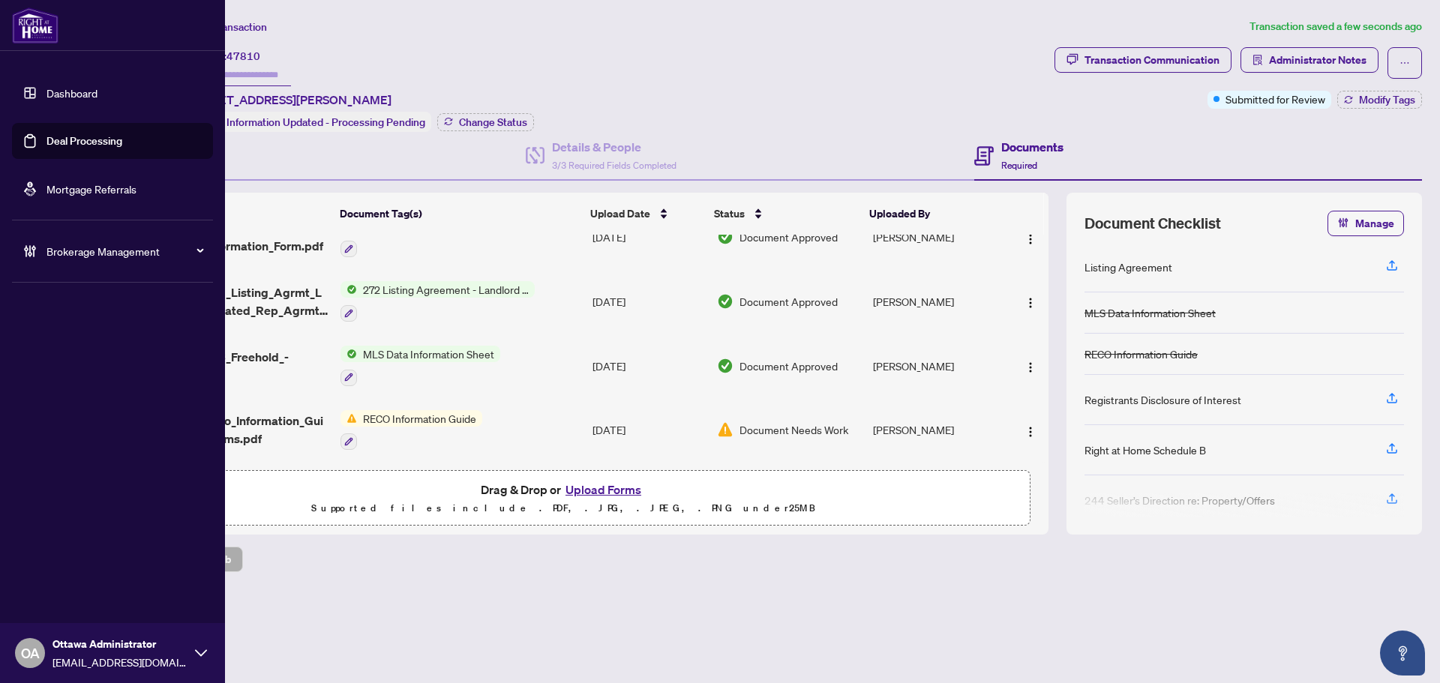
click at [47, 145] on link "Deal Processing" at bounding box center [85, 141] width 76 height 14
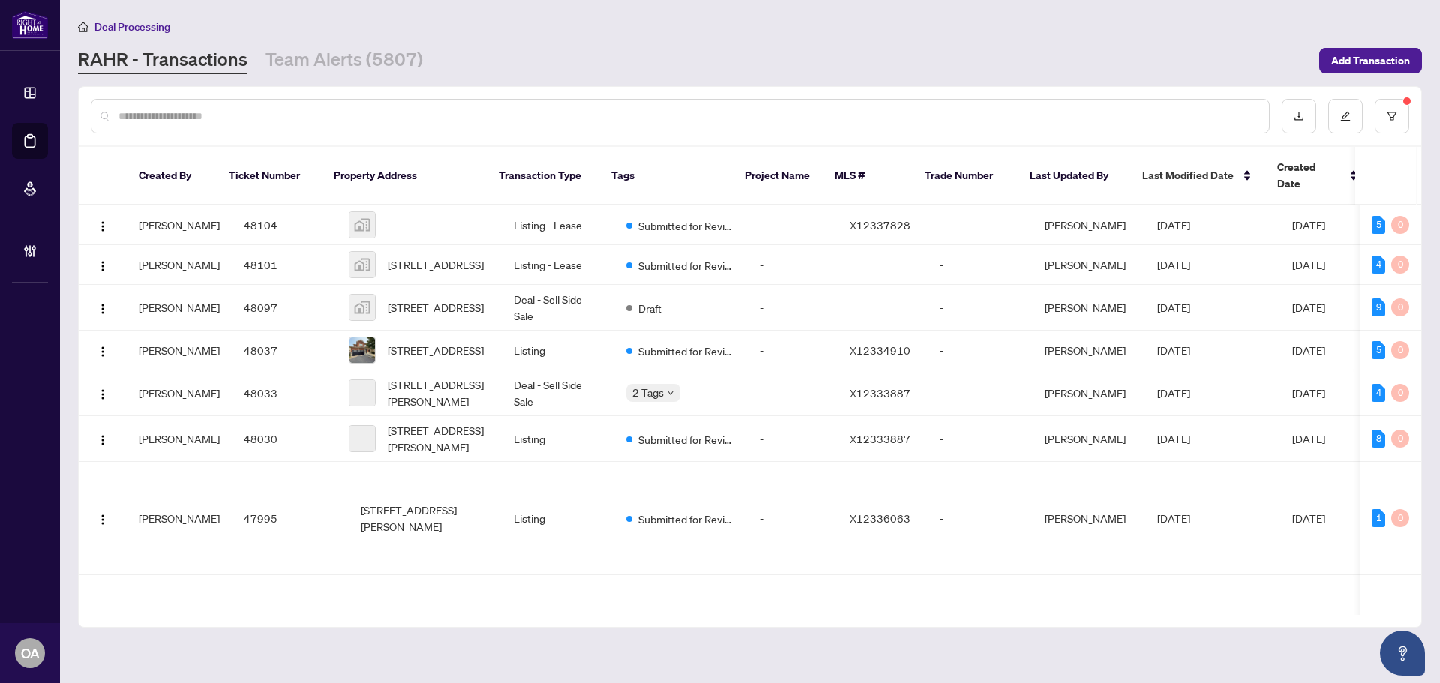
click at [365, 112] on input "text" at bounding box center [688, 116] width 1139 height 17
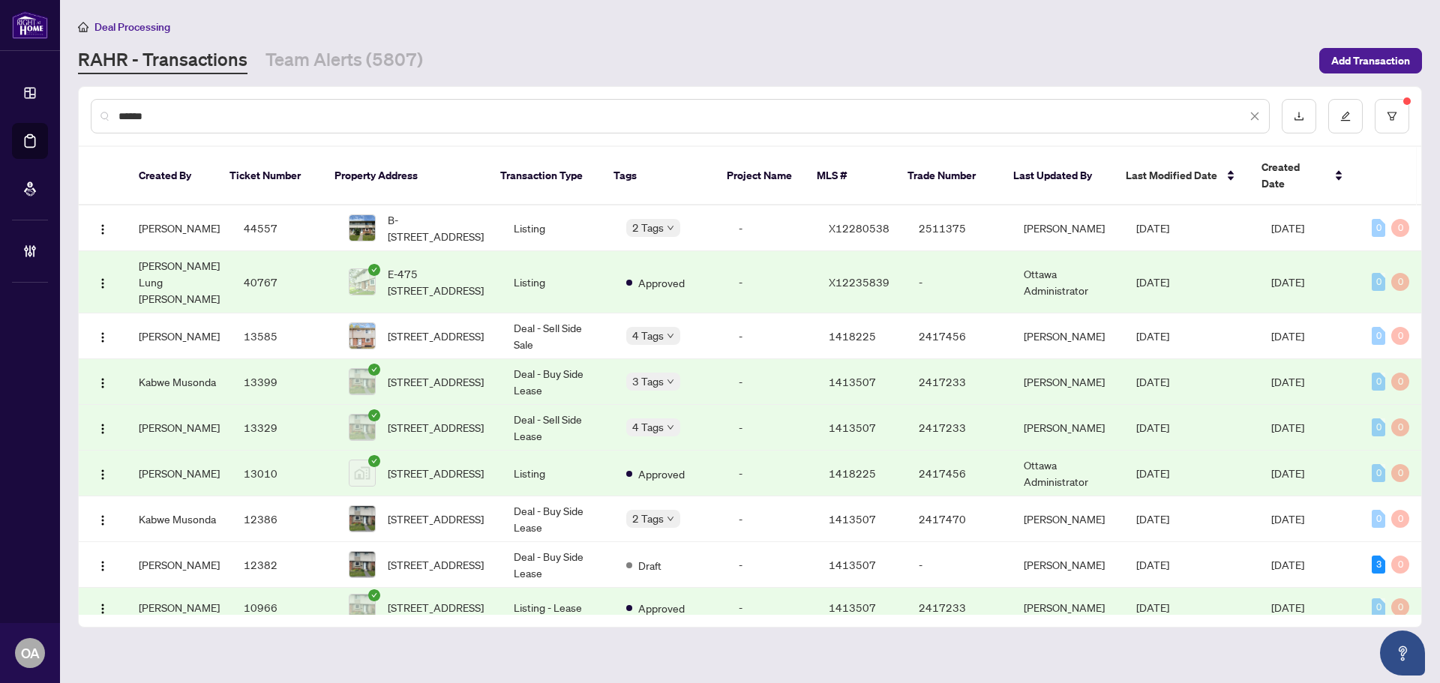
scroll to position [48, 0]
type input "******"
click at [435, 263] on span "E-475 MOODIE Dr, Ottawa, Ontario K2H 8T7, Canada" at bounding box center [439, 279] width 102 height 33
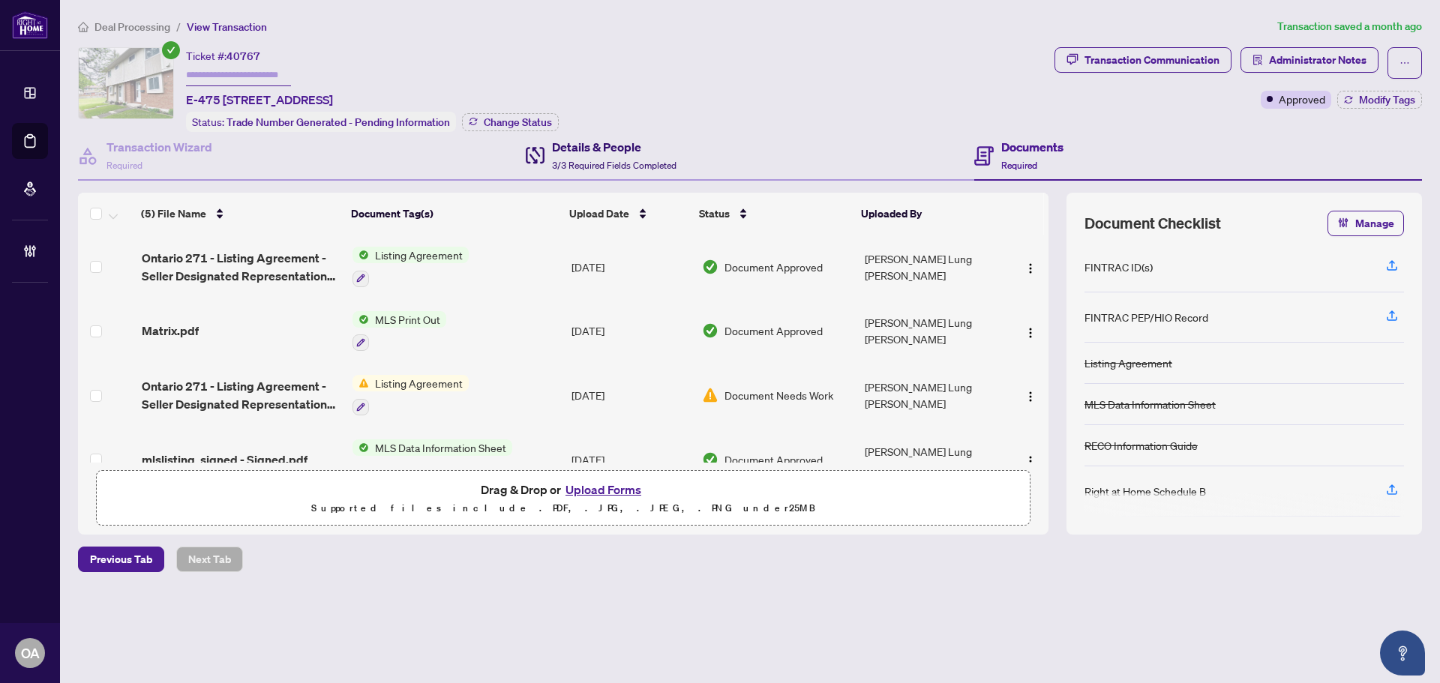
click at [597, 151] on h4 "Details & People" at bounding box center [614, 147] width 125 height 18
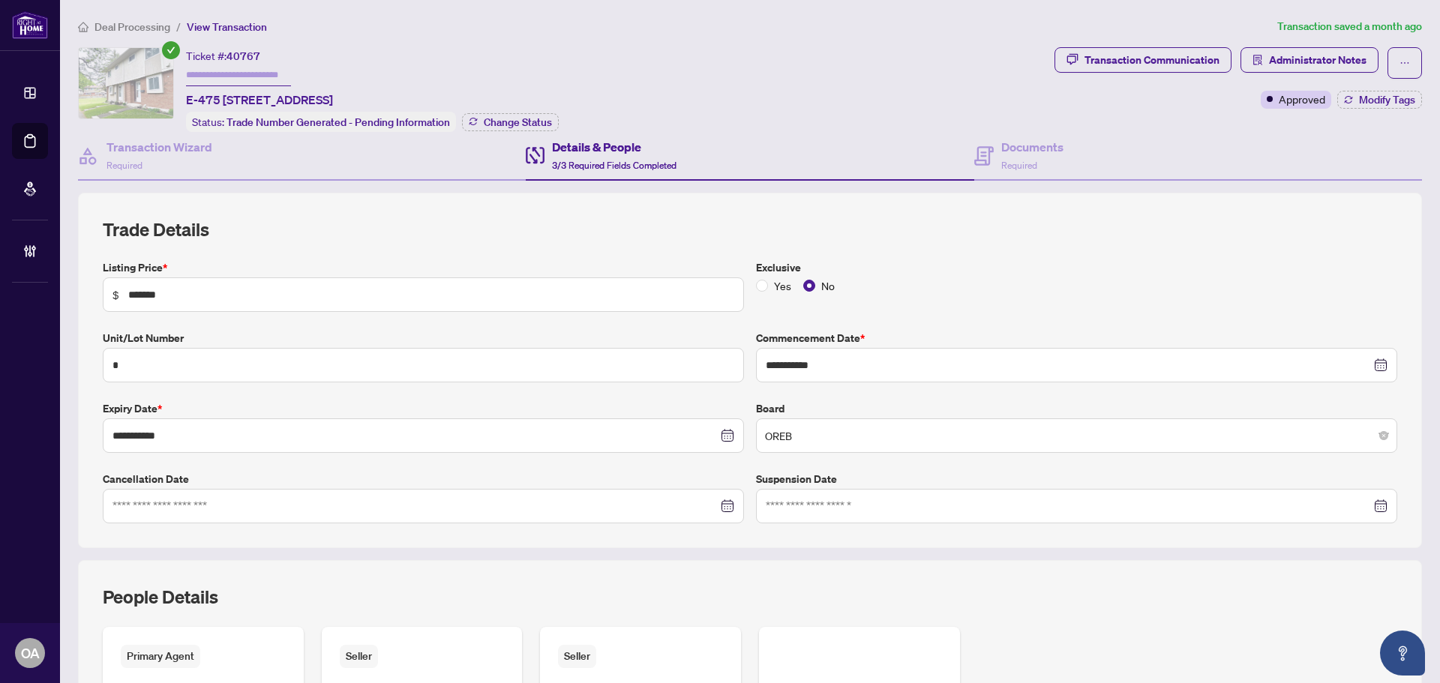
drag, startPoint x: 473, startPoint y: 98, endPoint x: 184, endPoint y: 97, distance: 289.6
click at [184, 97] on div "Ticket #: 40767 E-475 MOODIE Dr, Ottawa, Ontario K2H 8T7, Canada Status: Trade …" at bounding box center [563, 89] width 971 height 85
click at [488, 89] on div "Ticket #: 40767 E-475 MOODIE Dr, Ottawa, Ontario K2H 8T7, Canada Status: Trade …" at bounding box center [372, 89] width 373 height 85
drag, startPoint x: 473, startPoint y: 95, endPoint x: 184, endPoint y: 96, distance: 288.8
click at [184, 96] on div "Ticket #: 40767 E-475 MOODIE Dr, Ottawa, Ontario K2H 8T7, Canada Status: Trade …" at bounding box center [563, 89] width 971 height 85
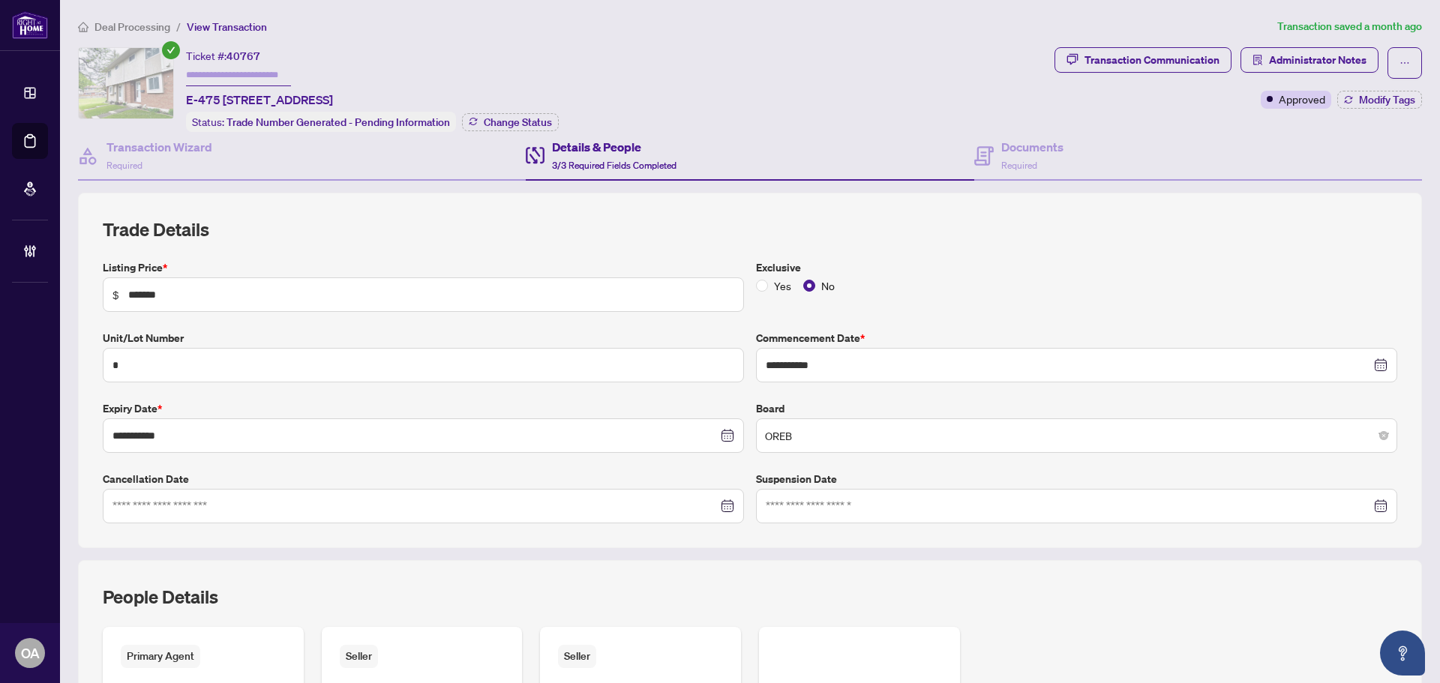
copy span "E-475 MOODIE Dr, Ottawa, Ontario K2H 8T7, Canada"
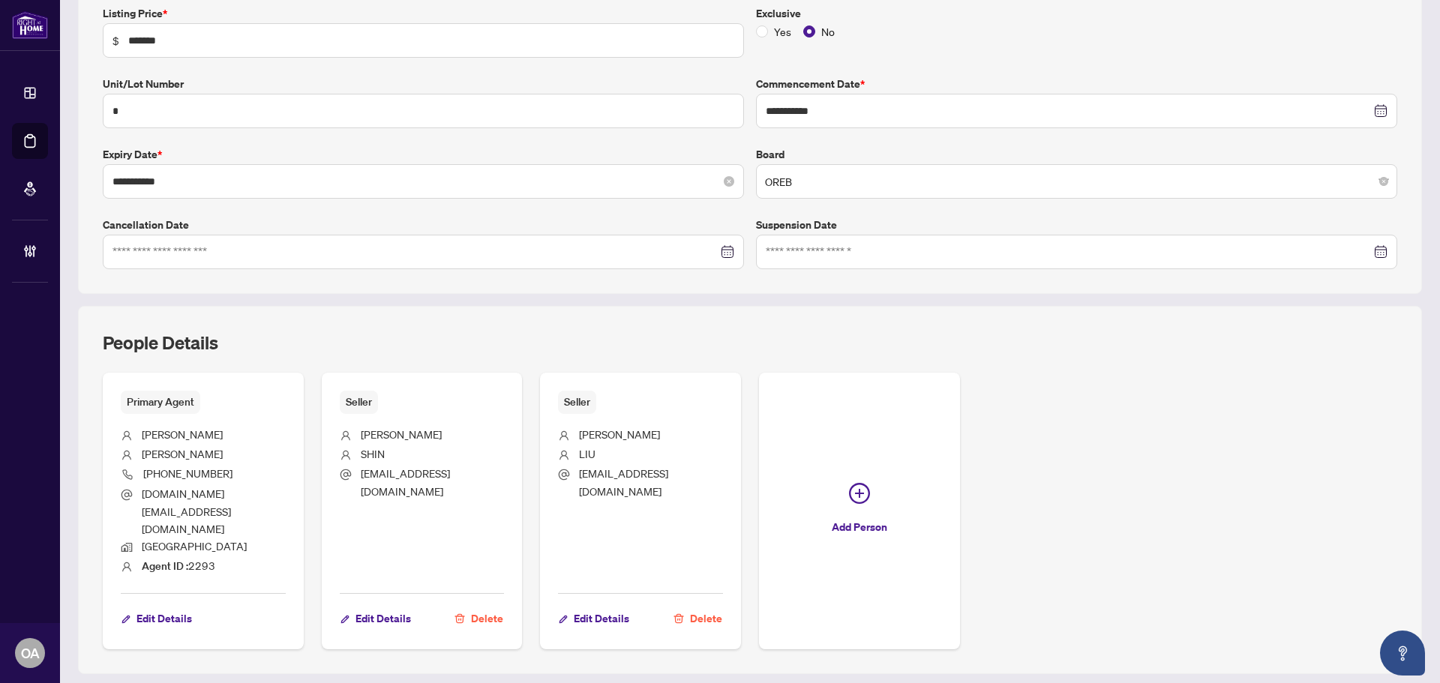
scroll to position [300, 0]
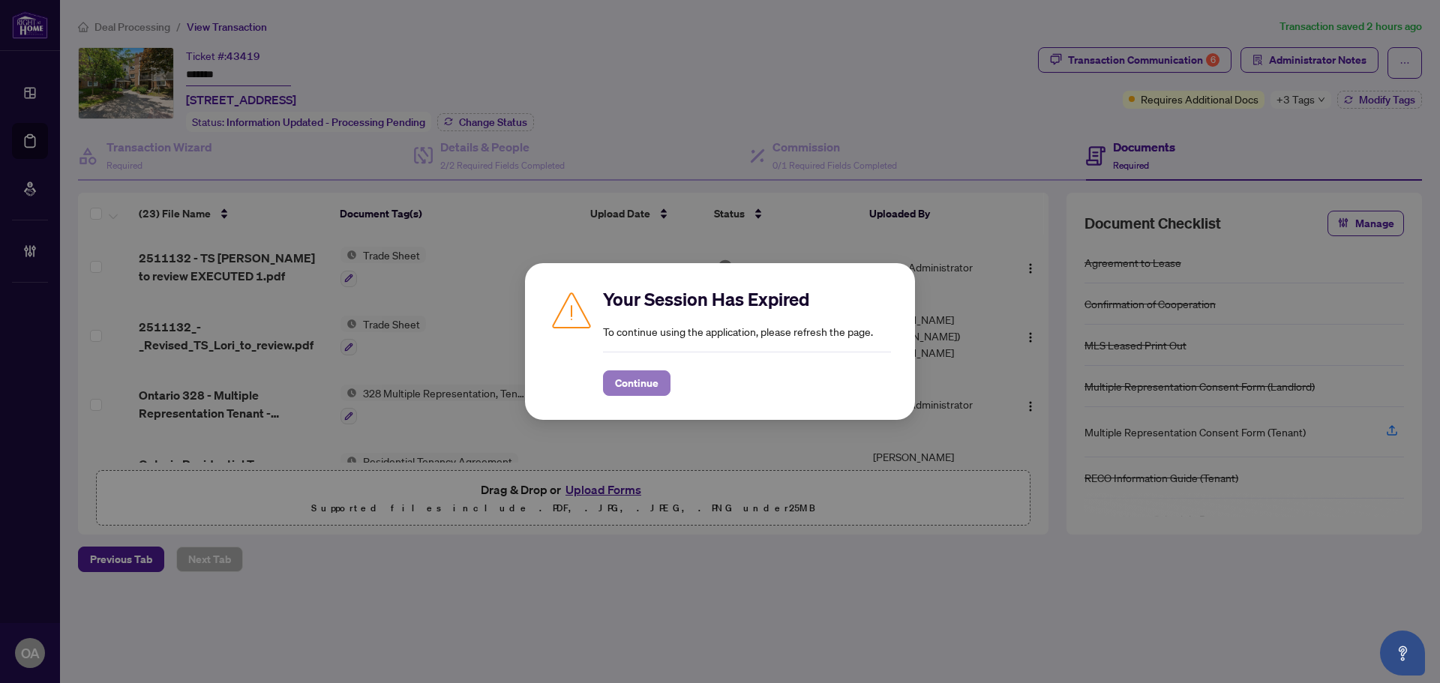
click at [606, 374] on button "Continue" at bounding box center [637, 384] width 68 height 26
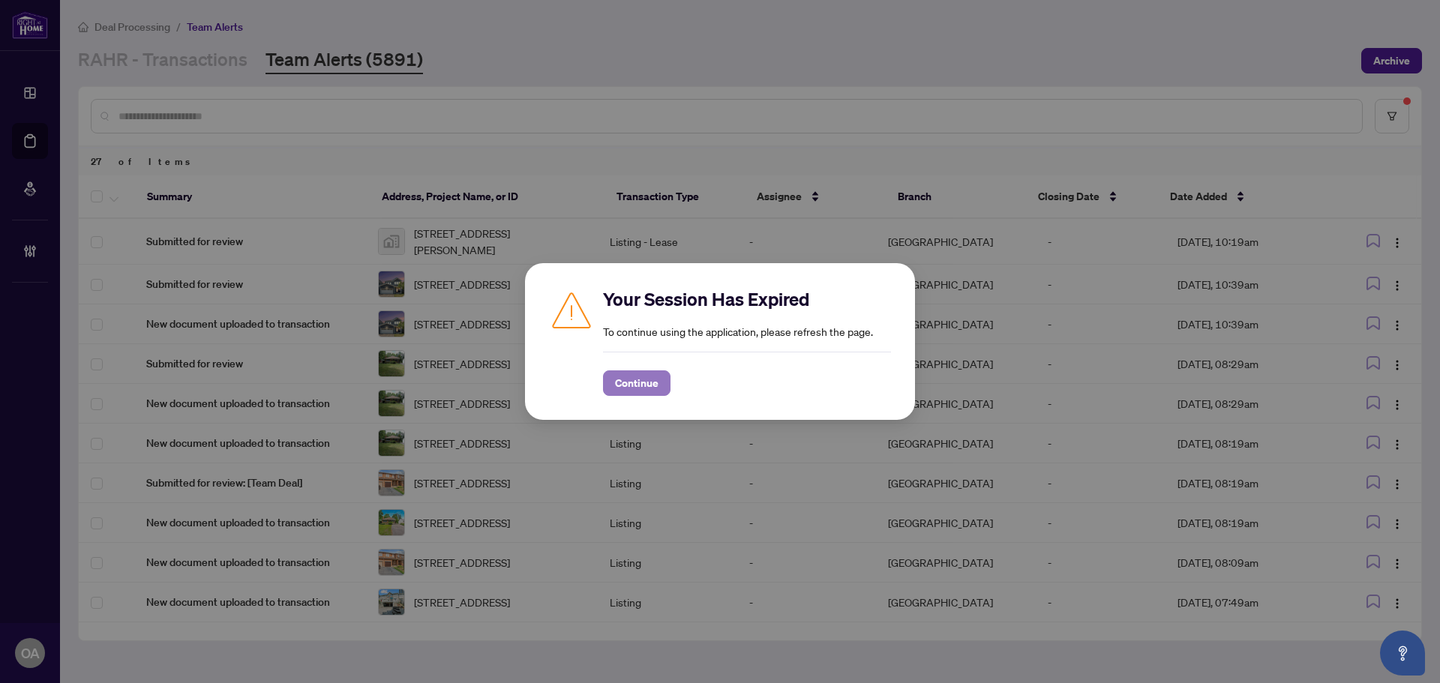
click at [625, 390] on span "Continue" at bounding box center [637, 383] width 44 height 24
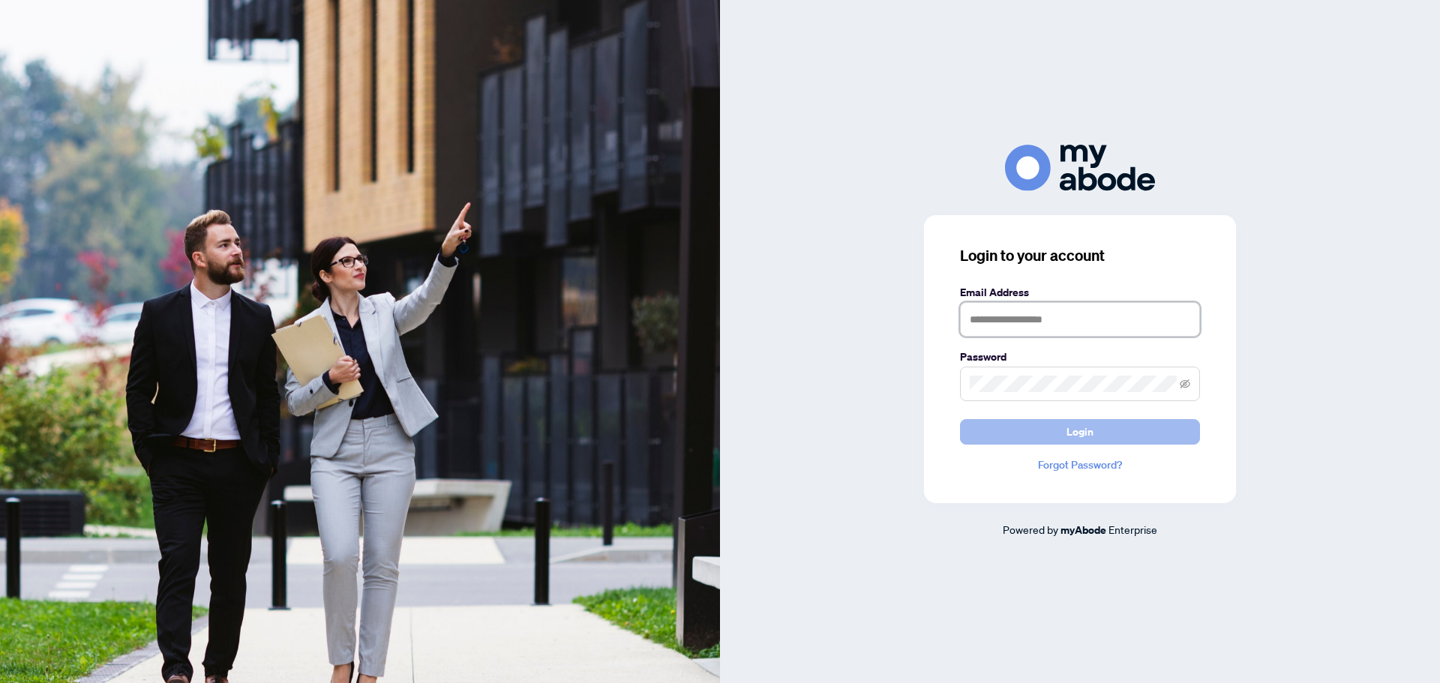
type input "**********"
click at [1083, 429] on span "Login" at bounding box center [1080, 432] width 27 height 24
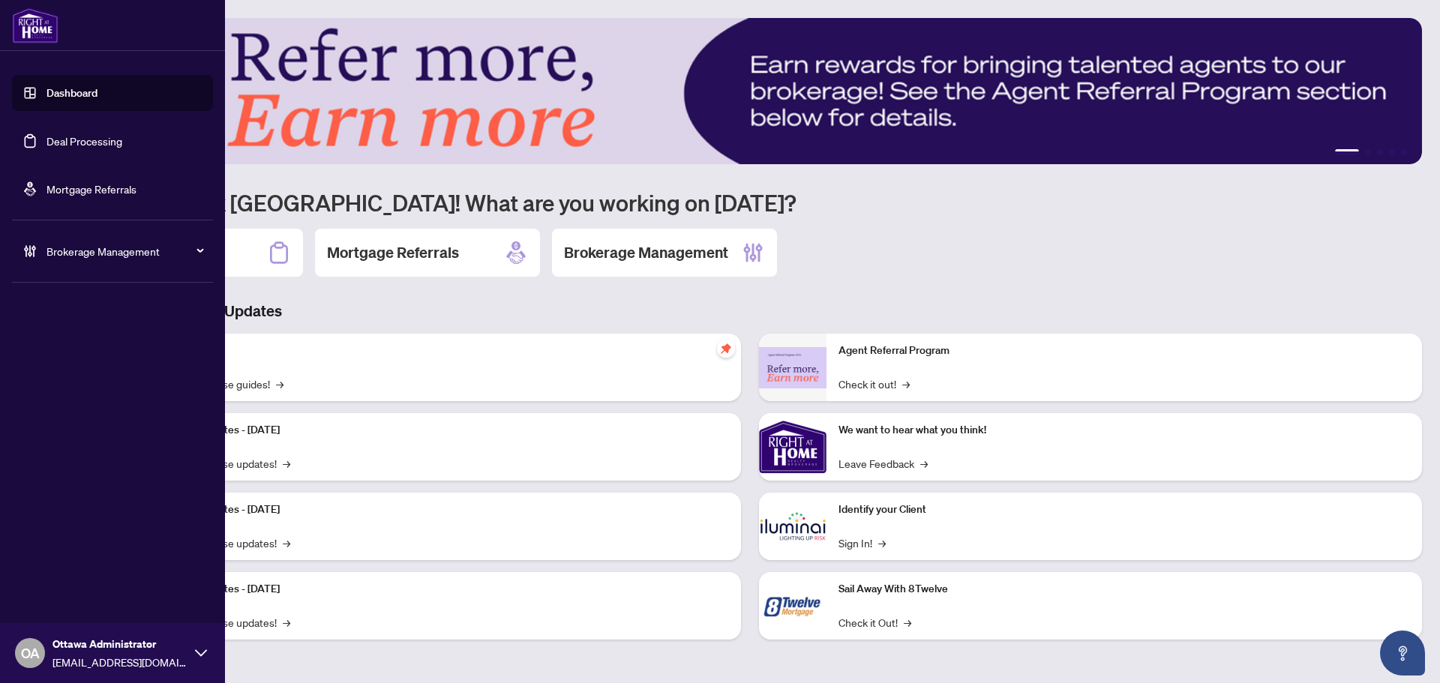
click at [56, 139] on link "Deal Processing" at bounding box center [85, 141] width 76 height 14
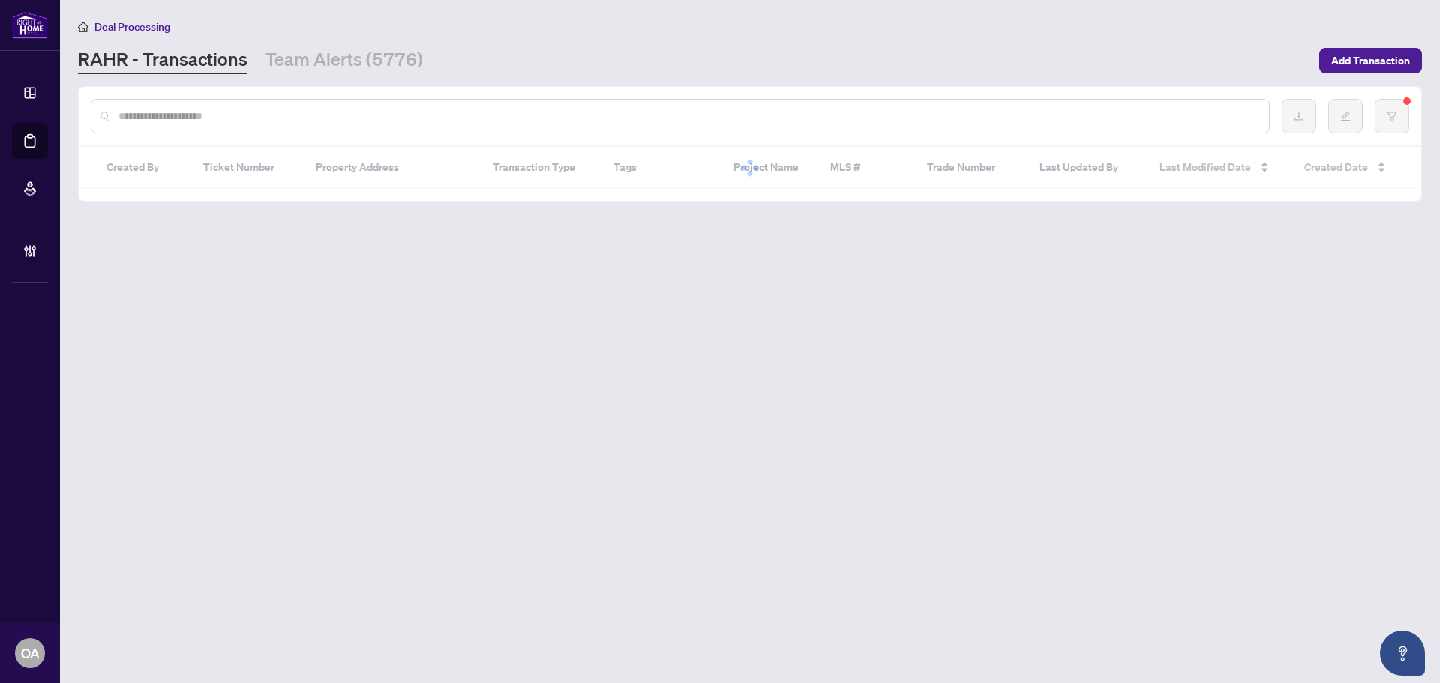
click at [564, 112] on input "text" at bounding box center [688, 116] width 1139 height 17
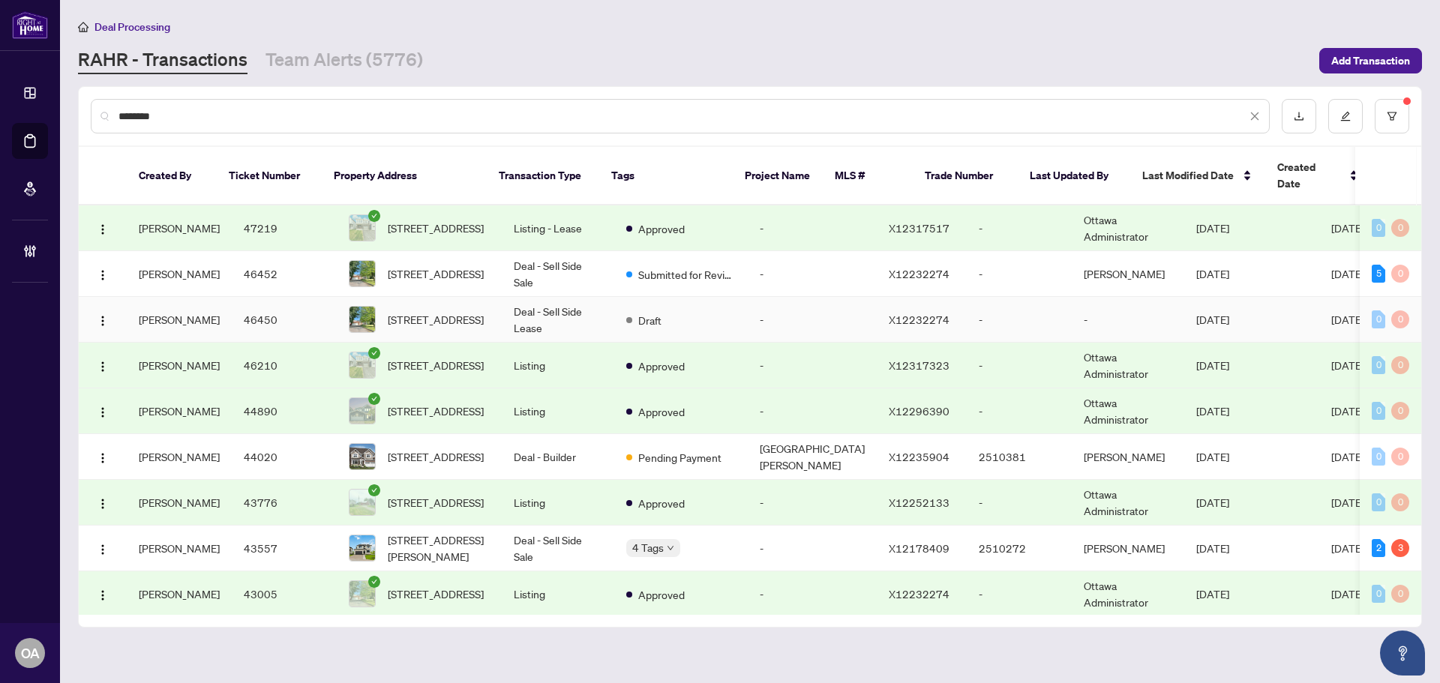
scroll to position [75, 0]
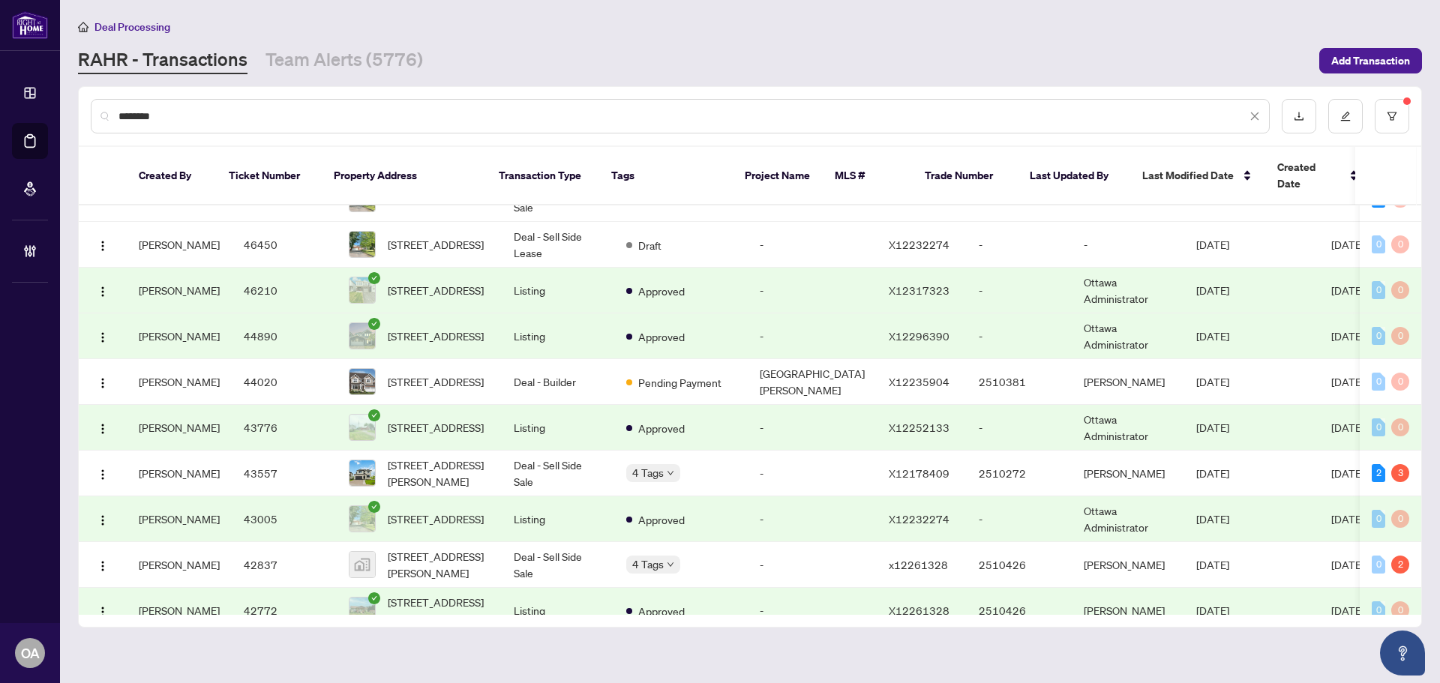
click at [117, 115] on div "********" at bounding box center [680, 116] width 1179 height 35
click at [119, 117] on input "********" at bounding box center [683, 116] width 1128 height 17
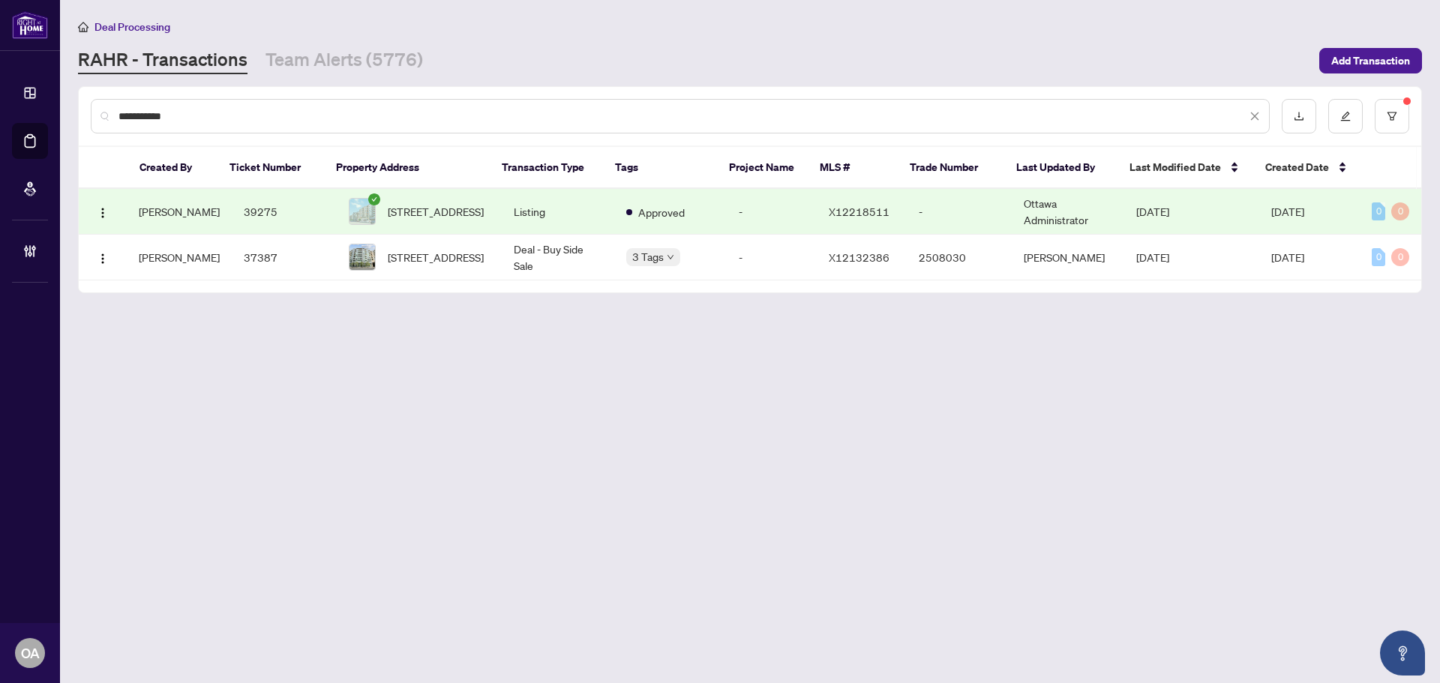
scroll to position [0, 0]
type input "**********"
click at [526, 252] on td "Deal - Buy Side Sale" at bounding box center [558, 258] width 113 height 46
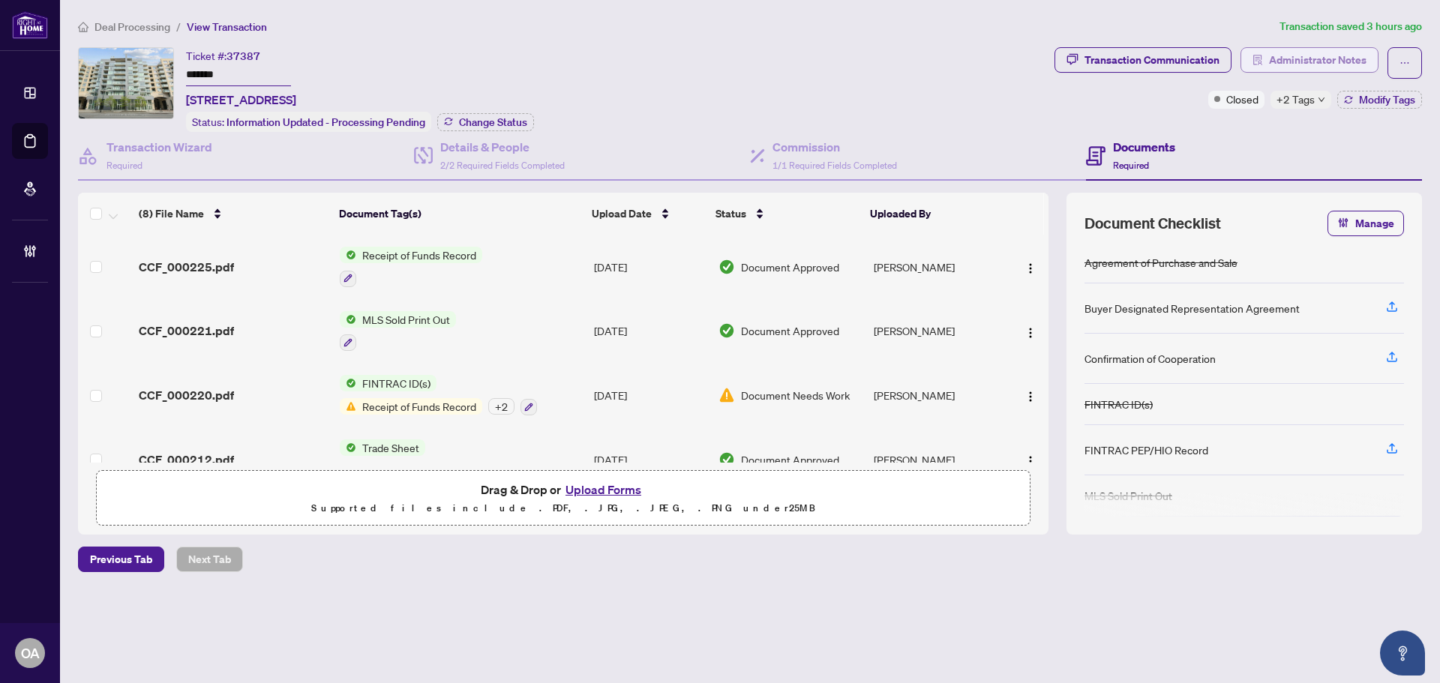
click at [1344, 61] on span "Administrator Notes" at bounding box center [1318, 60] width 98 height 24
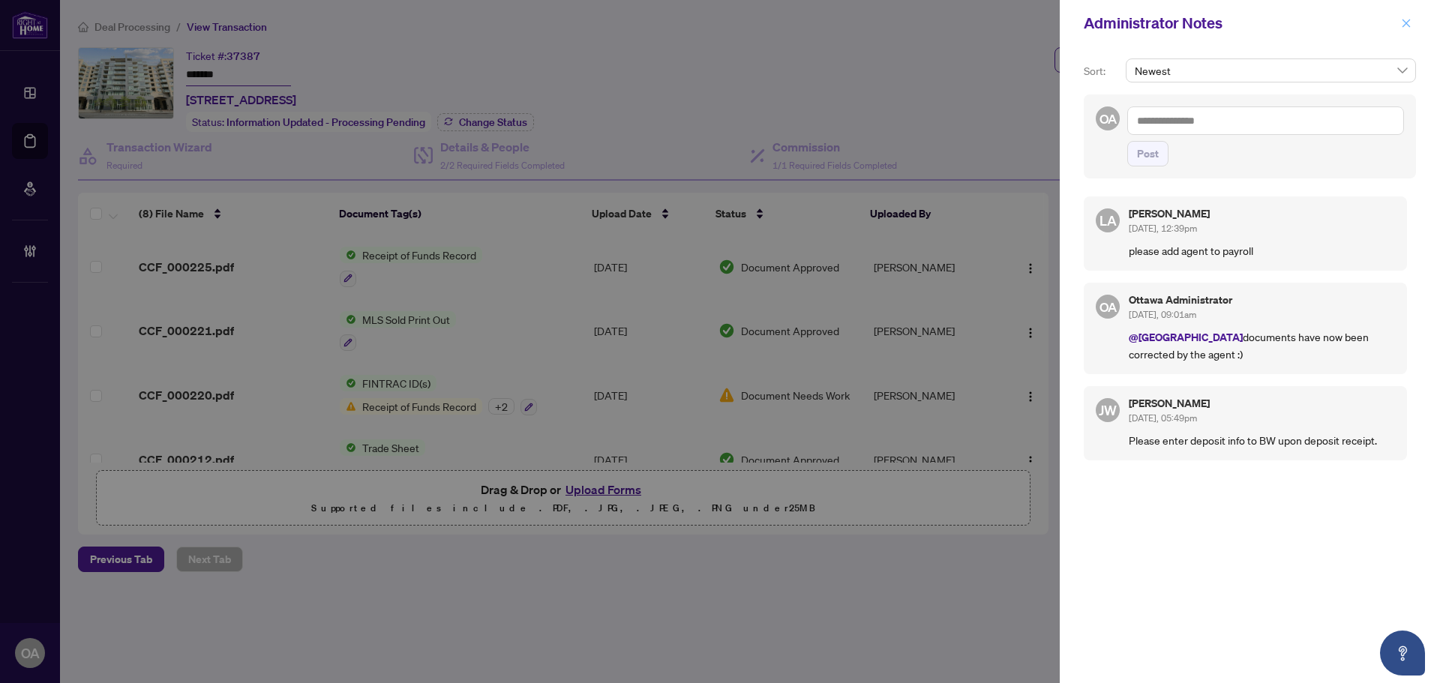
click at [1410, 22] on icon "close" at bounding box center [1406, 23] width 11 height 11
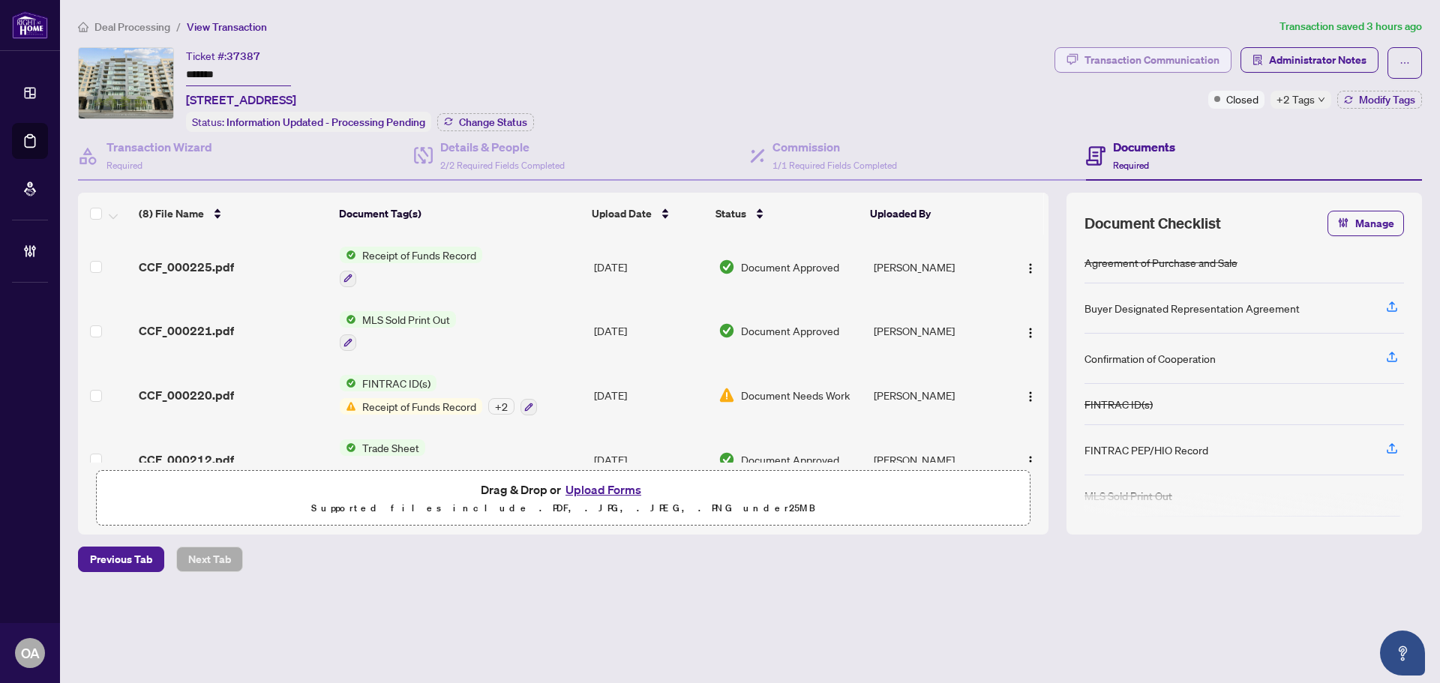
click at [1188, 58] on div "Transaction Communication" at bounding box center [1152, 60] width 135 height 24
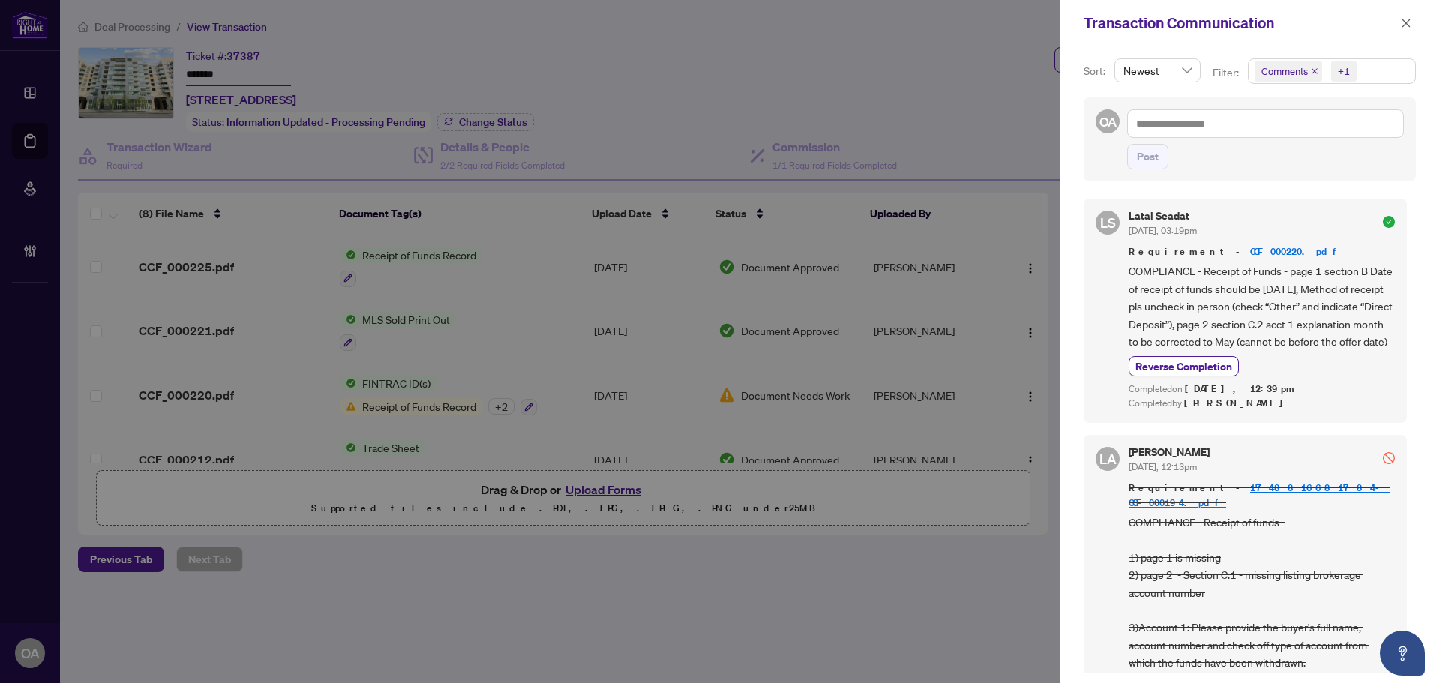
scroll to position [3, 0]
click at [1408, 20] on icon "close" at bounding box center [1406, 23] width 11 height 11
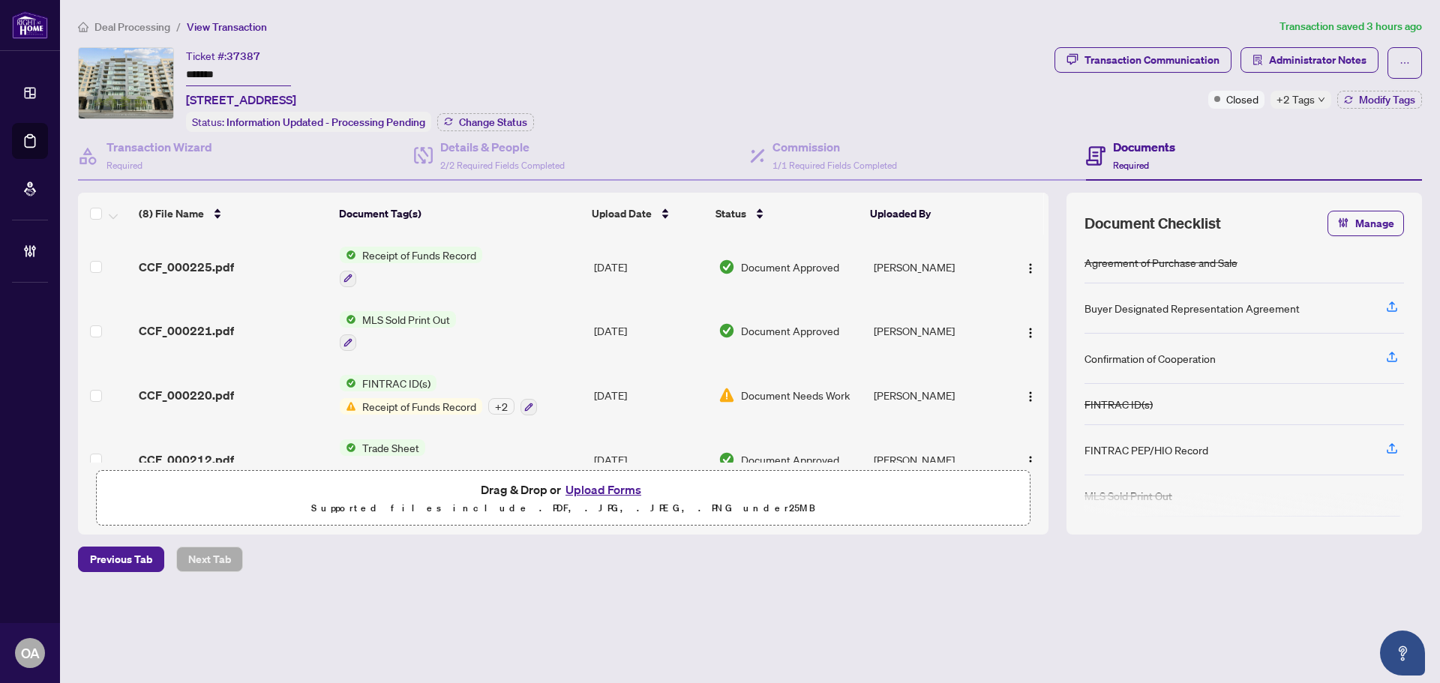
click at [1308, 100] on span "+2 Tags" at bounding box center [1296, 99] width 38 height 17
click at [1235, 142] on div "Documents Required" at bounding box center [1254, 156] width 336 height 49
click at [1302, 53] on span "Administrator Notes" at bounding box center [1318, 60] width 98 height 24
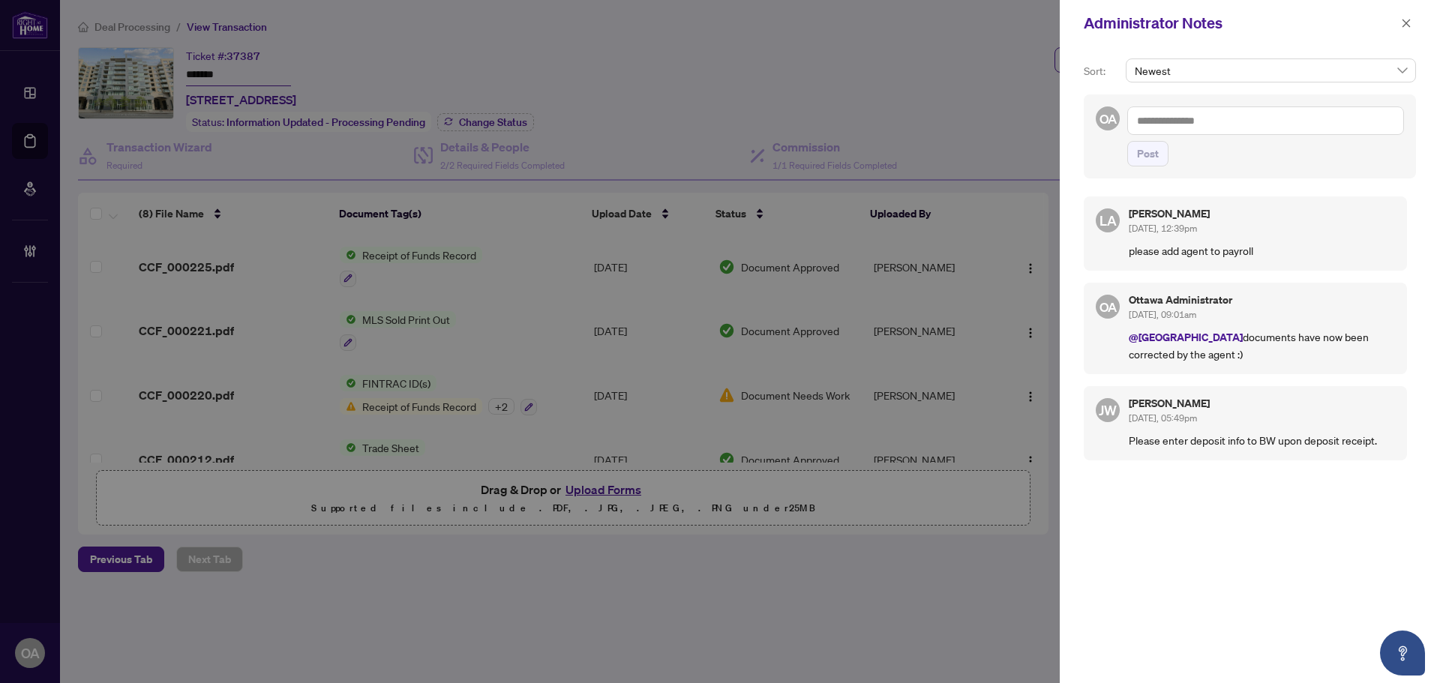
click at [1125, 251] on div "LA Luna Almuhanna Aug/11/2025, 12:39pm please add agent to payroll" at bounding box center [1245, 234] width 323 height 74
click at [1126, 251] on div "LA Luna Almuhanna Aug/11/2025, 12:39pm please add agent to payroll" at bounding box center [1245, 234] width 323 height 74
click at [1259, 244] on p "please add agent to payroll" at bounding box center [1262, 250] width 266 height 17
drag, startPoint x: 1260, startPoint y: 247, endPoint x: 1095, endPoint y: 243, distance: 164.3
click at [1095, 243] on div "LA Luna Almuhanna Aug/11/2025, 12:39pm please add agent to payroll" at bounding box center [1245, 234] width 323 height 74
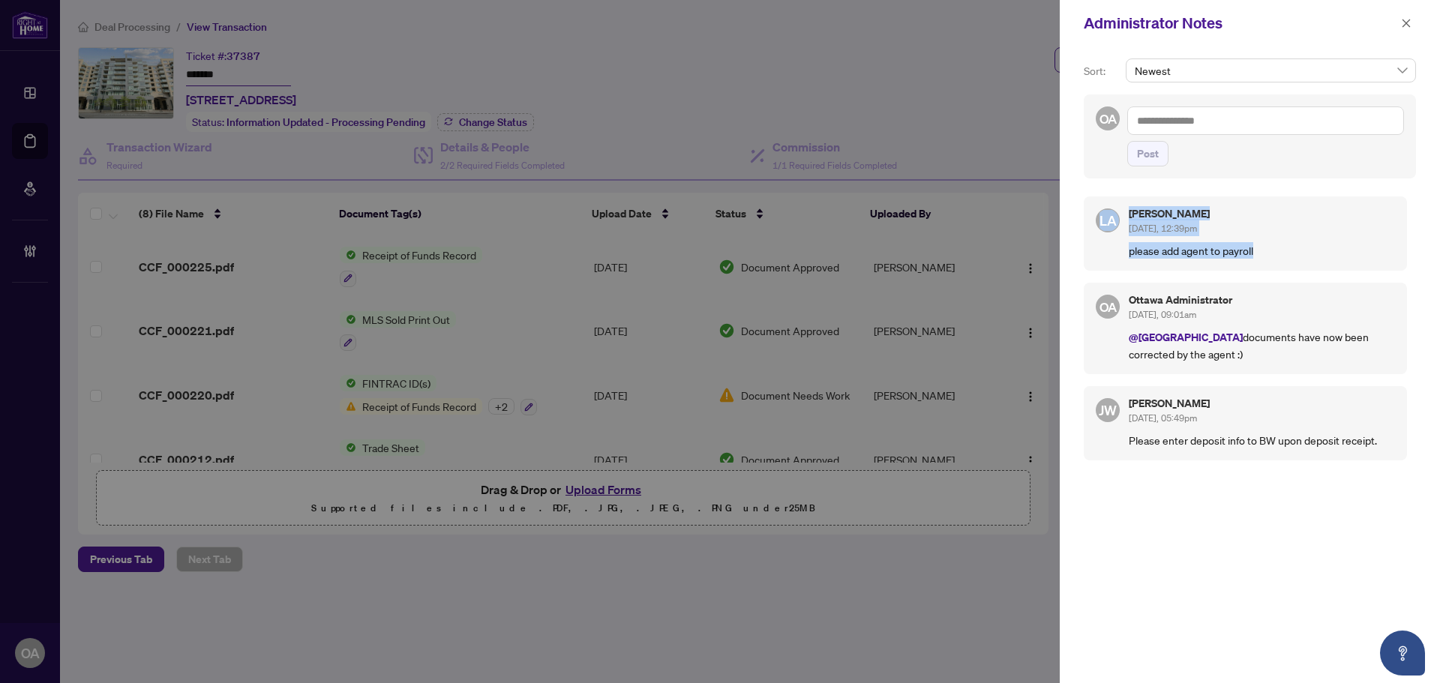
click at [1259, 227] on div "Luna Almuhanna Aug/11/2025, 12:39pm" at bounding box center [1262, 223] width 266 height 28
drag, startPoint x: 1403, startPoint y: 22, endPoint x: 1409, endPoint y: 0, distance: 22.6
click at [1403, 21] on icon "close" at bounding box center [1406, 23] width 11 height 11
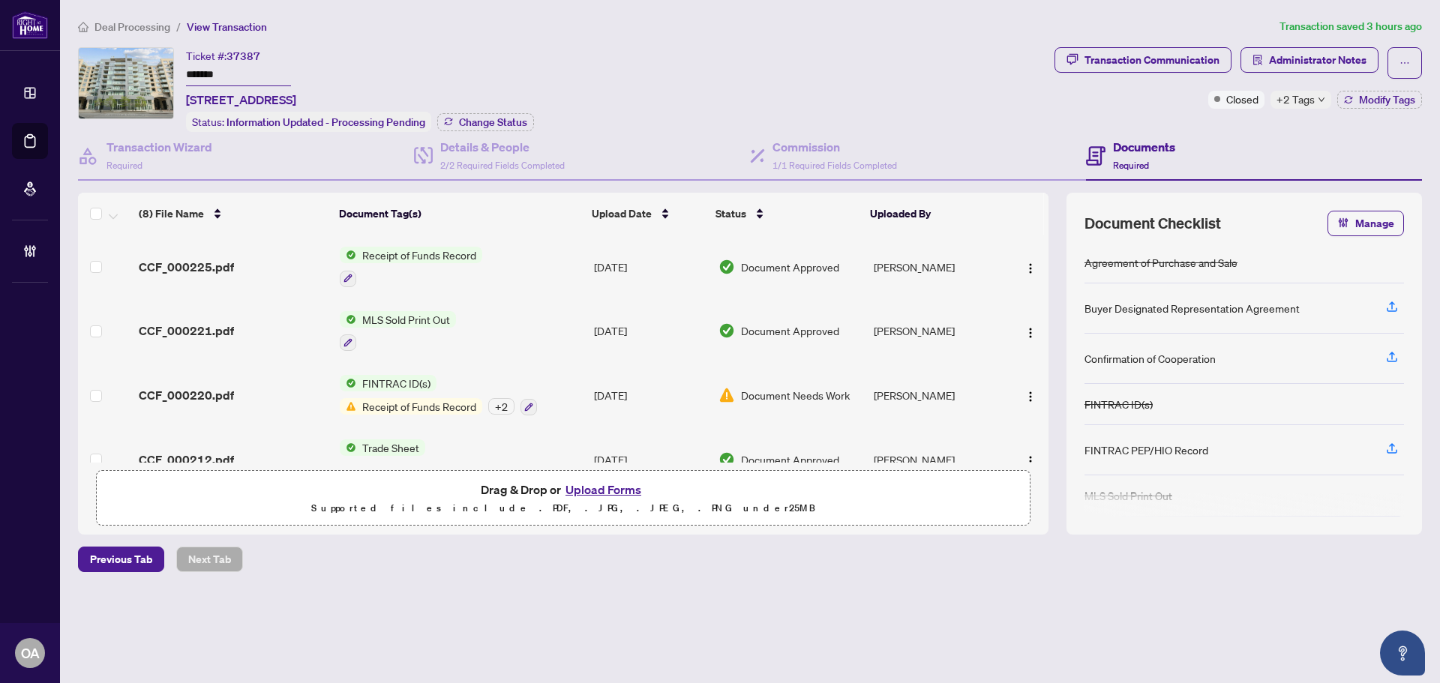
scroll to position [75, 0]
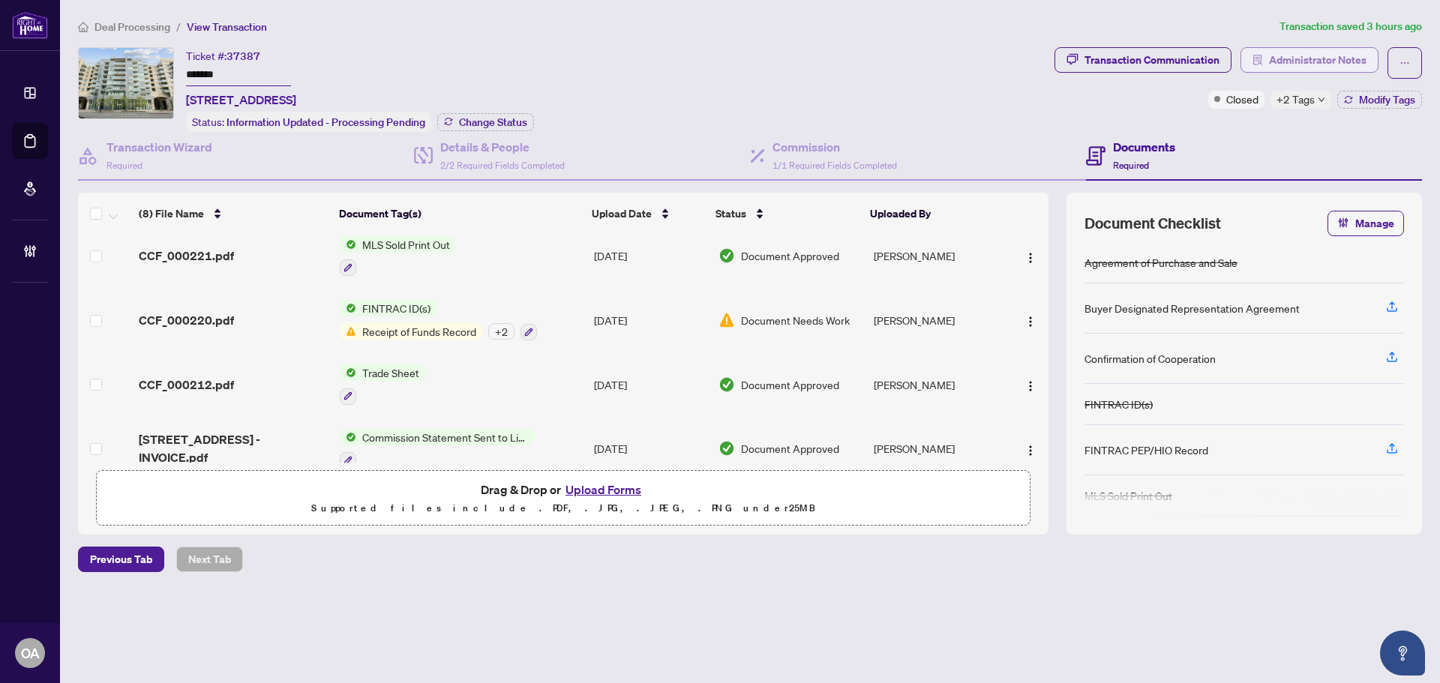
click at [1302, 53] on span "Administrator Notes" at bounding box center [1318, 60] width 98 height 24
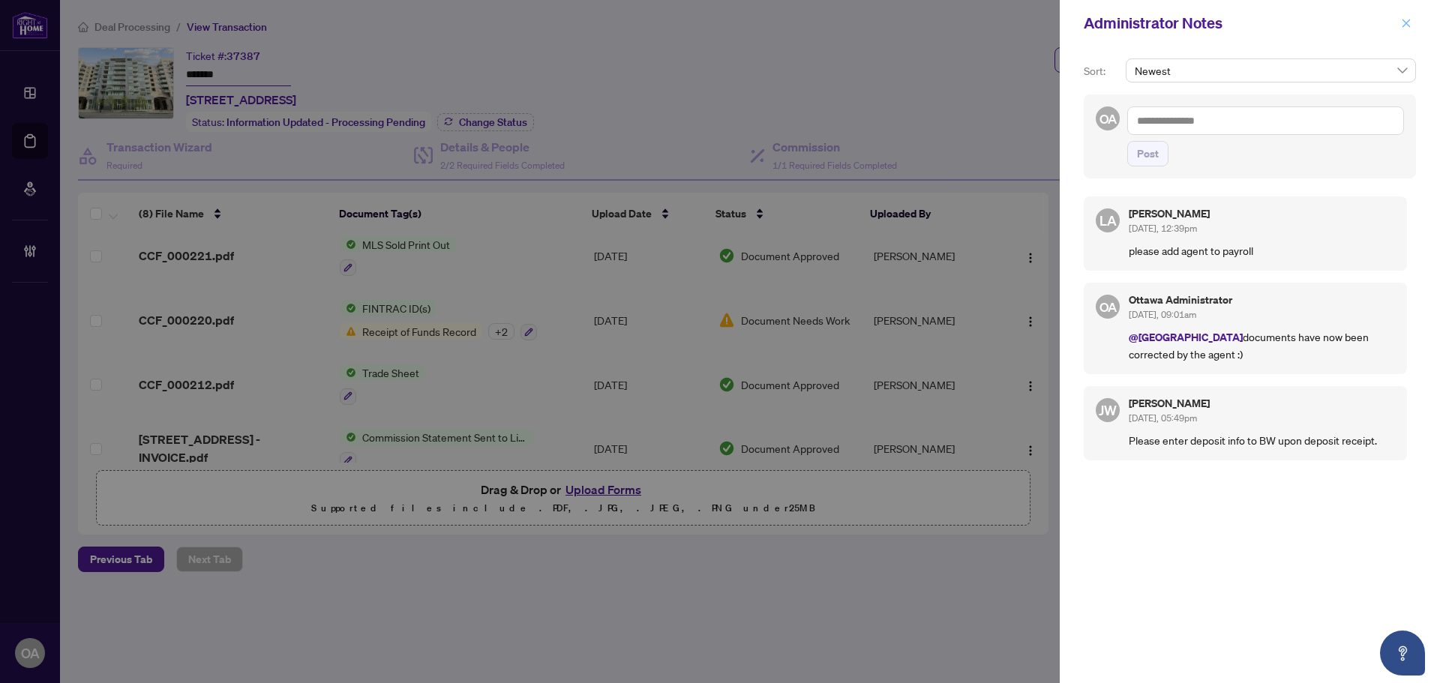
click at [1409, 25] on icon "close" at bounding box center [1406, 23] width 11 height 11
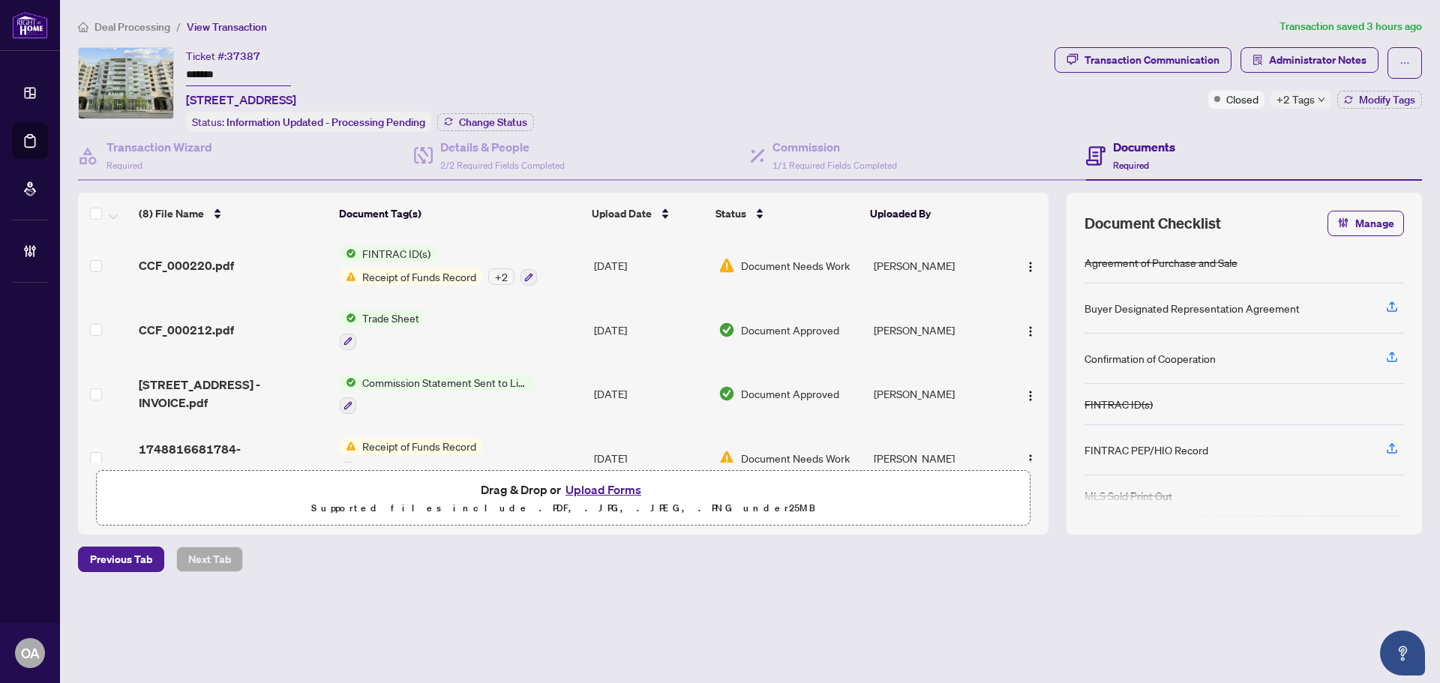
scroll to position [150, 0]
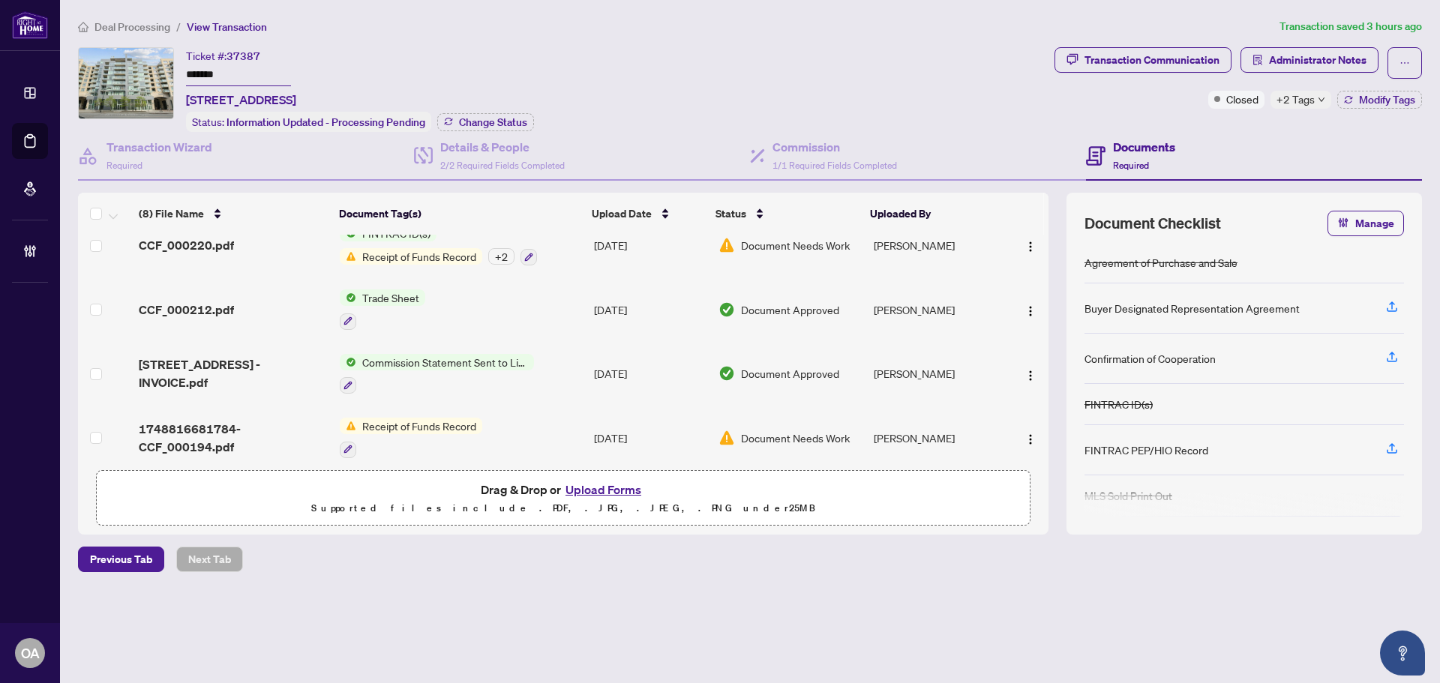
click at [181, 372] on span "601-98 Richmond Rd - INVOICE.pdf" at bounding box center [233, 374] width 189 height 36
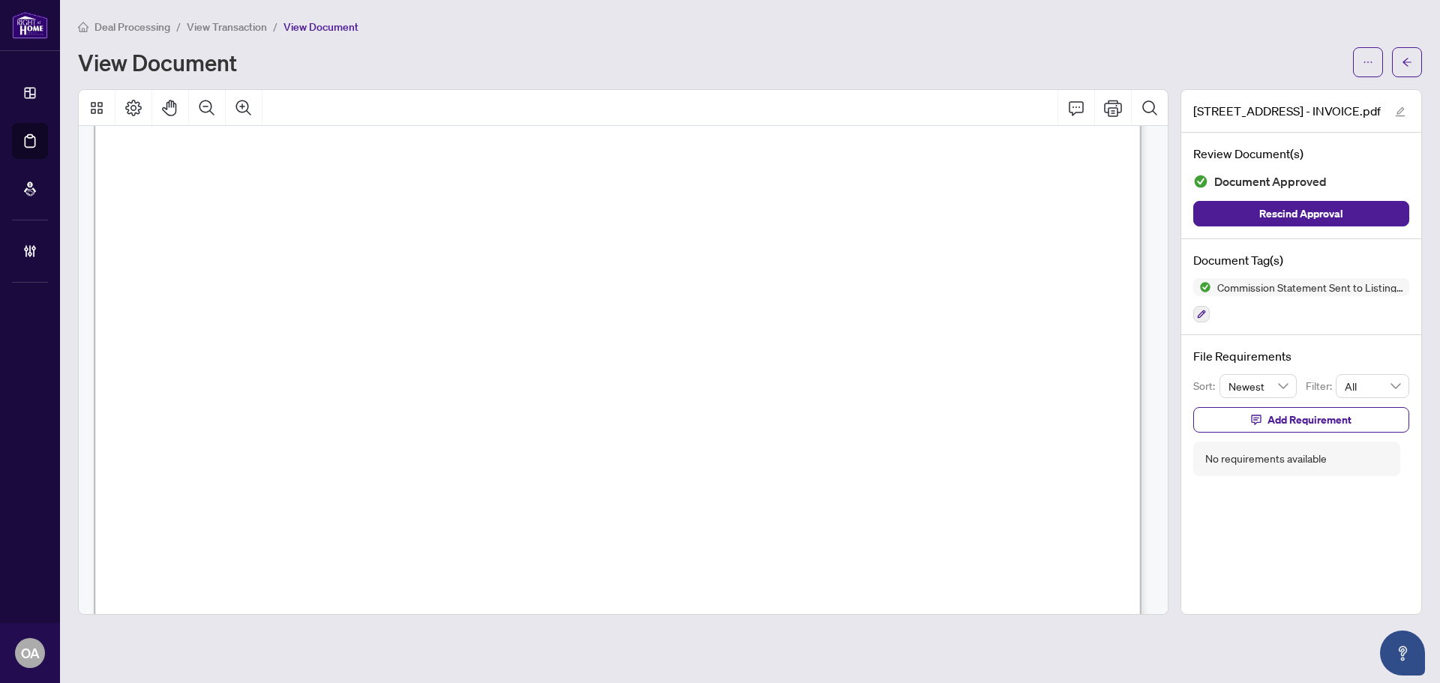
scroll to position [75, 0]
drag, startPoint x: 727, startPoint y: 484, endPoint x: 685, endPoint y: 484, distance: 42.0
click at [682, 484] on span "Closing Scheduled for July 24, 2025" at bounding box center [572, 487] width 220 height 18
drag, startPoint x: 670, startPoint y: 485, endPoint x: 733, endPoint y: 477, distance: 63.6
click at [682, 478] on span "Closing Scheduled for July 24, 2025" at bounding box center [572, 487] width 220 height 18
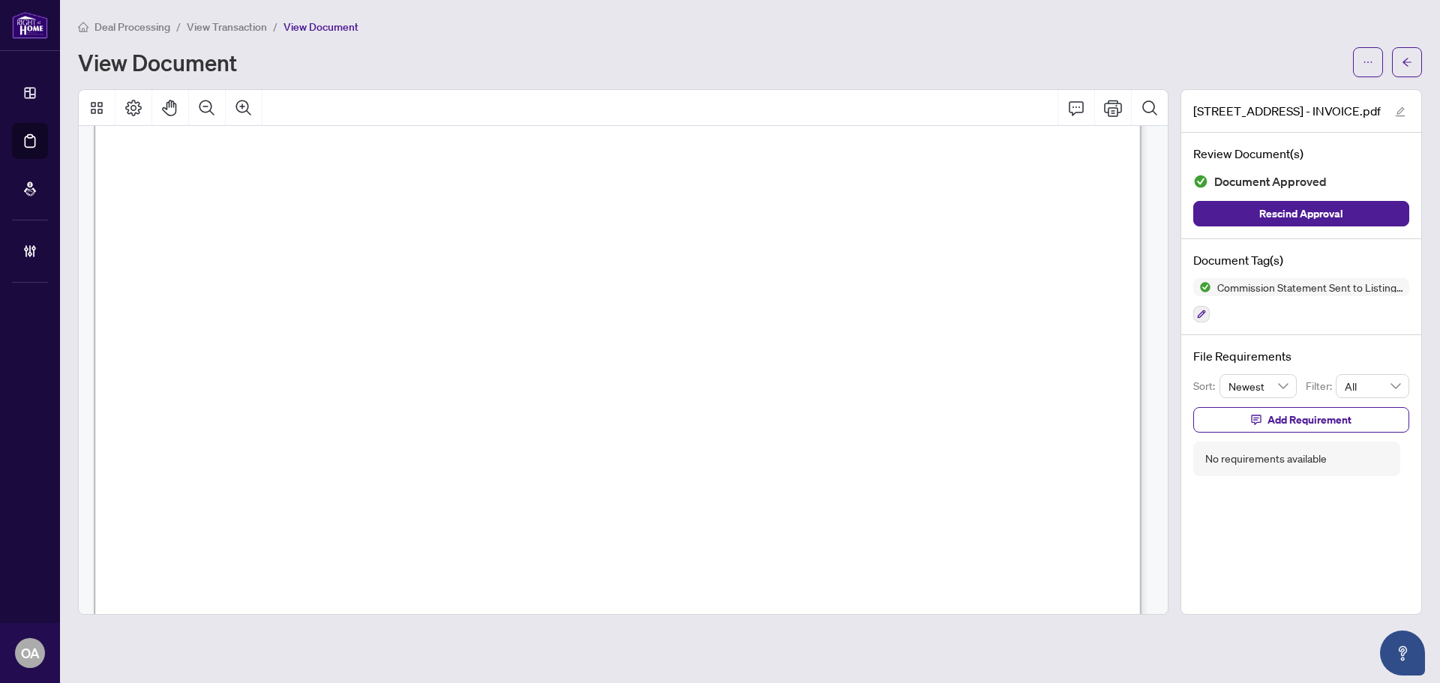
click at [682, 478] on span "Closing Scheduled for July 24, 2025" at bounding box center [572, 487] width 220 height 18
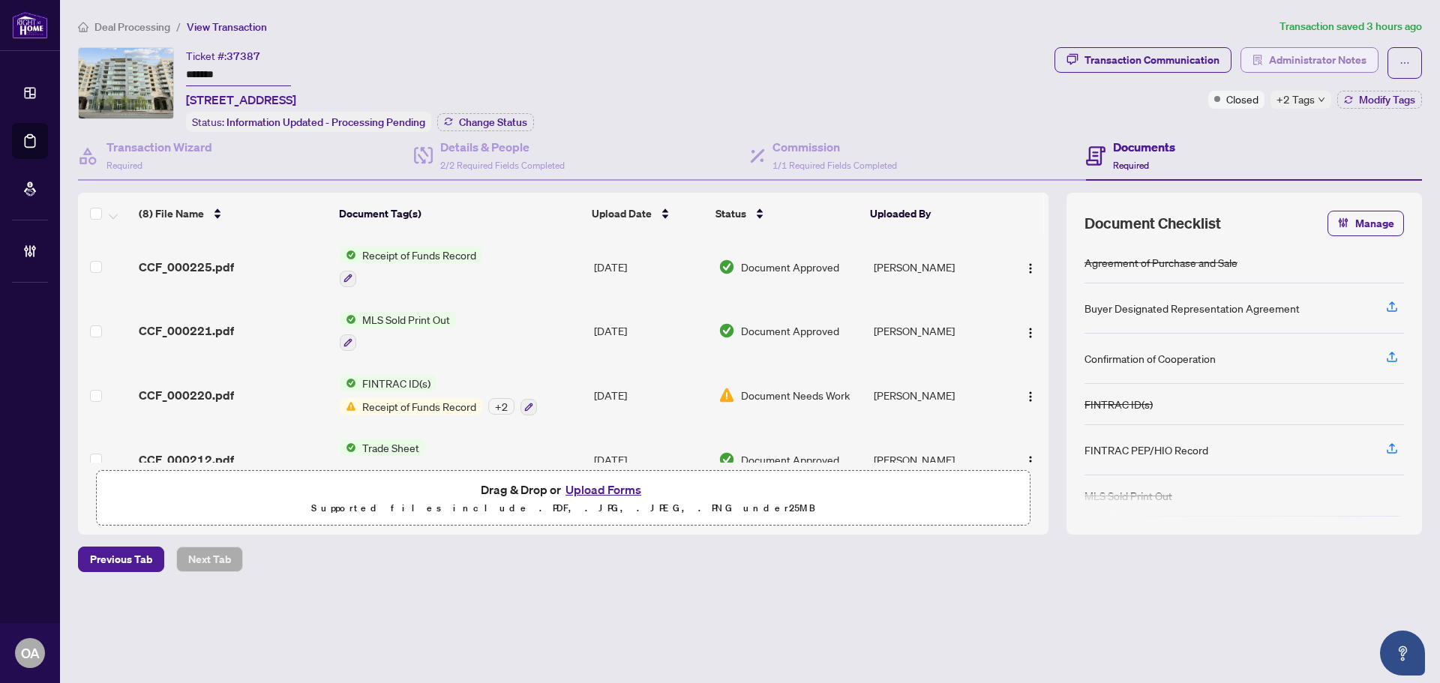
click at [1319, 60] on span "Administrator Notes" at bounding box center [1318, 60] width 98 height 24
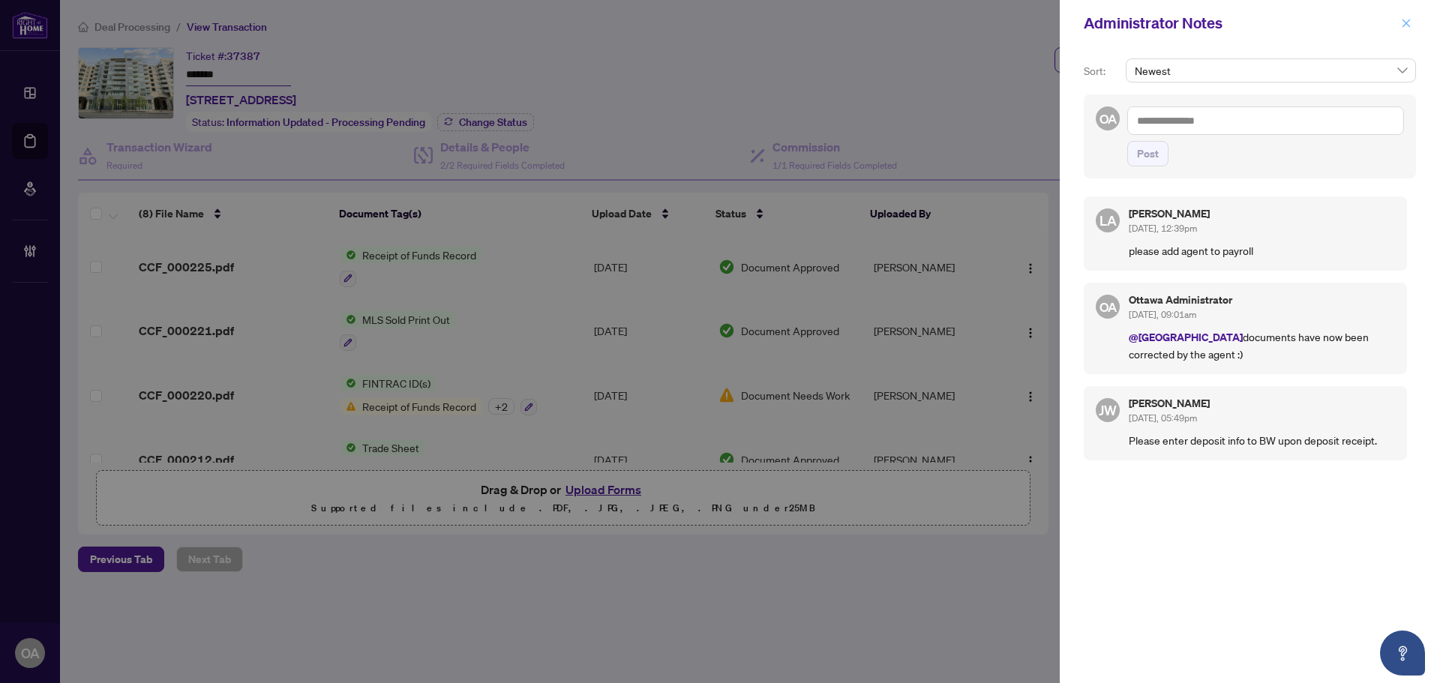
click at [1410, 21] on icon "close" at bounding box center [1406, 23] width 11 height 11
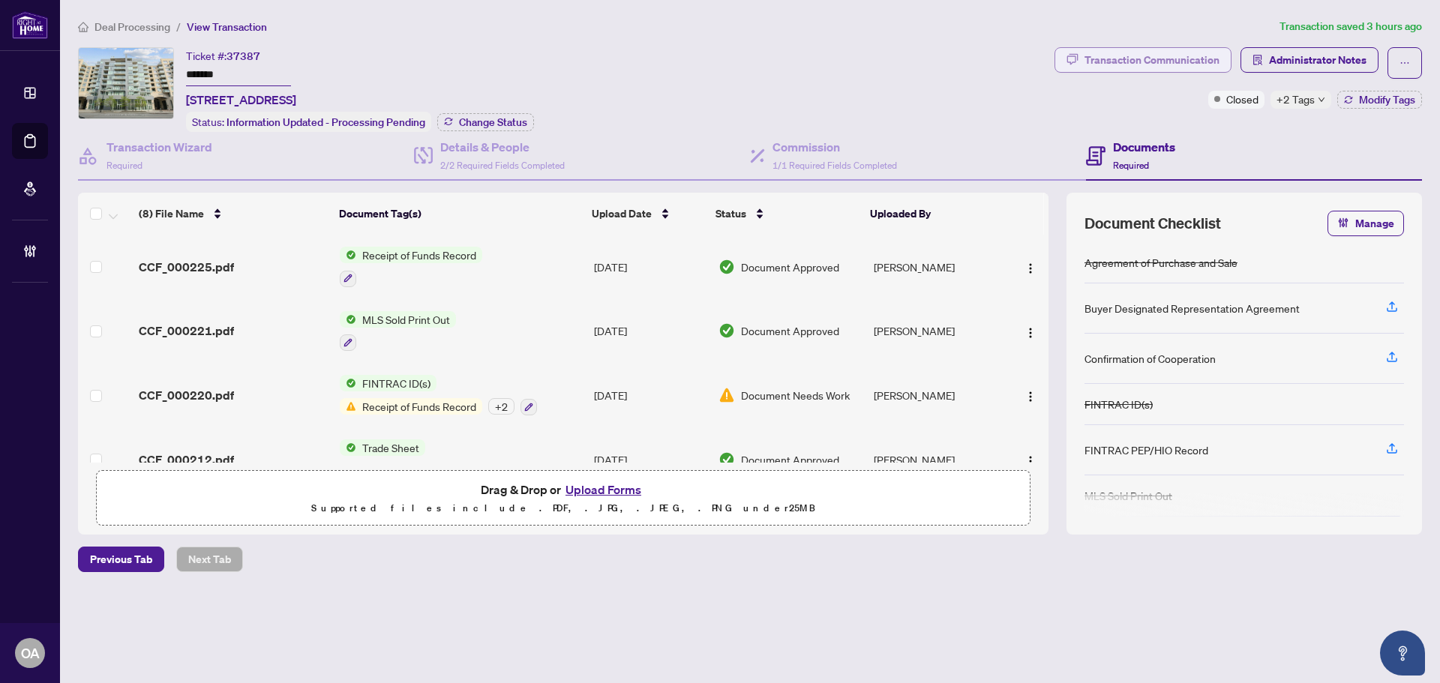
click at [1203, 48] on div "Transaction Communication" at bounding box center [1152, 60] width 135 height 24
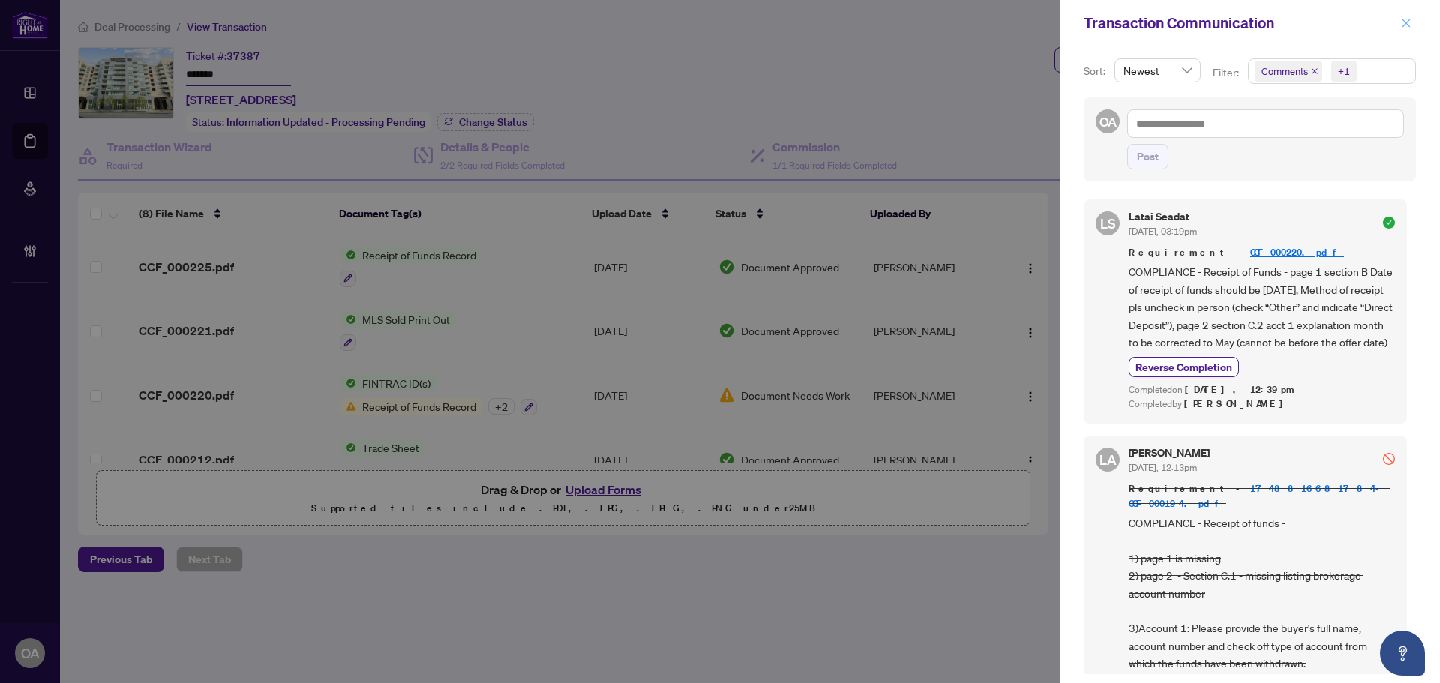
click at [1406, 20] on icon "close" at bounding box center [1406, 23] width 11 height 11
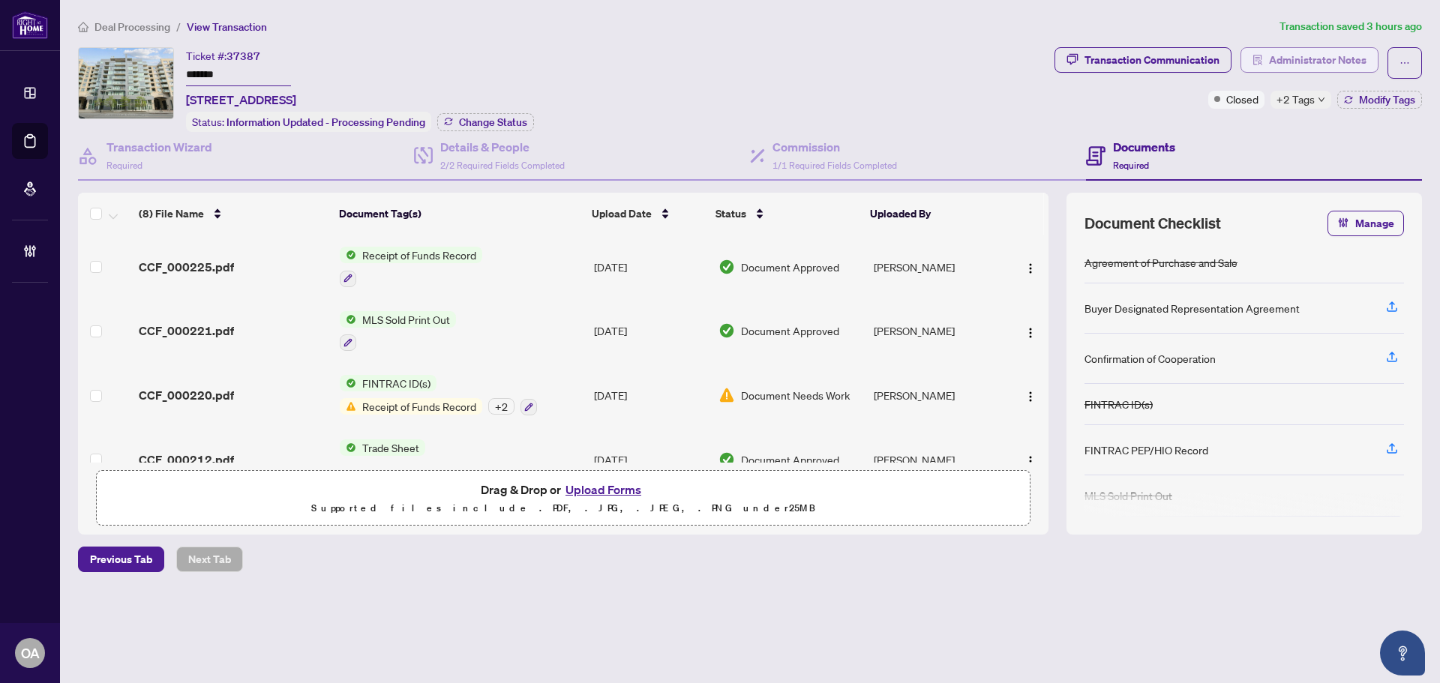
click at [1279, 61] on span "Administrator Notes" at bounding box center [1318, 60] width 98 height 24
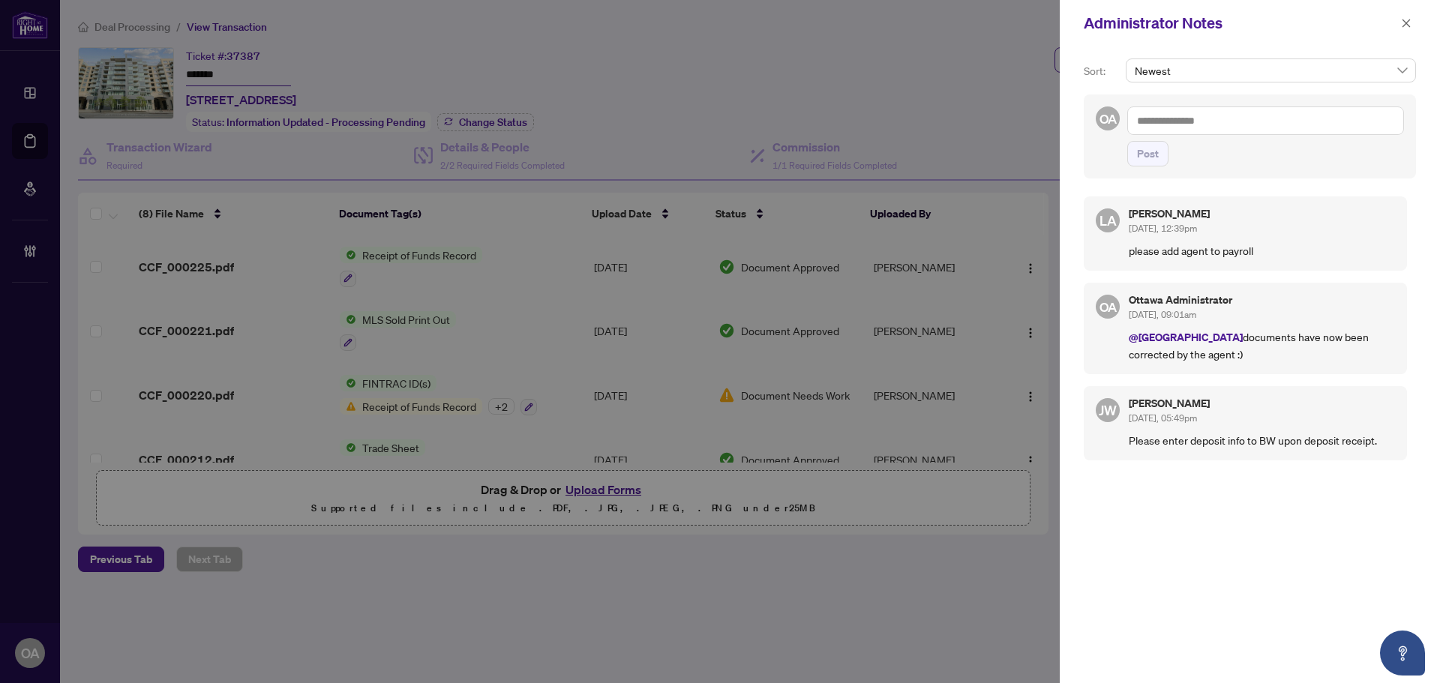
drag, startPoint x: 1157, startPoint y: 130, endPoint x: 1170, endPoint y: 124, distance: 14.8
click at [1157, 126] on textarea at bounding box center [1266, 121] width 277 height 29
click at [1209, 127] on textarea at bounding box center [1266, 121] width 277 height 29
click at [1407, 14] on span "button" at bounding box center [1406, 23] width 11 height 24
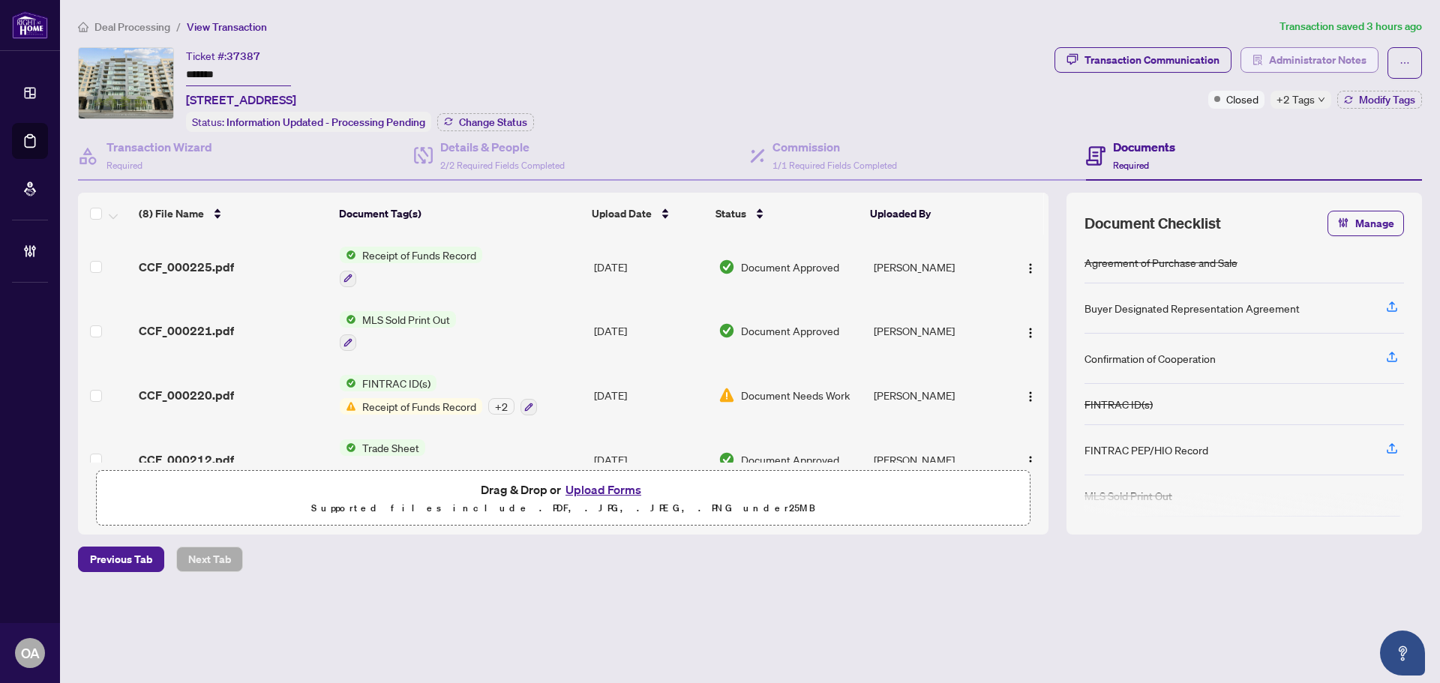
click at [1290, 62] on span "Administrator Notes" at bounding box center [1318, 60] width 98 height 24
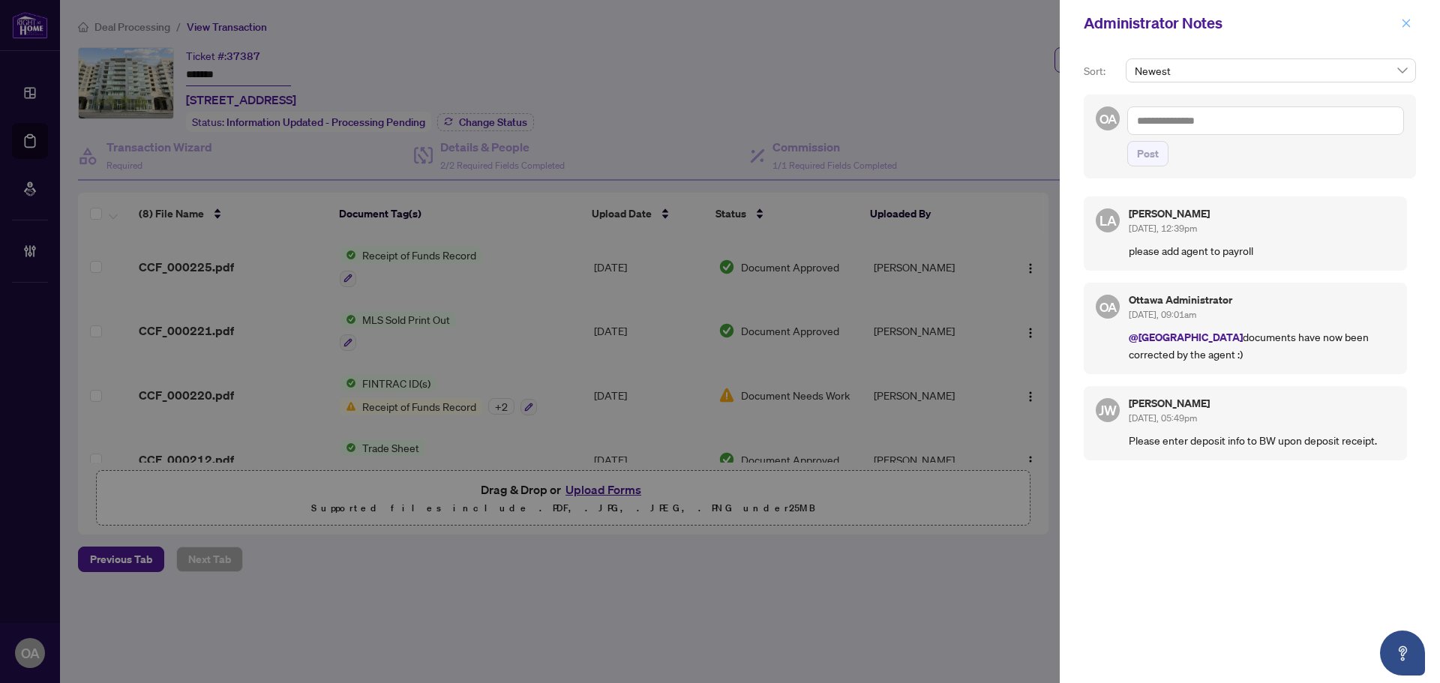
click at [1404, 18] on icon "close" at bounding box center [1406, 23] width 11 height 11
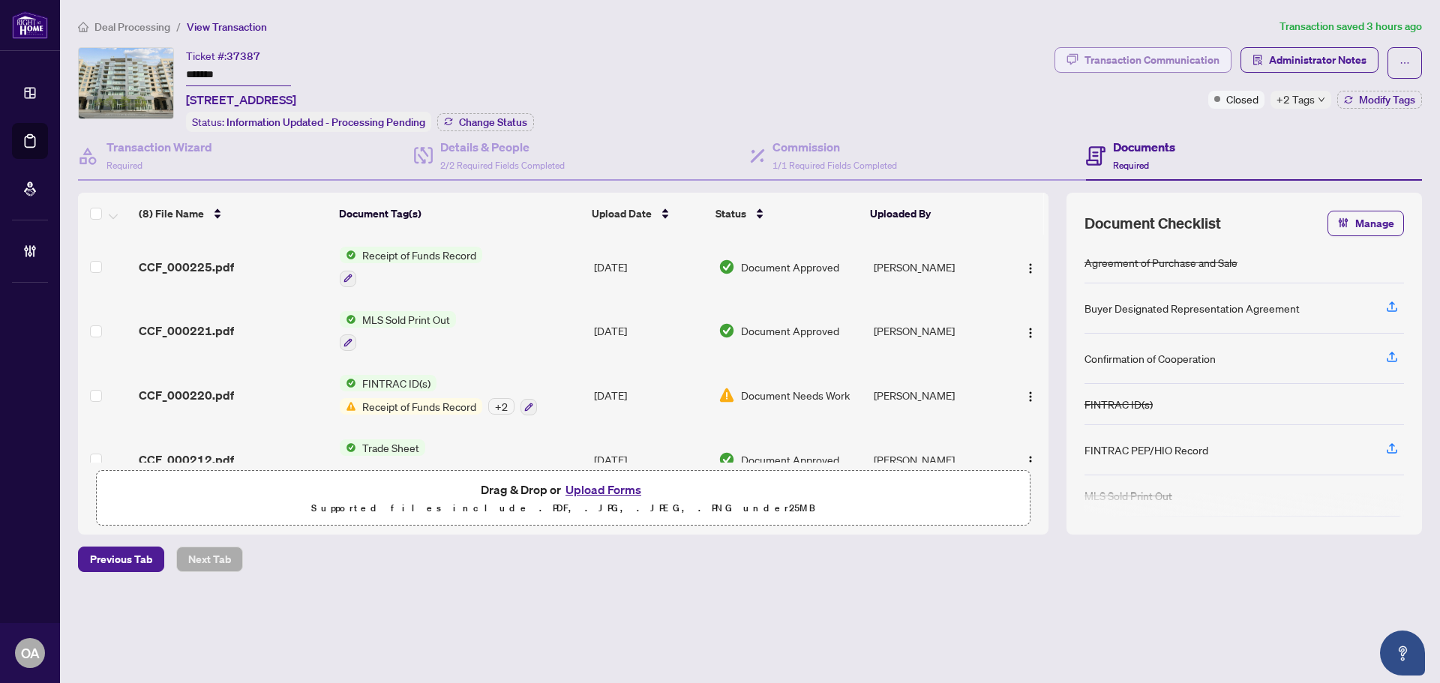
click at [1164, 53] on div "Transaction Communication" at bounding box center [1152, 60] width 135 height 24
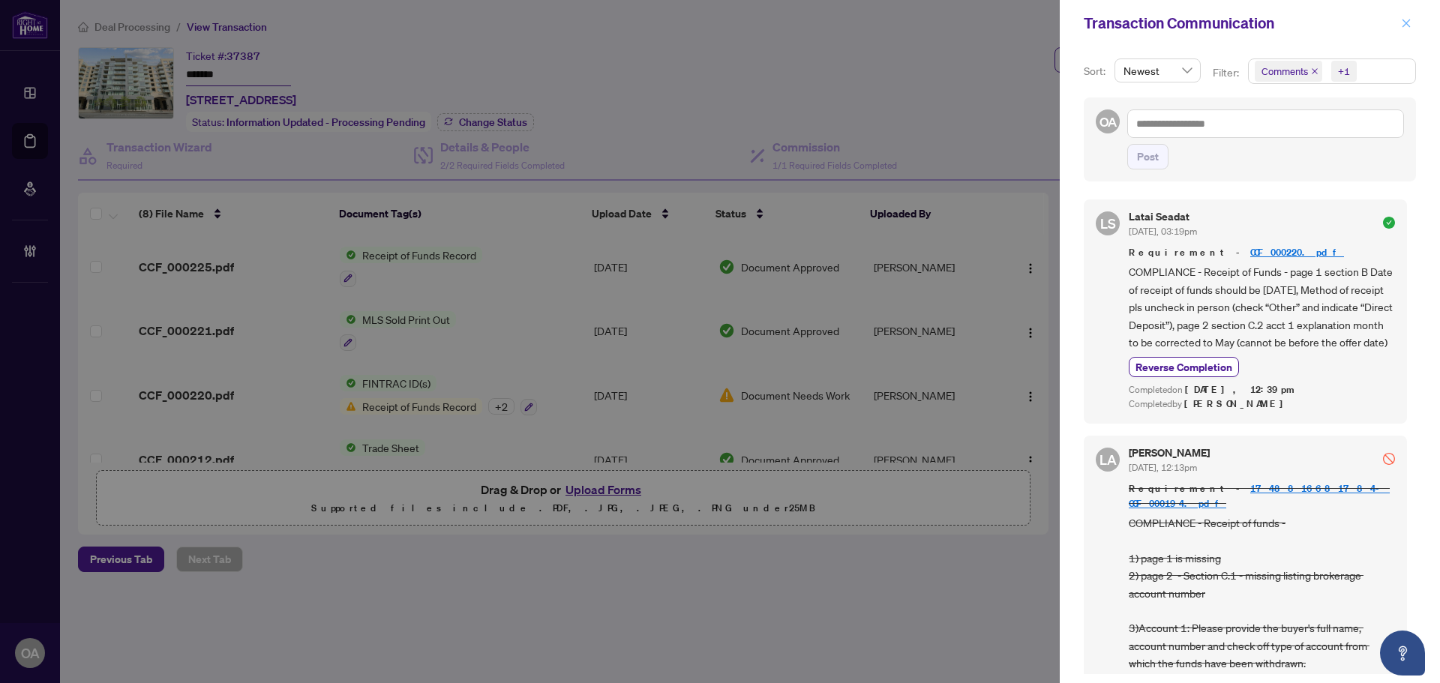
drag, startPoint x: 1402, startPoint y: 32, endPoint x: 1409, endPoint y: 26, distance: 9.0
click at [1402, 30] on span "button" at bounding box center [1406, 23] width 11 height 24
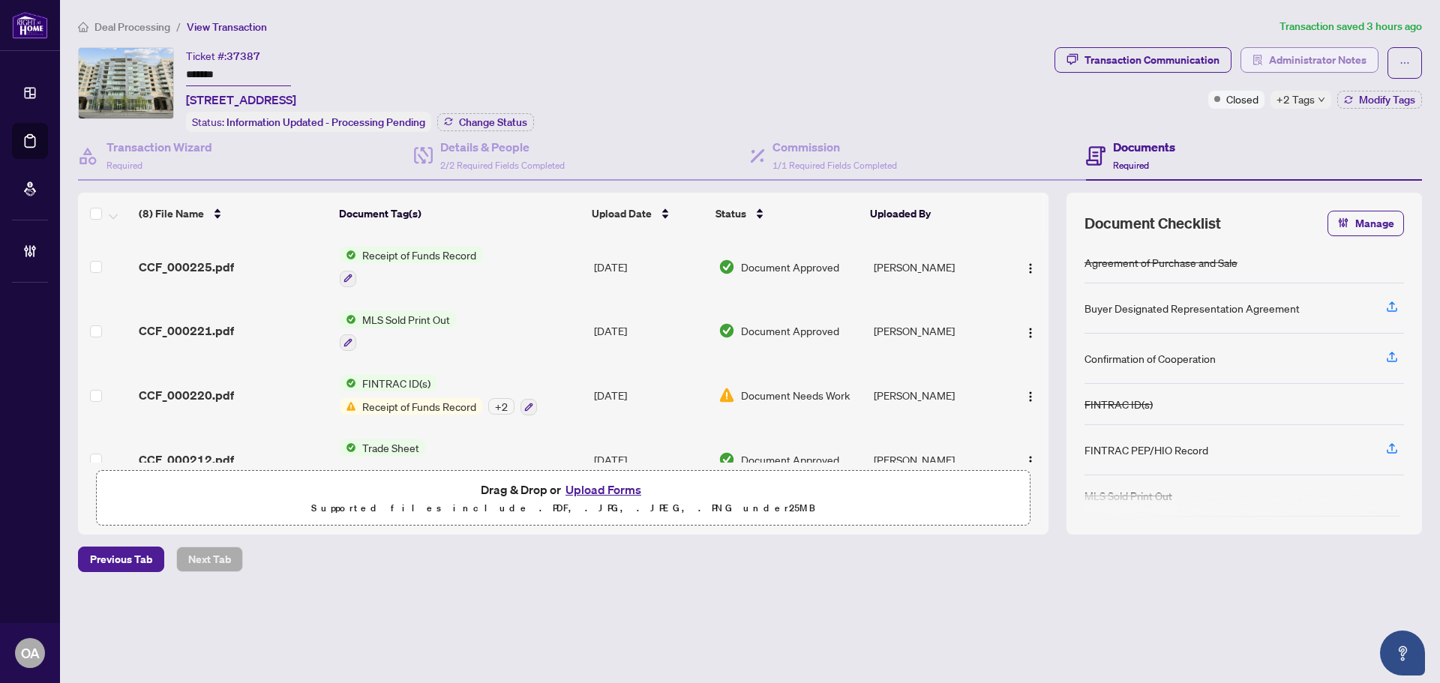
click at [1321, 59] on span "Administrator Notes" at bounding box center [1318, 60] width 98 height 24
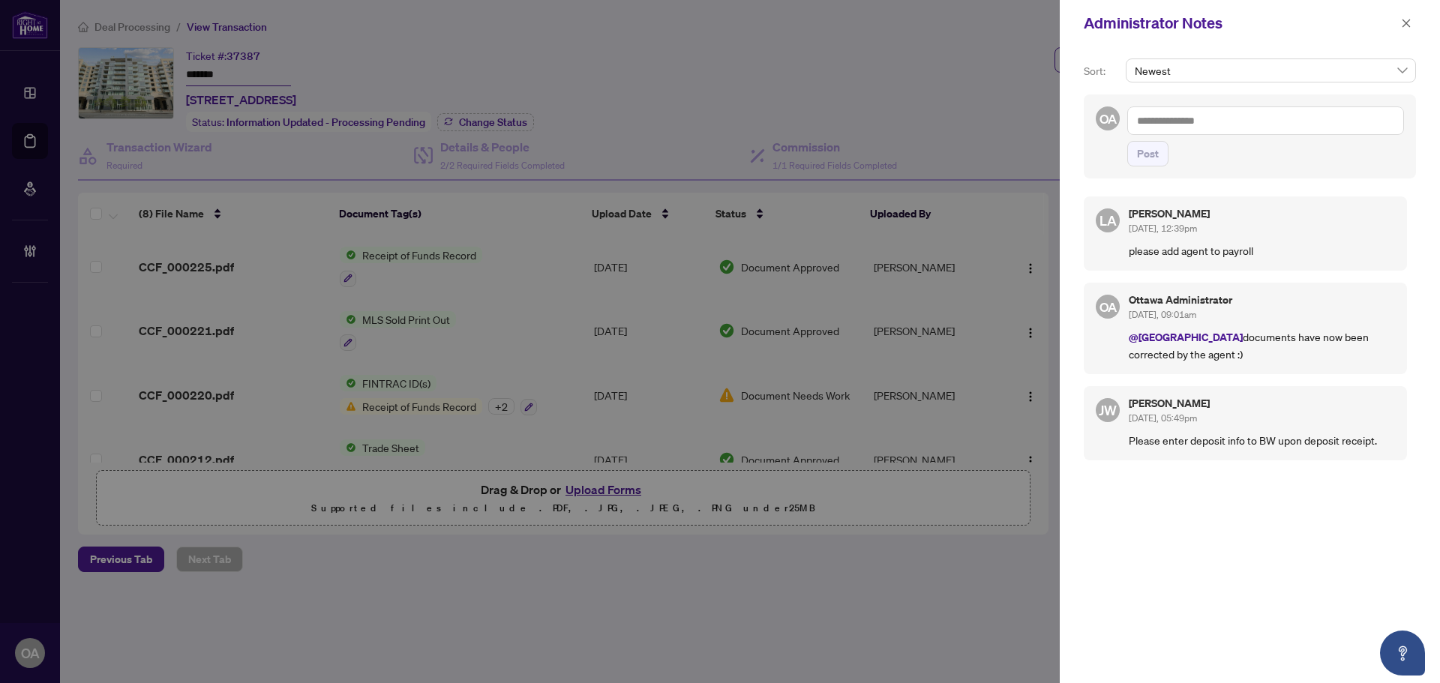
drag, startPoint x: 1185, startPoint y: 101, endPoint x: 1189, endPoint y: 113, distance: 13.5
click at [1188, 109] on div "OA Post" at bounding box center [1250, 137] width 332 height 84
click at [1189, 113] on textarea at bounding box center [1266, 121] width 277 height 29
click at [1206, 122] on textarea at bounding box center [1266, 121] width 277 height 29
click at [1138, 113] on textarea at bounding box center [1266, 121] width 277 height 29
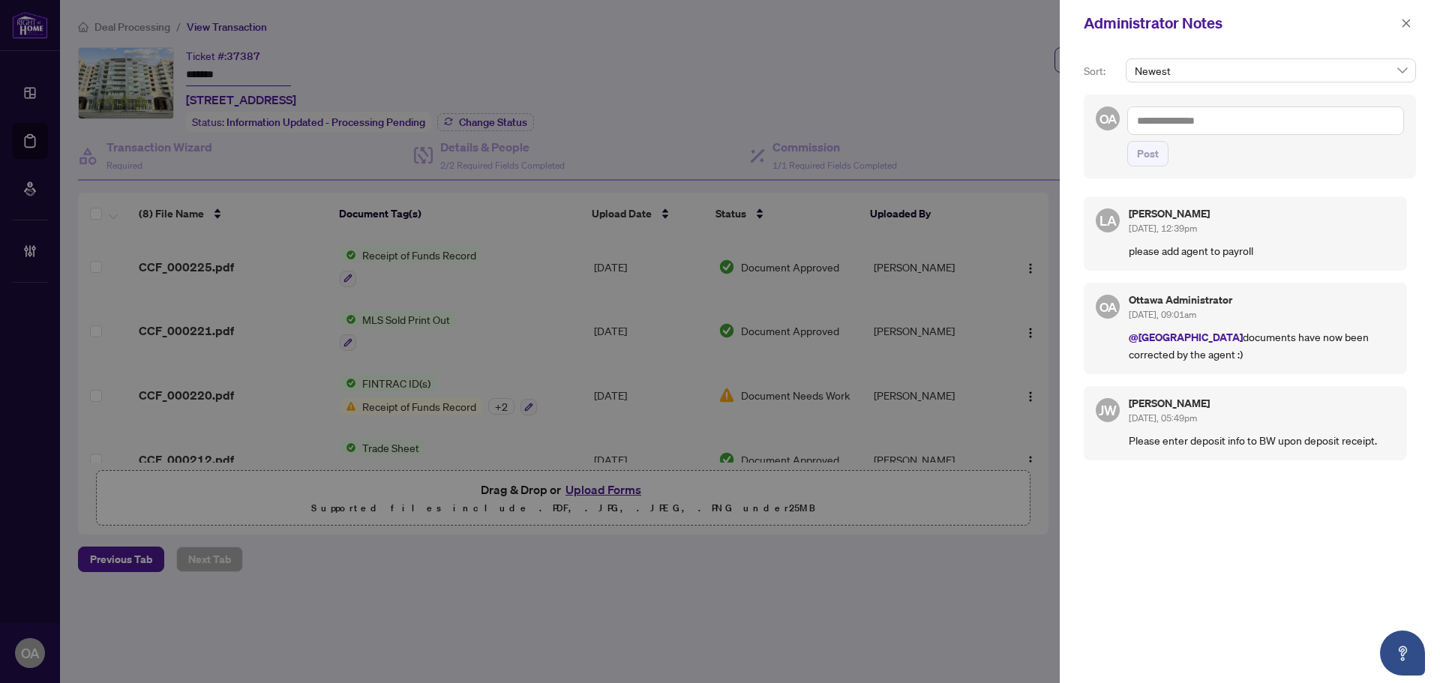
click at [1192, 116] on textarea at bounding box center [1266, 121] width 277 height 29
click at [1224, 126] on textarea at bounding box center [1266, 121] width 277 height 29
click at [1228, 113] on textarea at bounding box center [1266, 121] width 277 height 29
click at [1178, 131] on b "Luna" at bounding box center [1210, 132] width 81 height 14
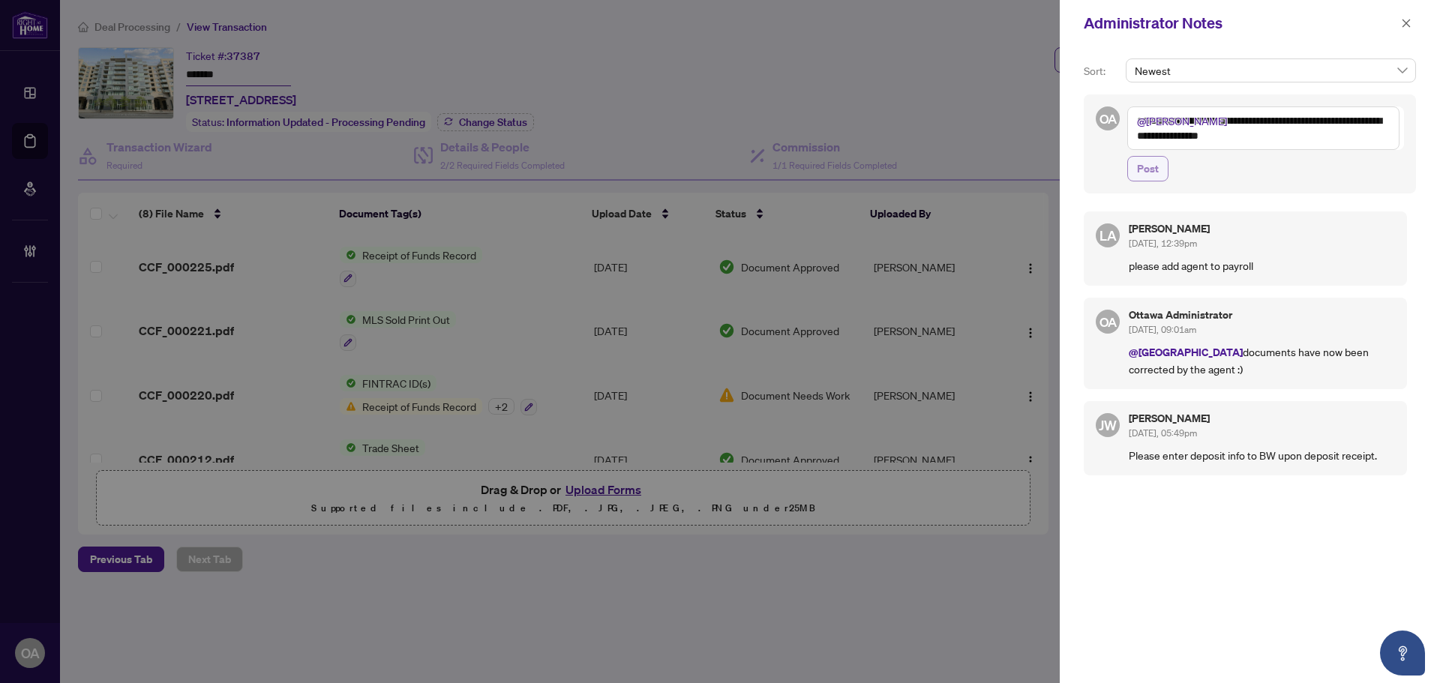
type textarea "**********"
click at [1140, 164] on span "Post" at bounding box center [1148, 169] width 22 height 24
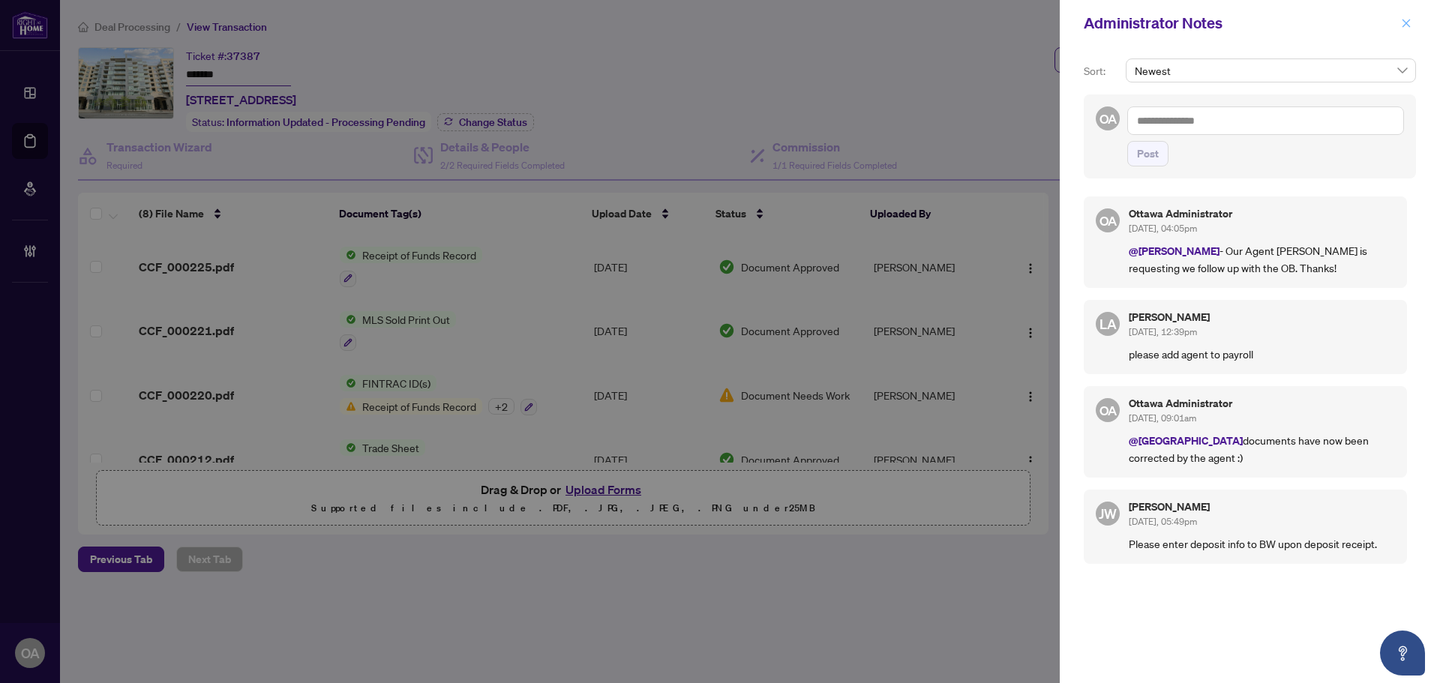
click at [1408, 19] on icon "close" at bounding box center [1406, 23] width 11 height 11
